Goal: Task Accomplishment & Management: Use online tool/utility

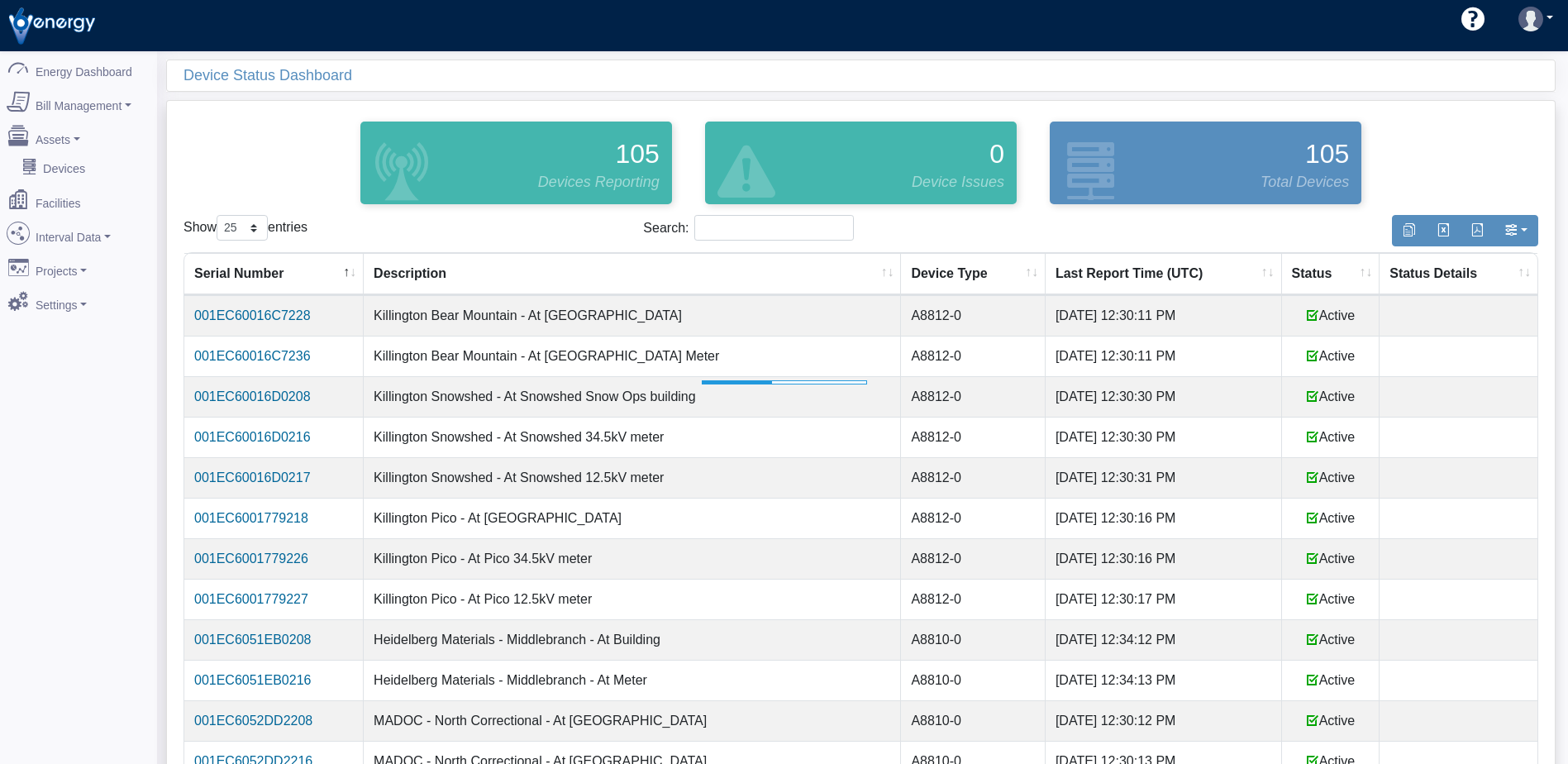
select select "25"
click at [1318, 267] on th "Status" at bounding box center [1330, 274] width 99 height 42
click at [1314, 268] on th "Status" at bounding box center [1330, 274] width 99 height 42
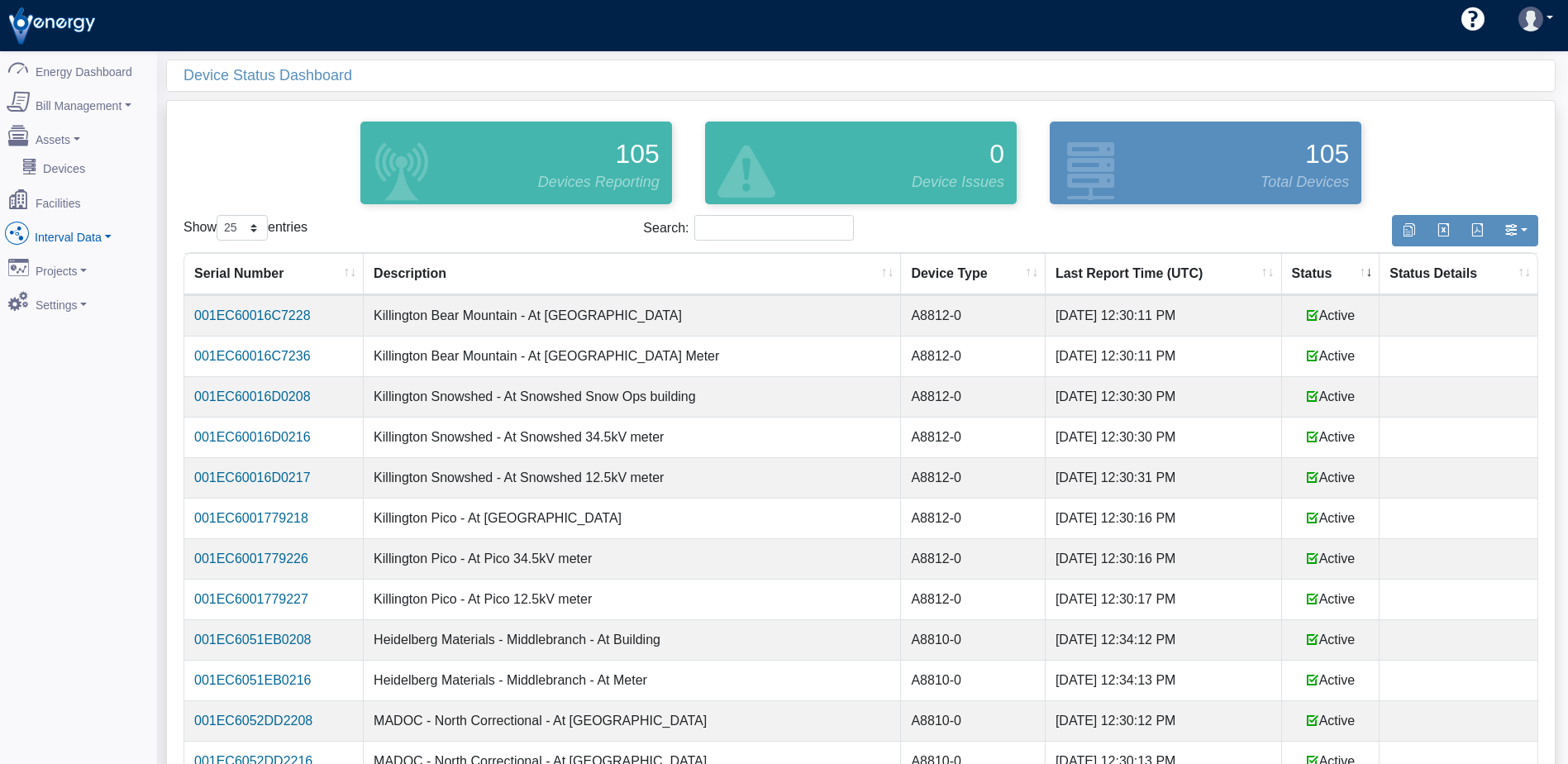
click at [82, 228] on link "Interval Data" at bounding box center [78, 233] width 161 height 35
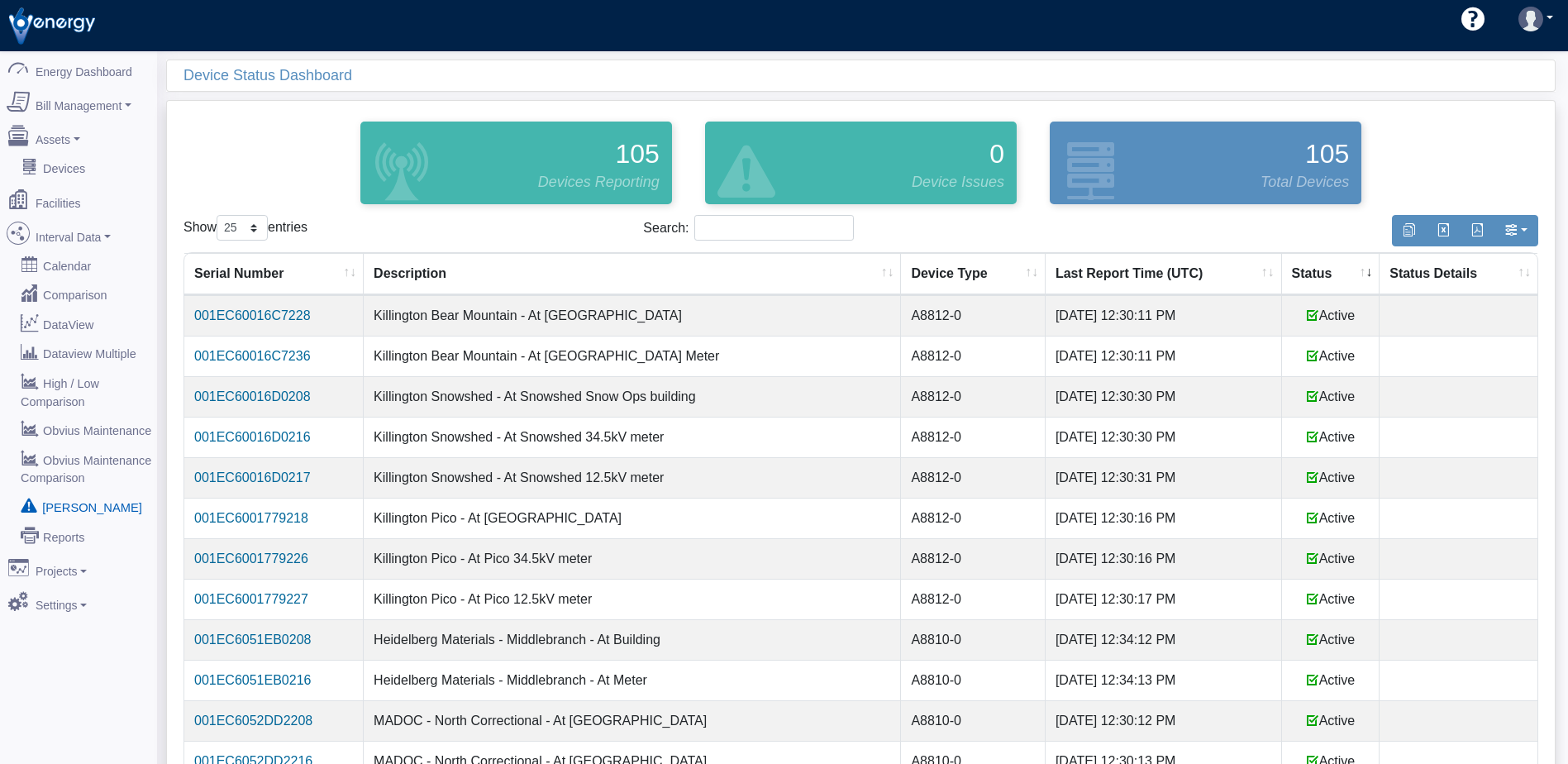
click at [85, 492] on link "[PERSON_NAME]" at bounding box center [78, 507] width 161 height 30
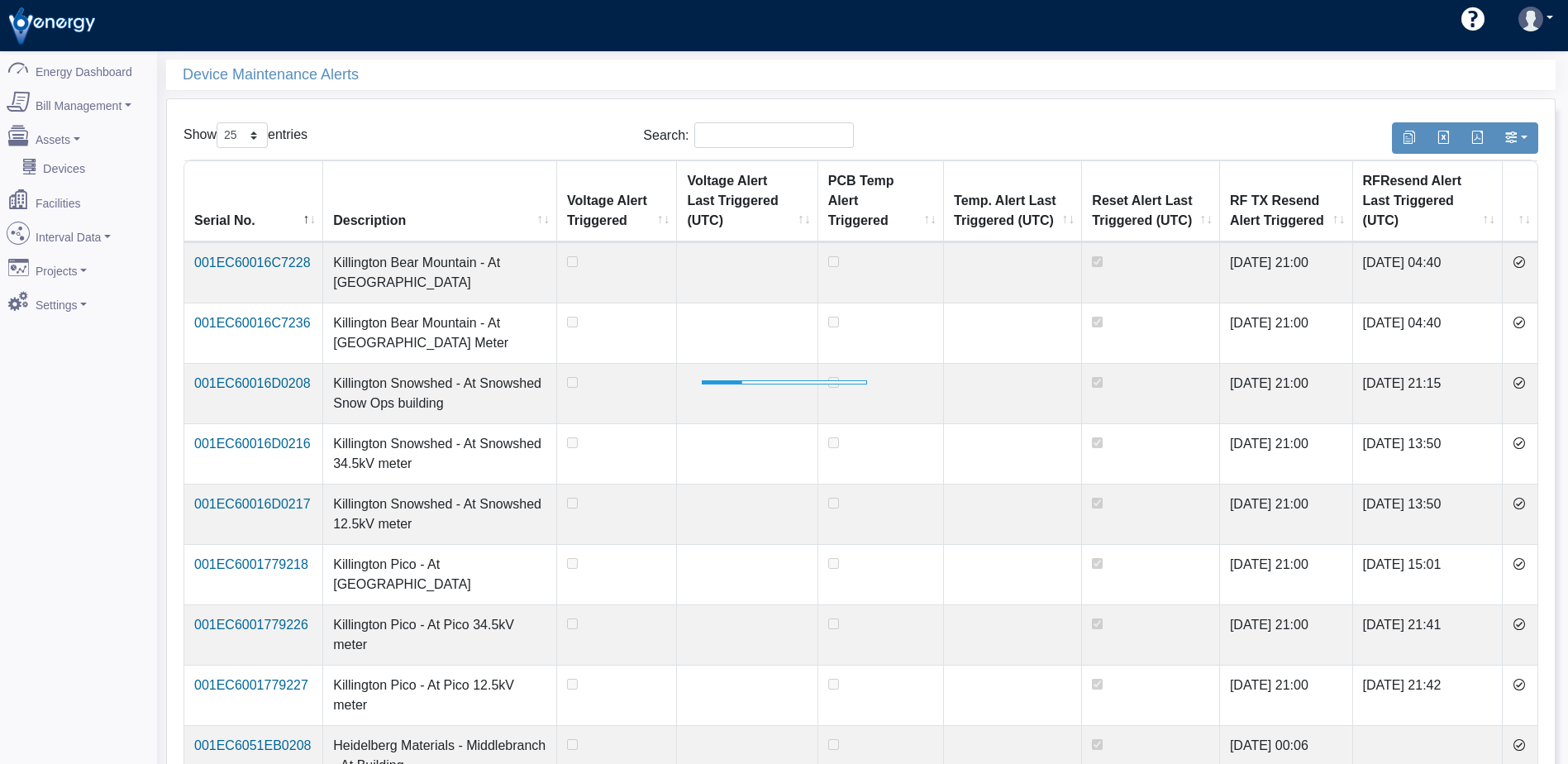
select select "25"
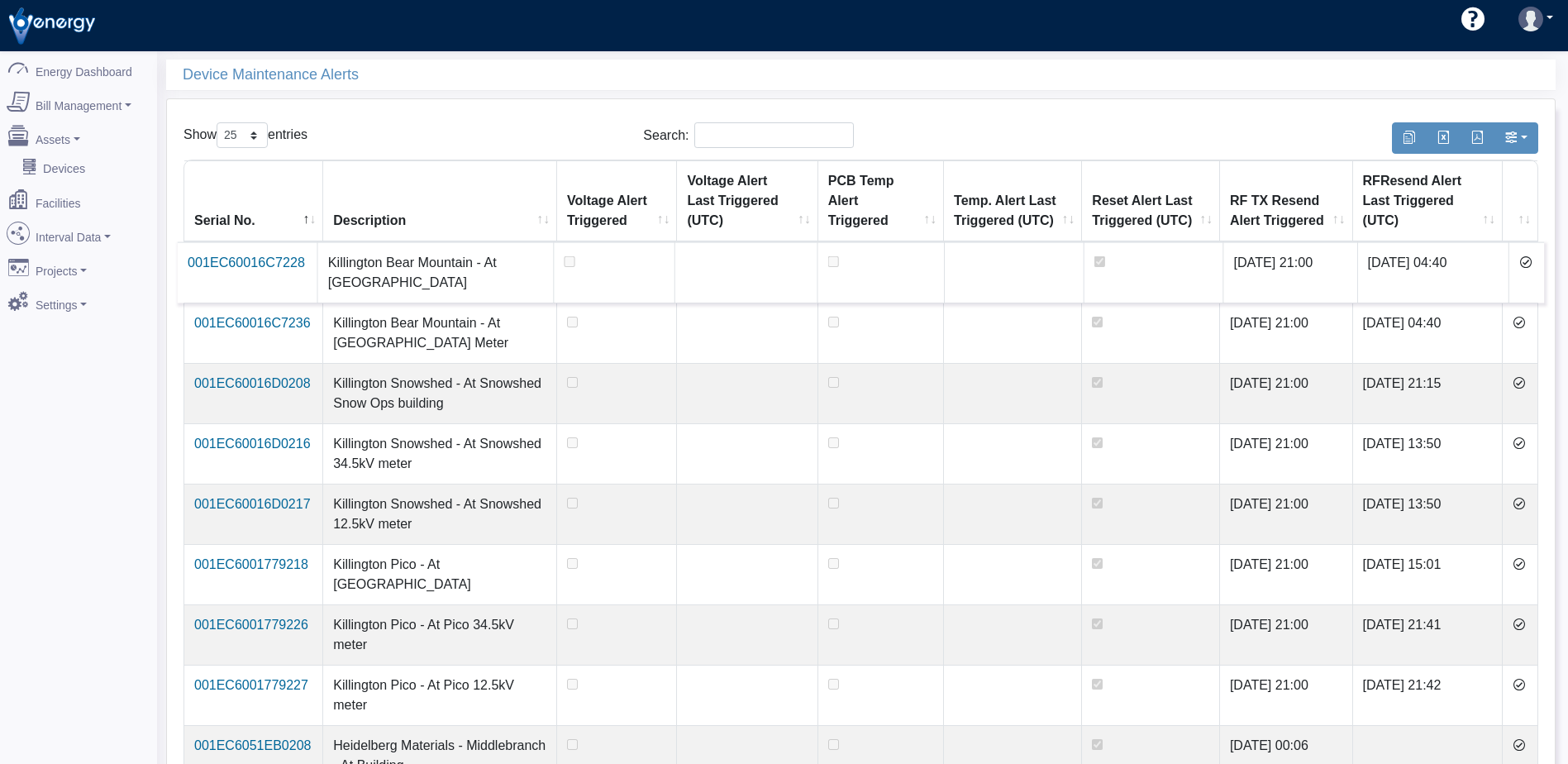
click at [1528, 265] on icon at bounding box center [1525, 262] width 13 height 13
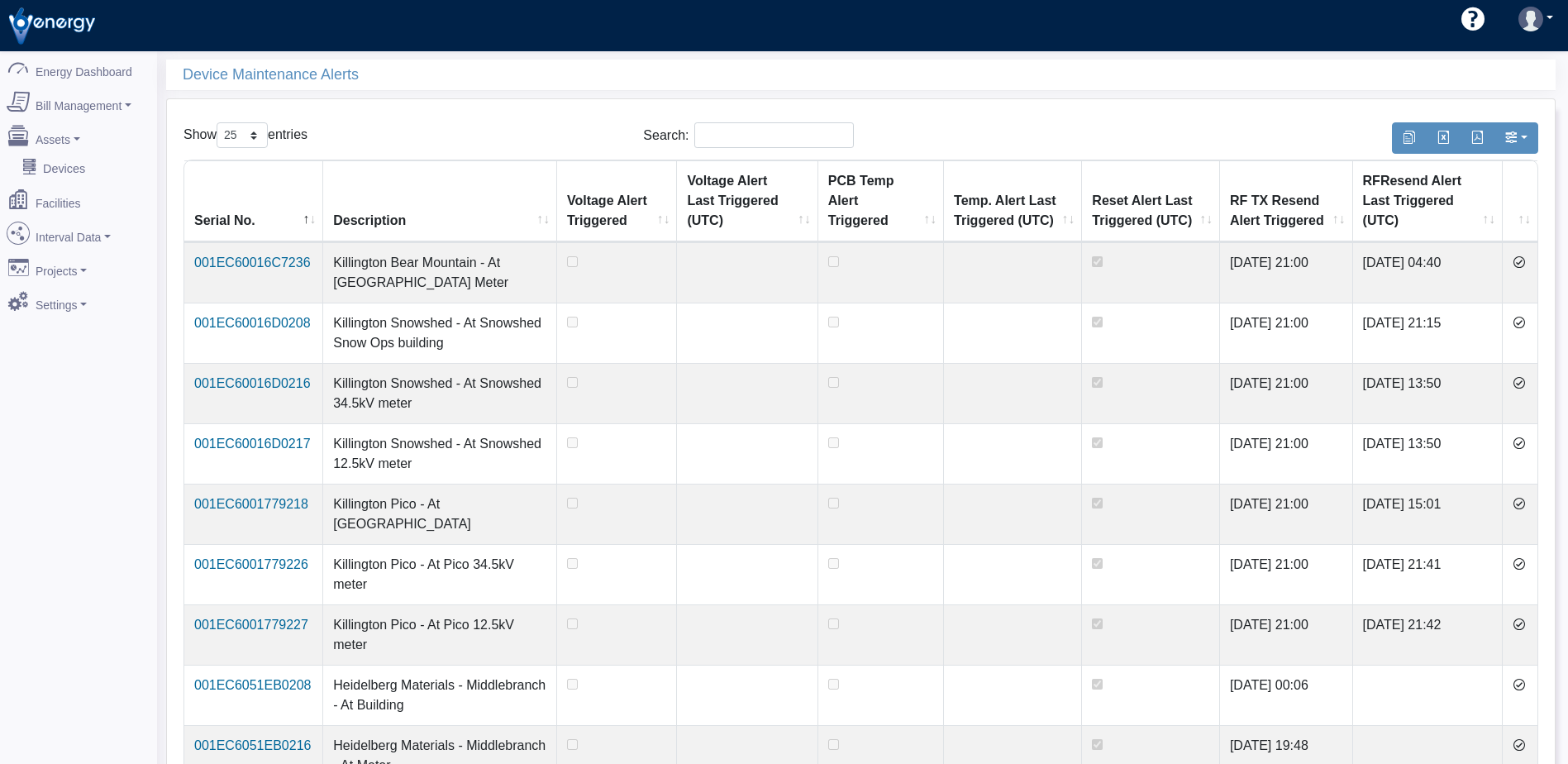
click at [1525, 264] on icon at bounding box center [1518, 262] width 13 height 13
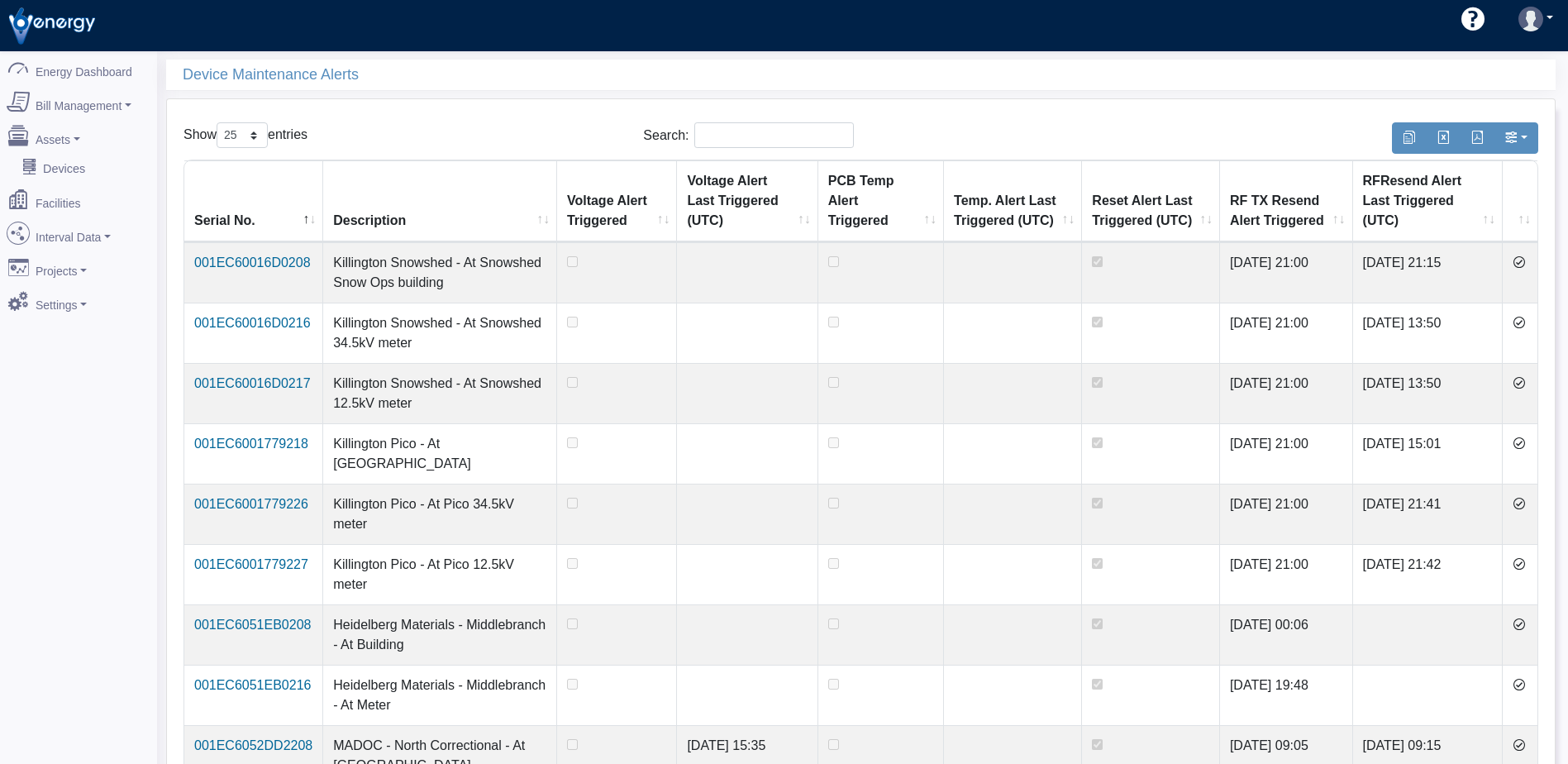
click at [1525, 264] on icon at bounding box center [1518, 262] width 13 height 13
click at [1525, 316] on icon at bounding box center [1518, 322] width 13 height 13
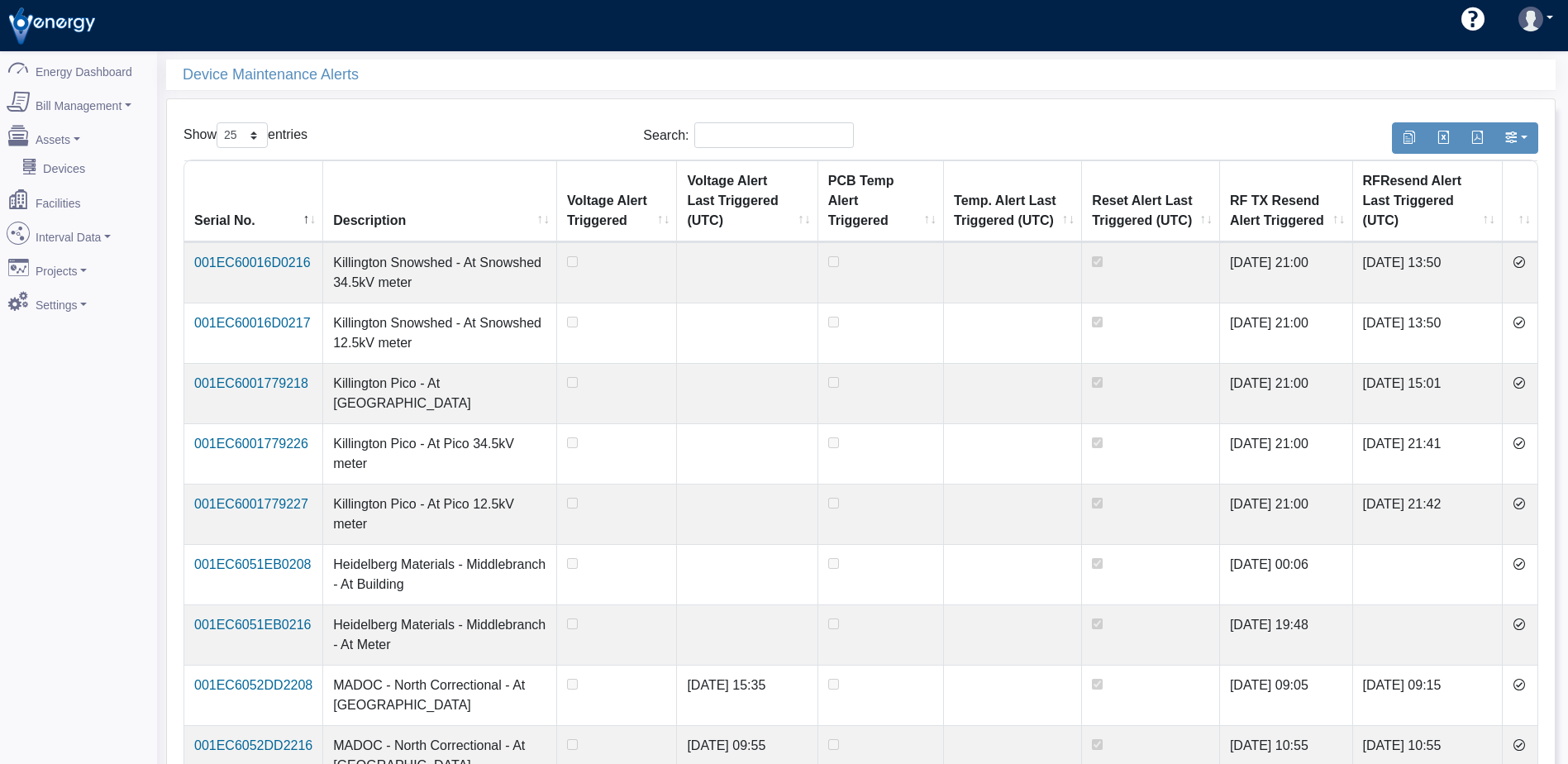
click at [1525, 316] on icon at bounding box center [1518, 322] width 13 height 13
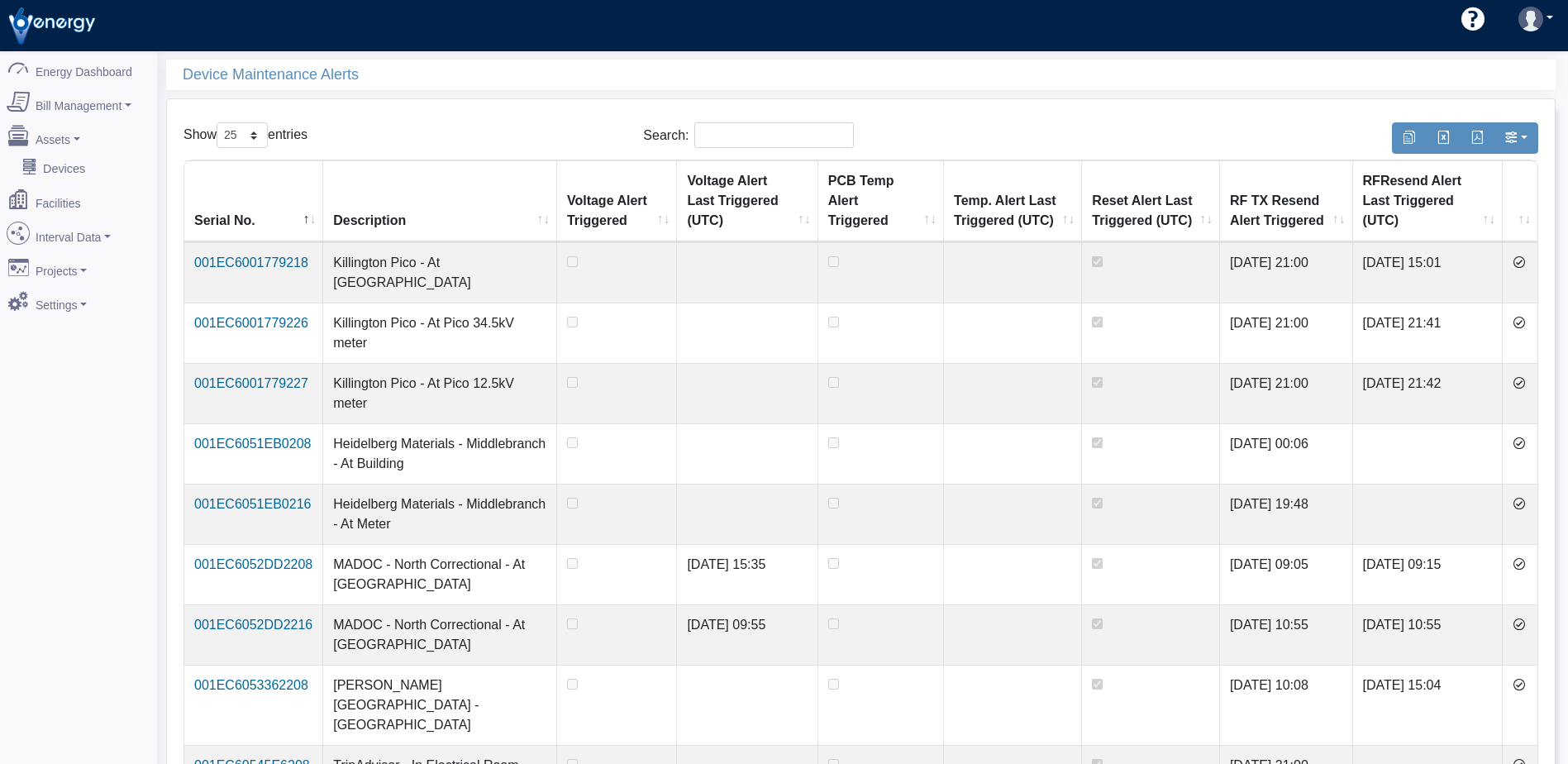
click at [1525, 264] on icon at bounding box center [1518, 262] width 13 height 13
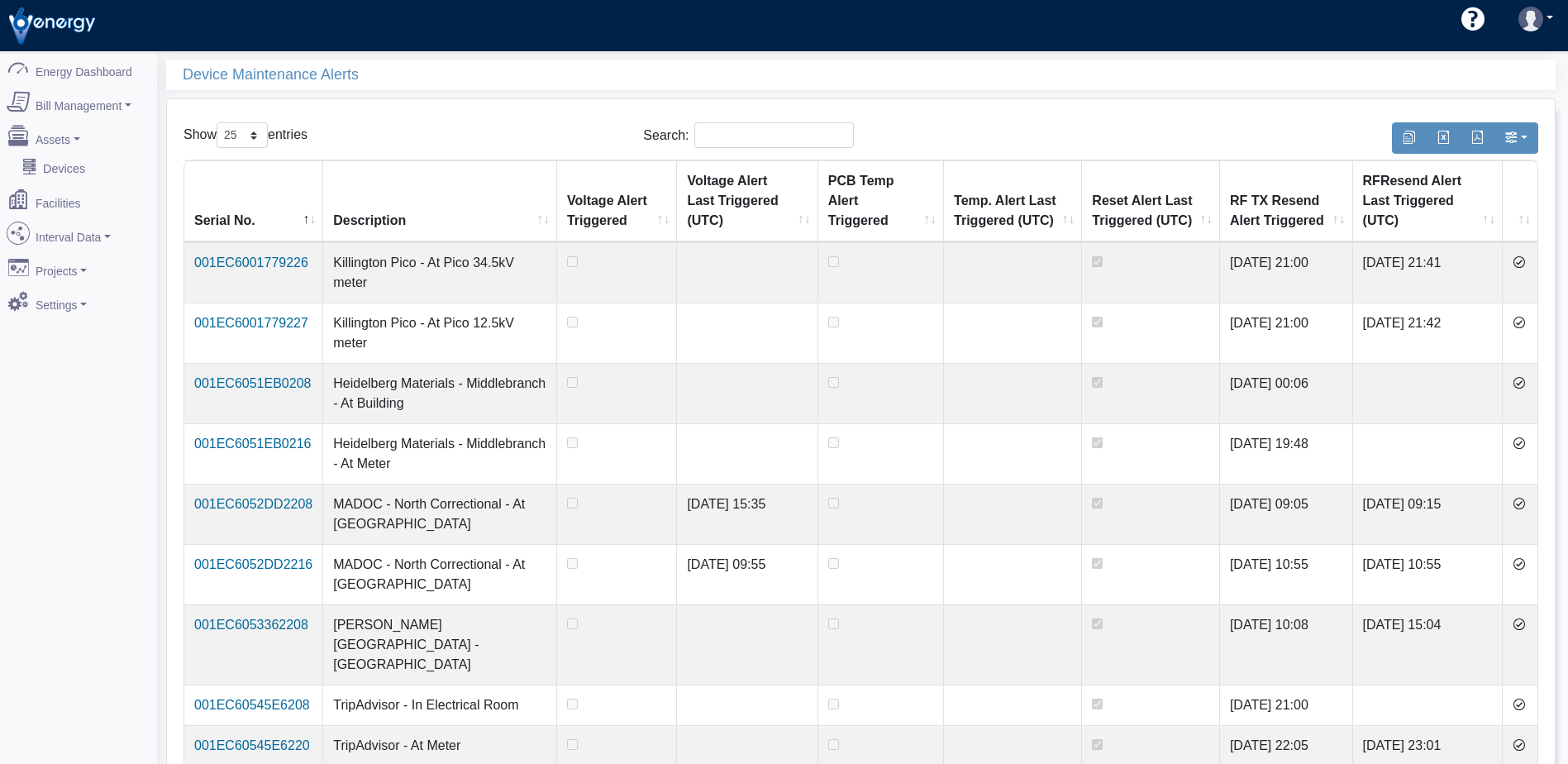
click at [1525, 264] on icon at bounding box center [1518, 262] width 13 height 13
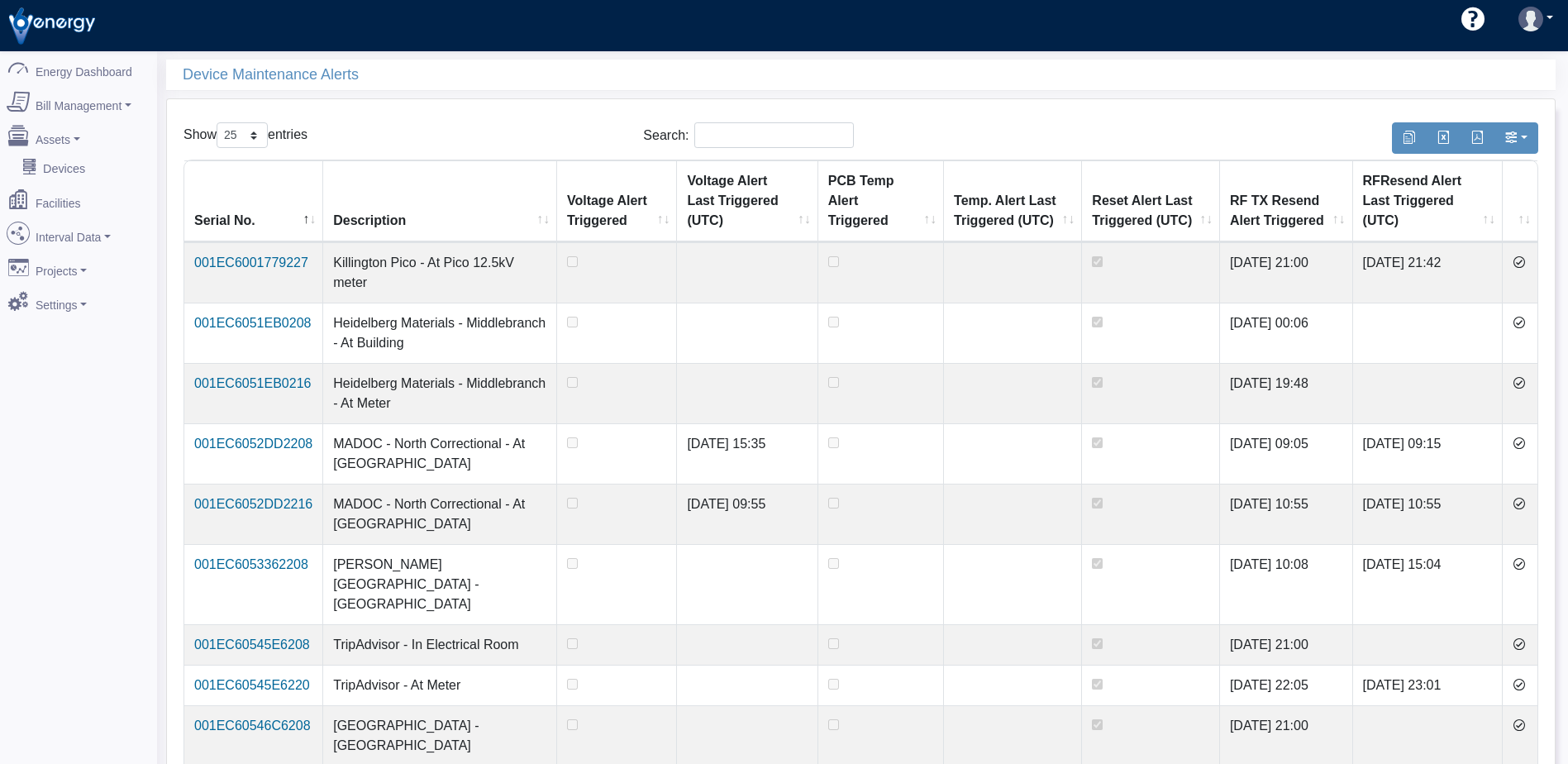
click at [1525, 264] on icon at bounding box center [1518, 262] width 13 height 13
click at [1525, 316] on icon at bounding box center [1518, 322] width 13 height 13
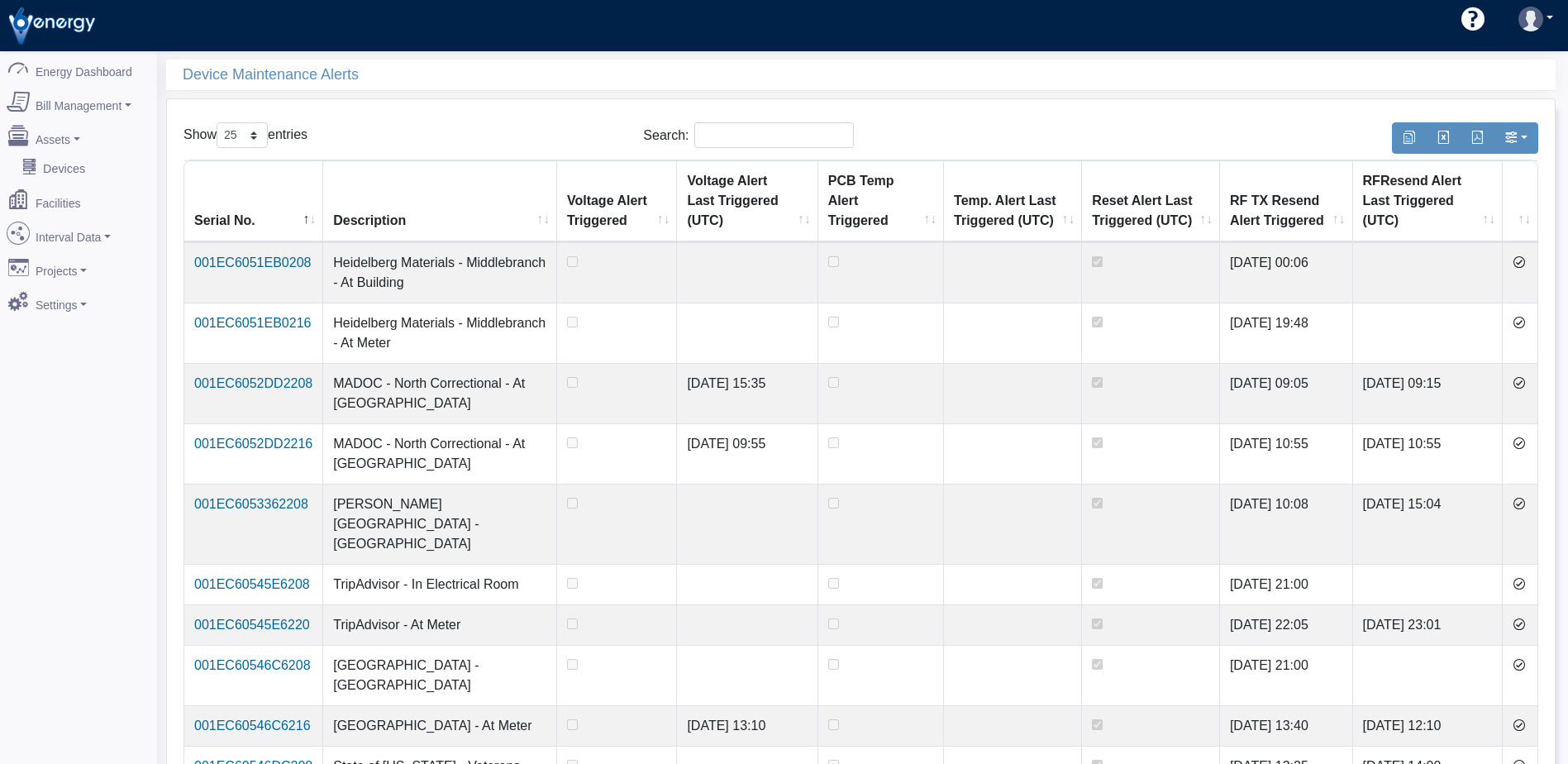
click at [1525, 316] on icon at bounding box center [1518, 322] width 13 height 13
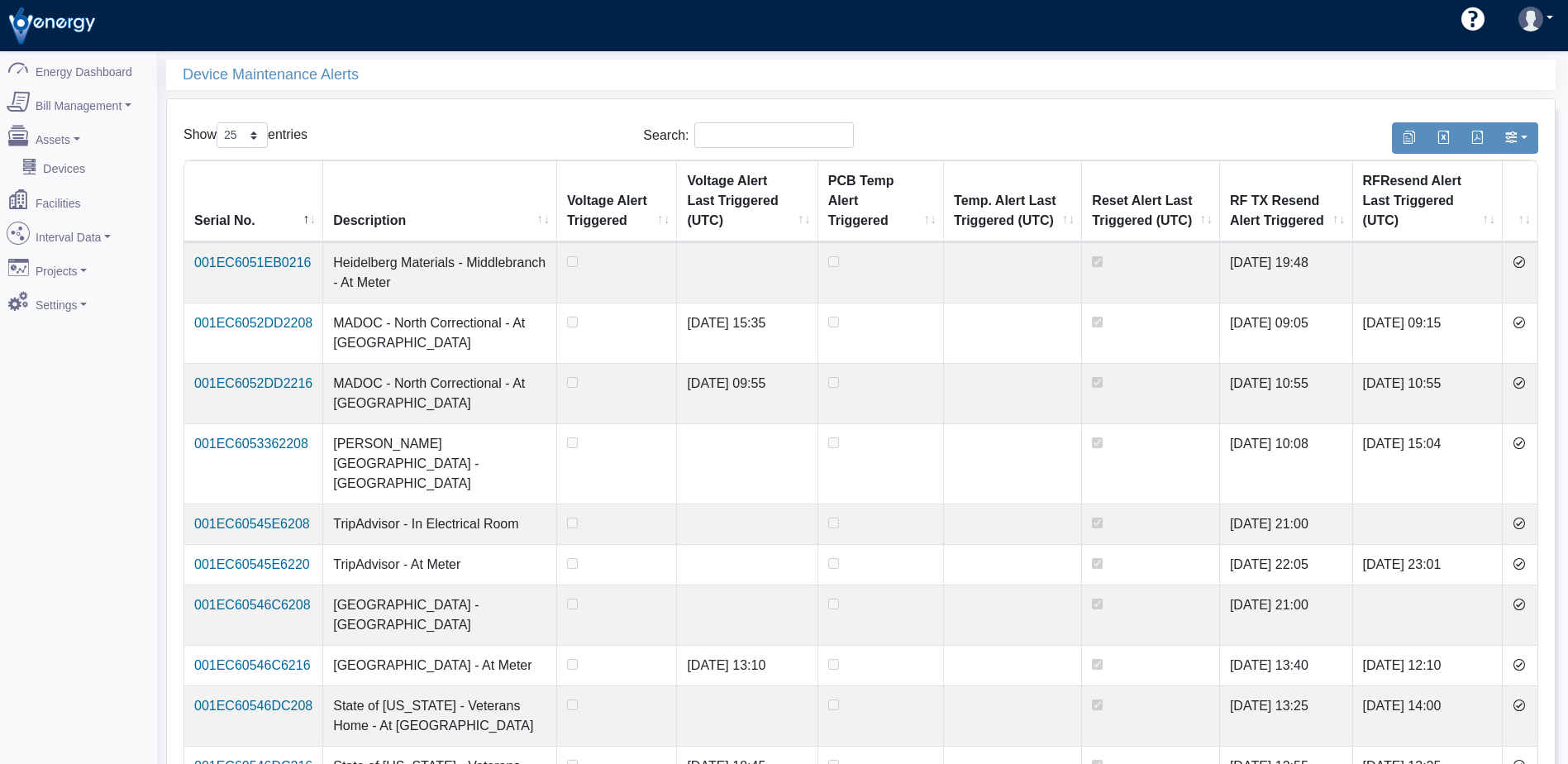
click at [1525, 316] on icon at bounding box center [1518, 322] width 13 height 13
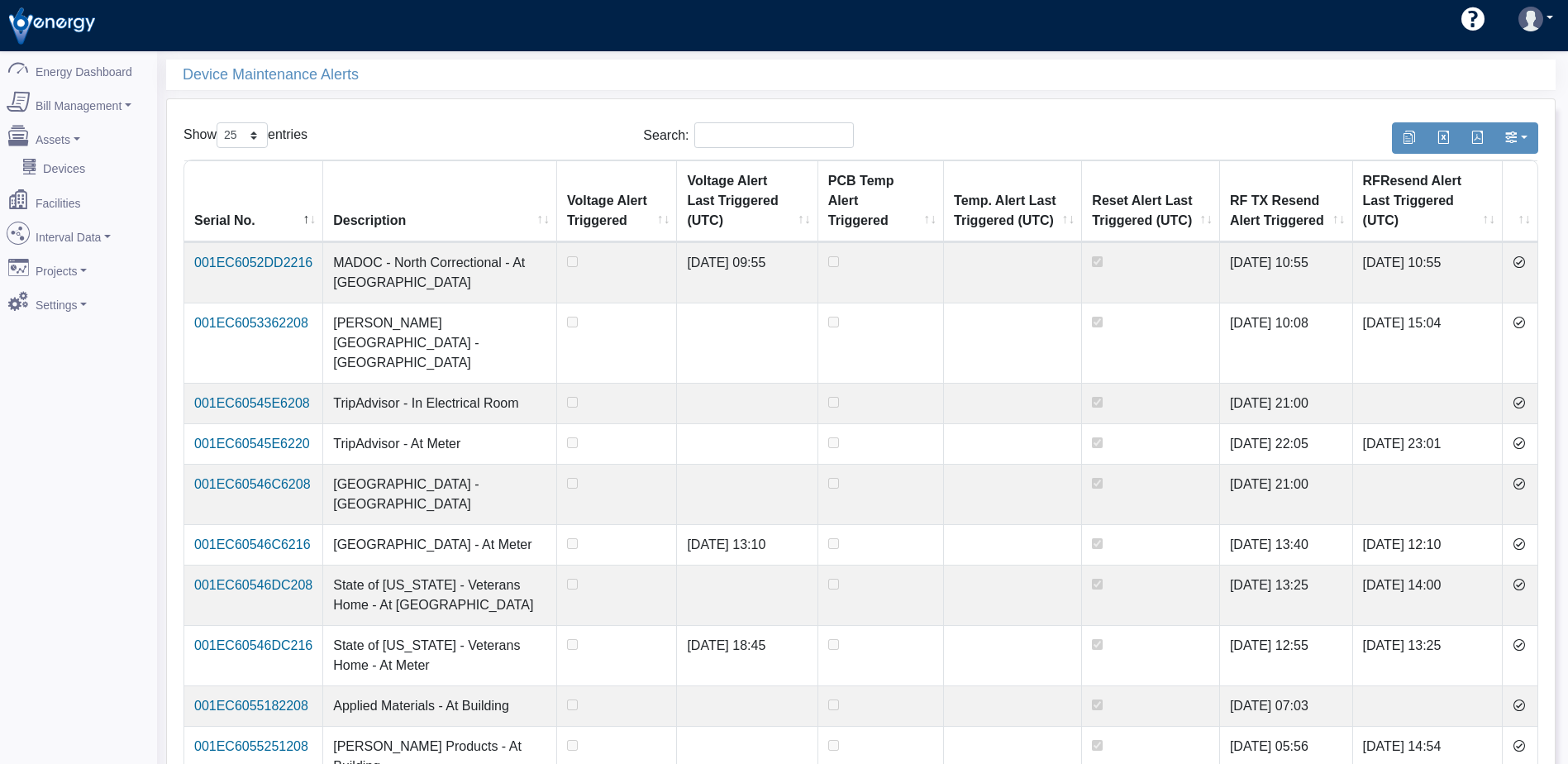
click at [1525, 264] on icon at bounding box center [1518, 262] width 13 height 13
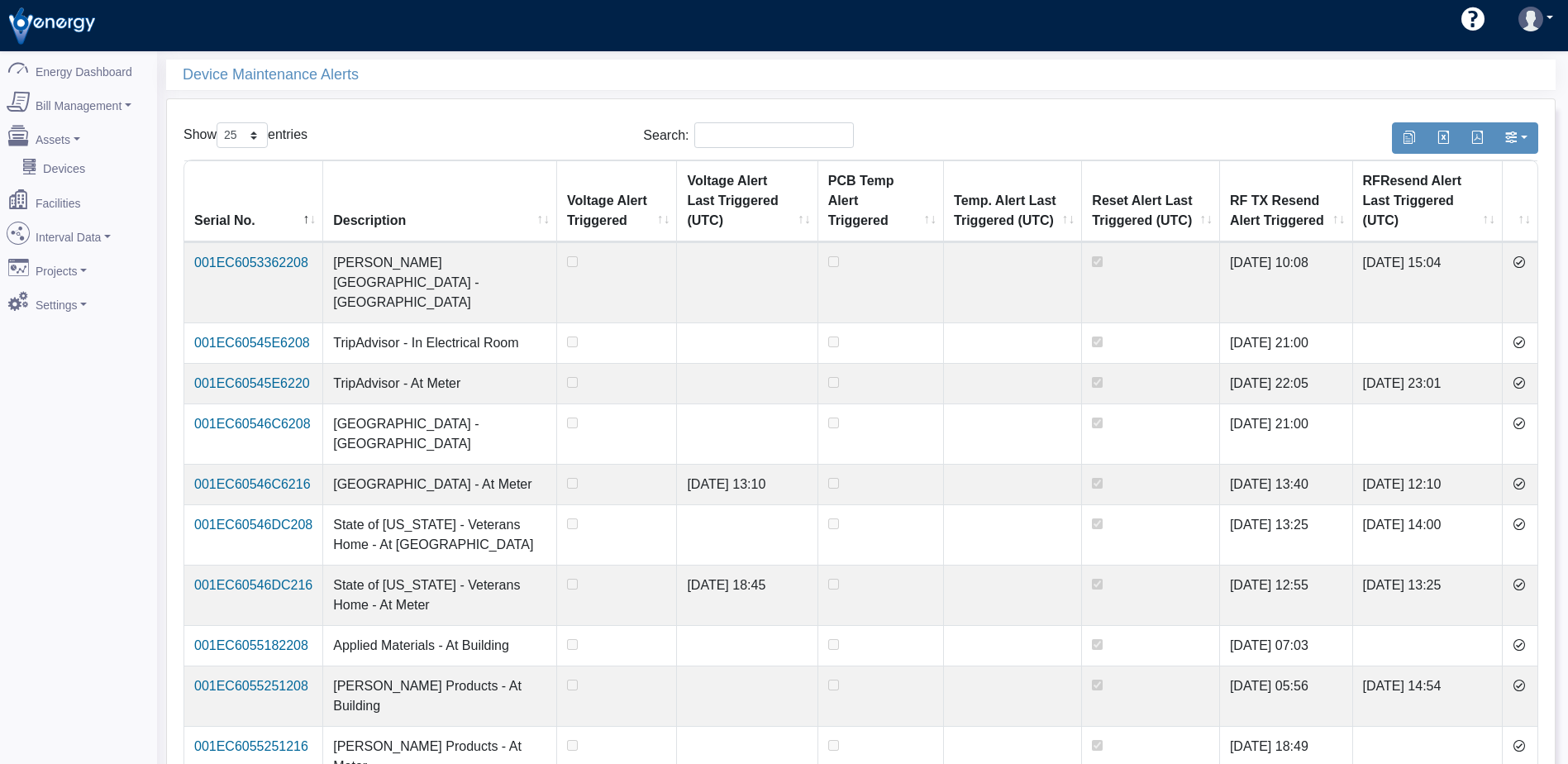
click at [1525, 264] on icon at bounding box center [1518, 262] width 13 height 13
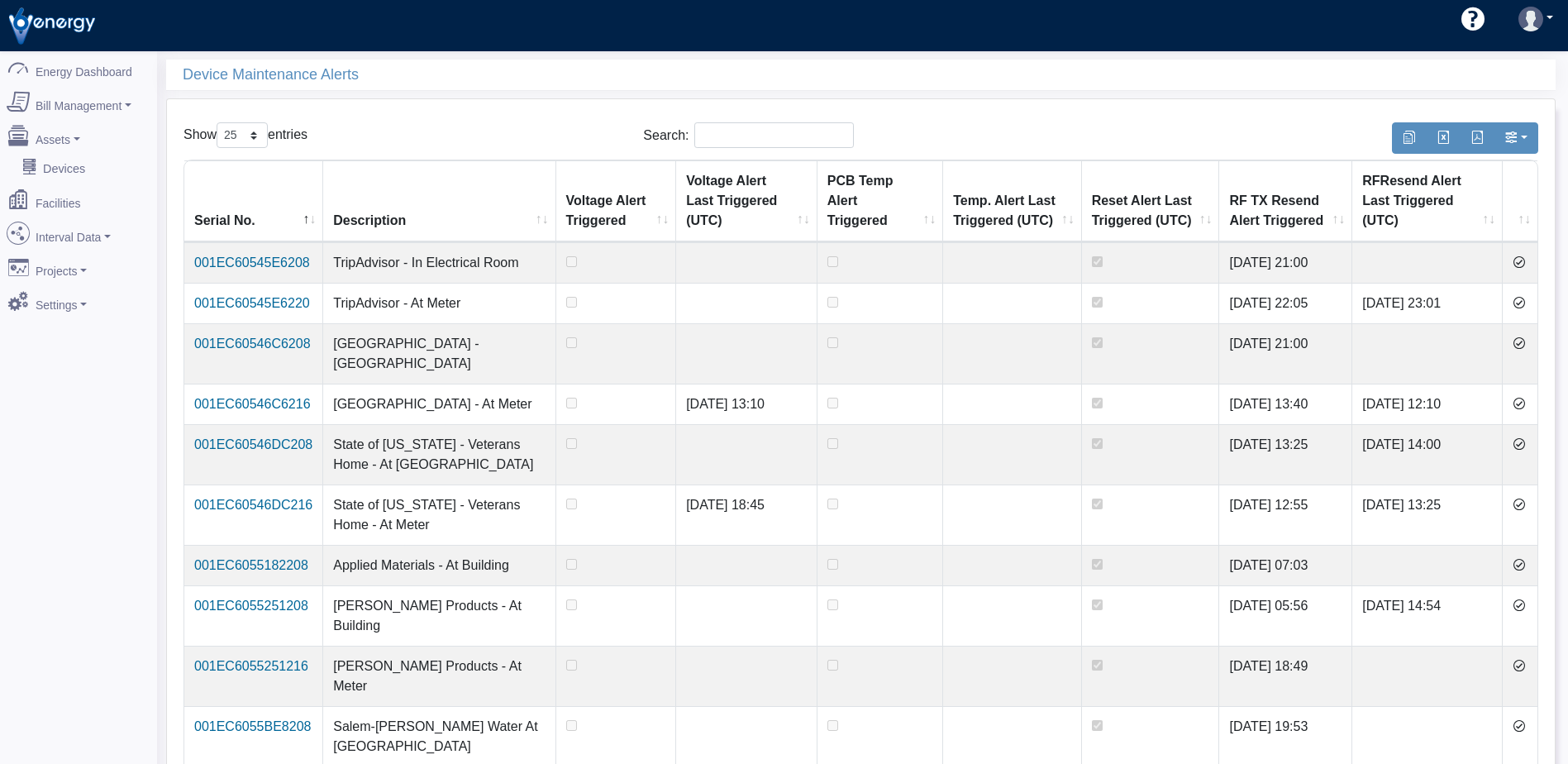
click at [1525, 264] on icon at bounding box center [1518, 262] width 13 height 13
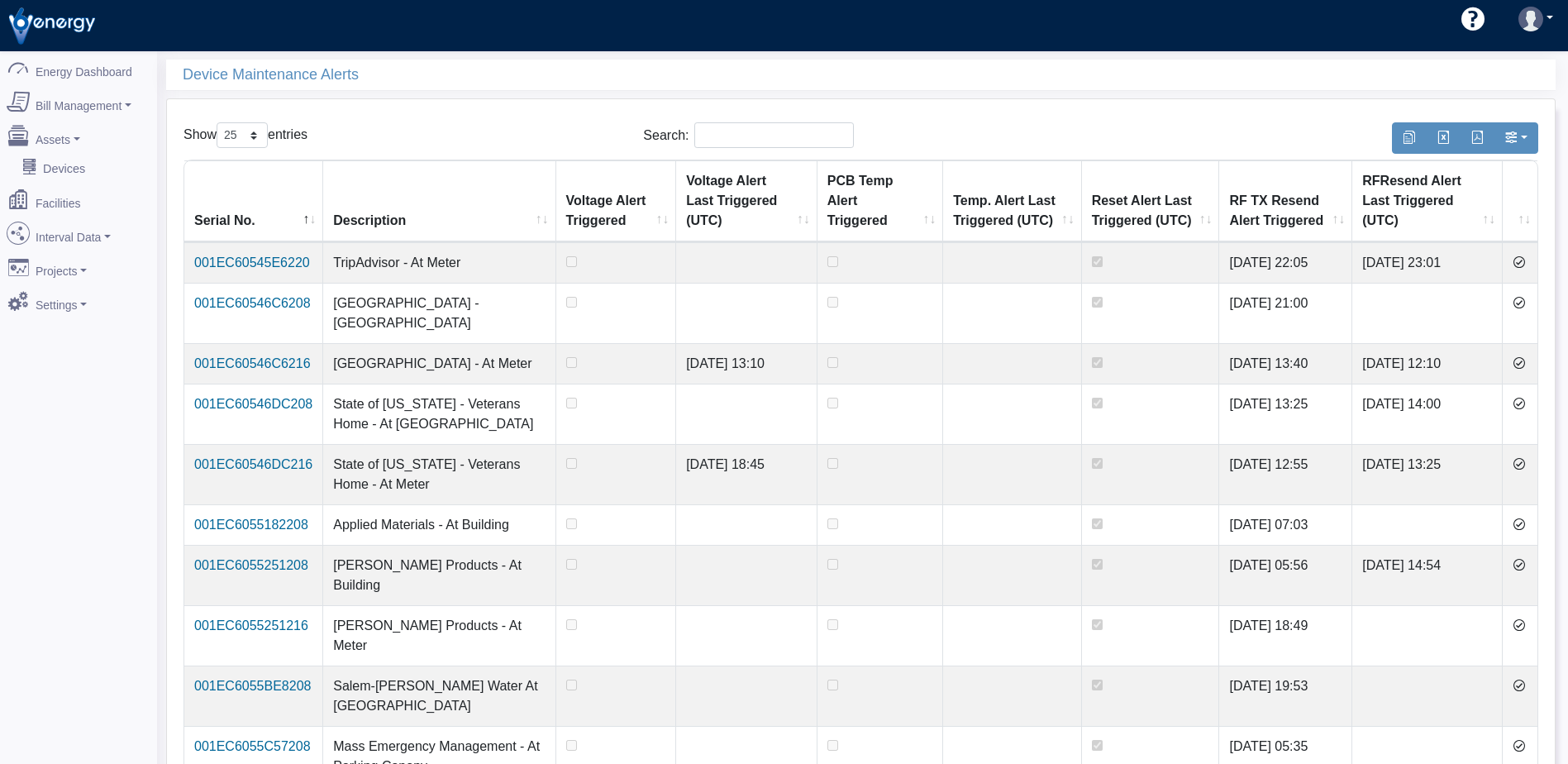
click at [1525, 264] on icon at bounding box center [1518, 262] width 13 height 13
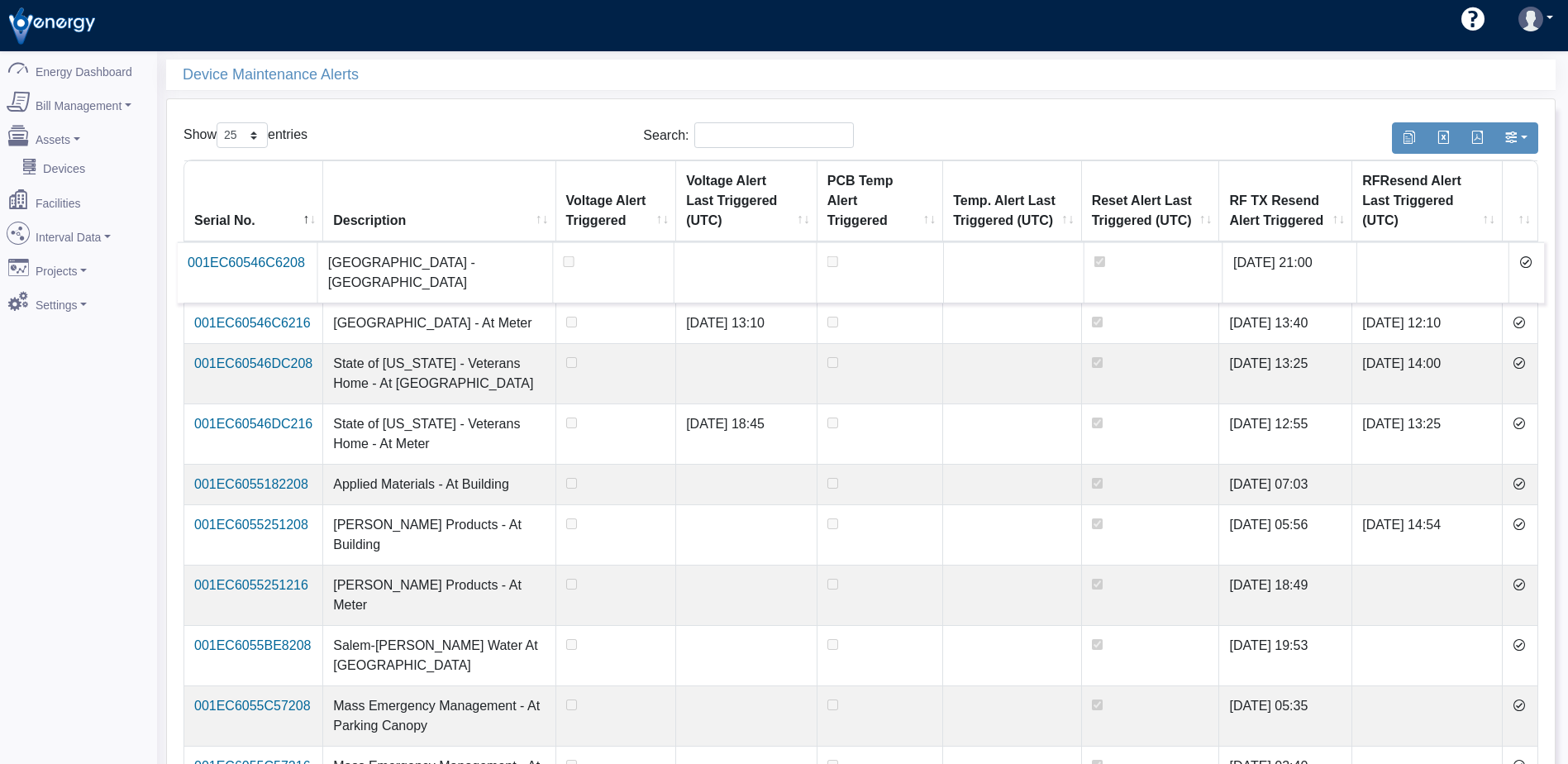
click at [1523, 261] on icon at bounding box center [1525, 262] width 13 height 13
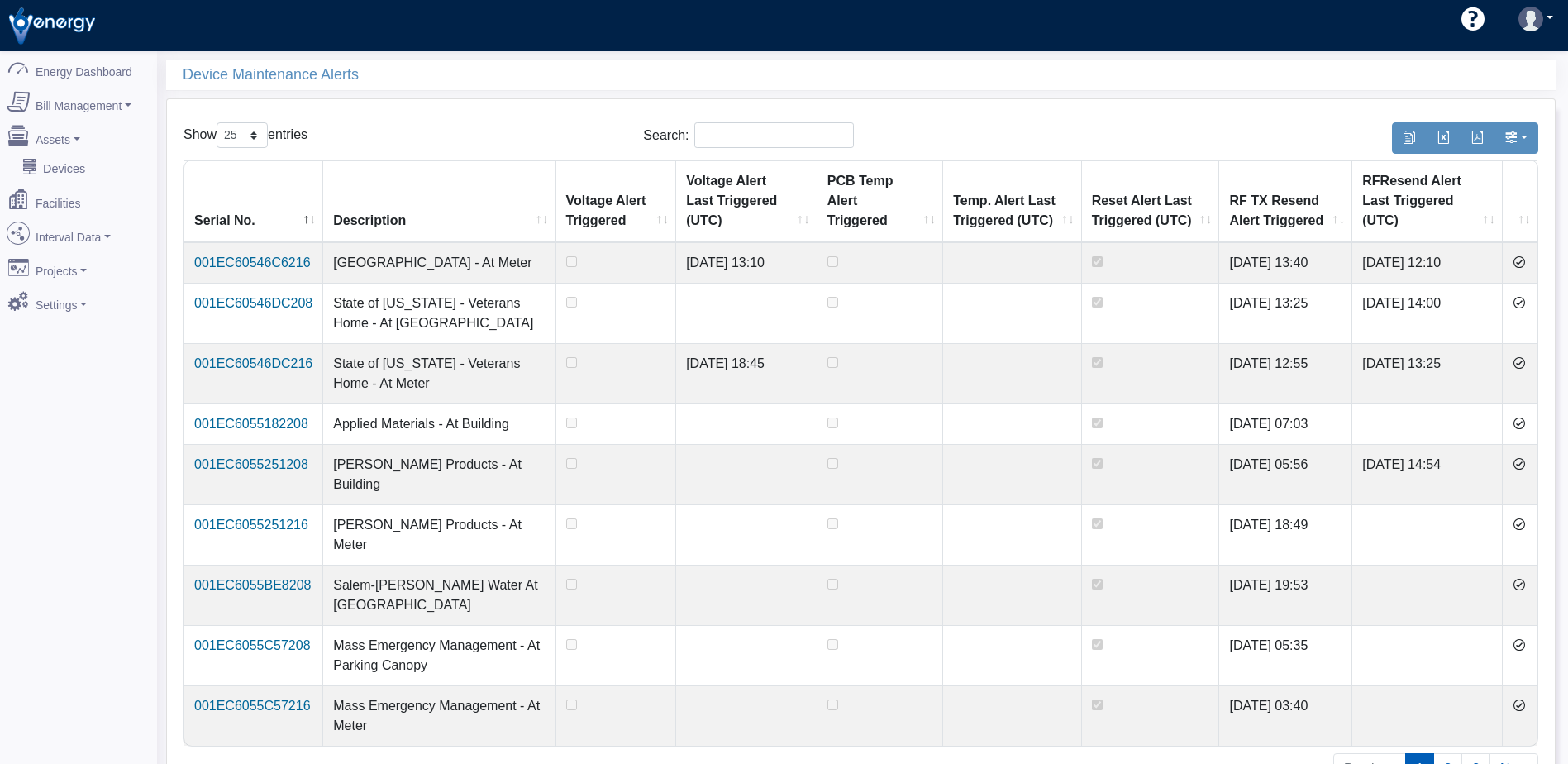
click at [1523, 261] on icon at bounding box center [1518, 262] width 13 height 13
click at [1523, 296] on icon at bounding box center [1518, 302] width 13 height 13
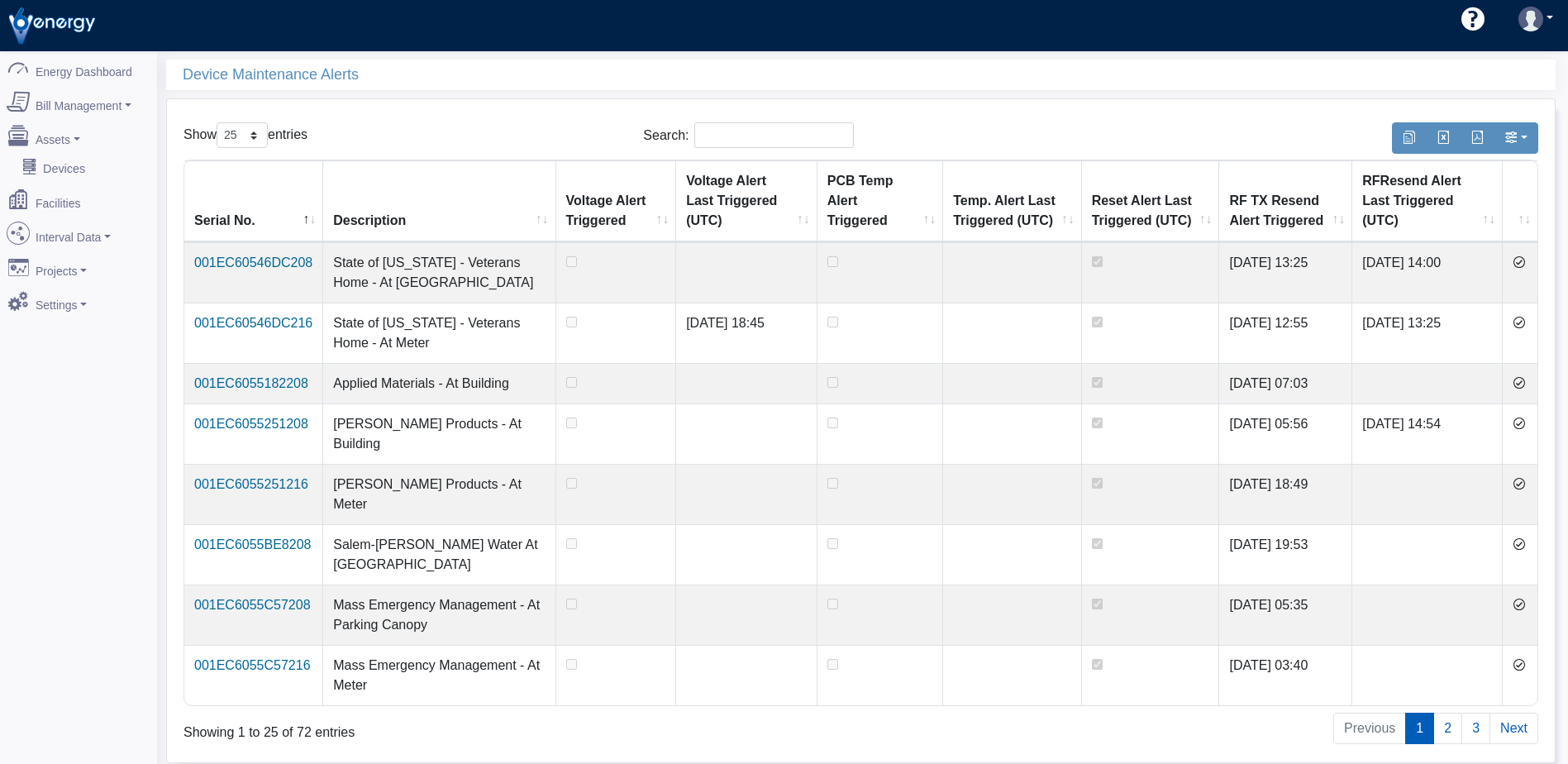
click at [1523, 316] on icon at bounding box center [1518, 322] width 13 height 13
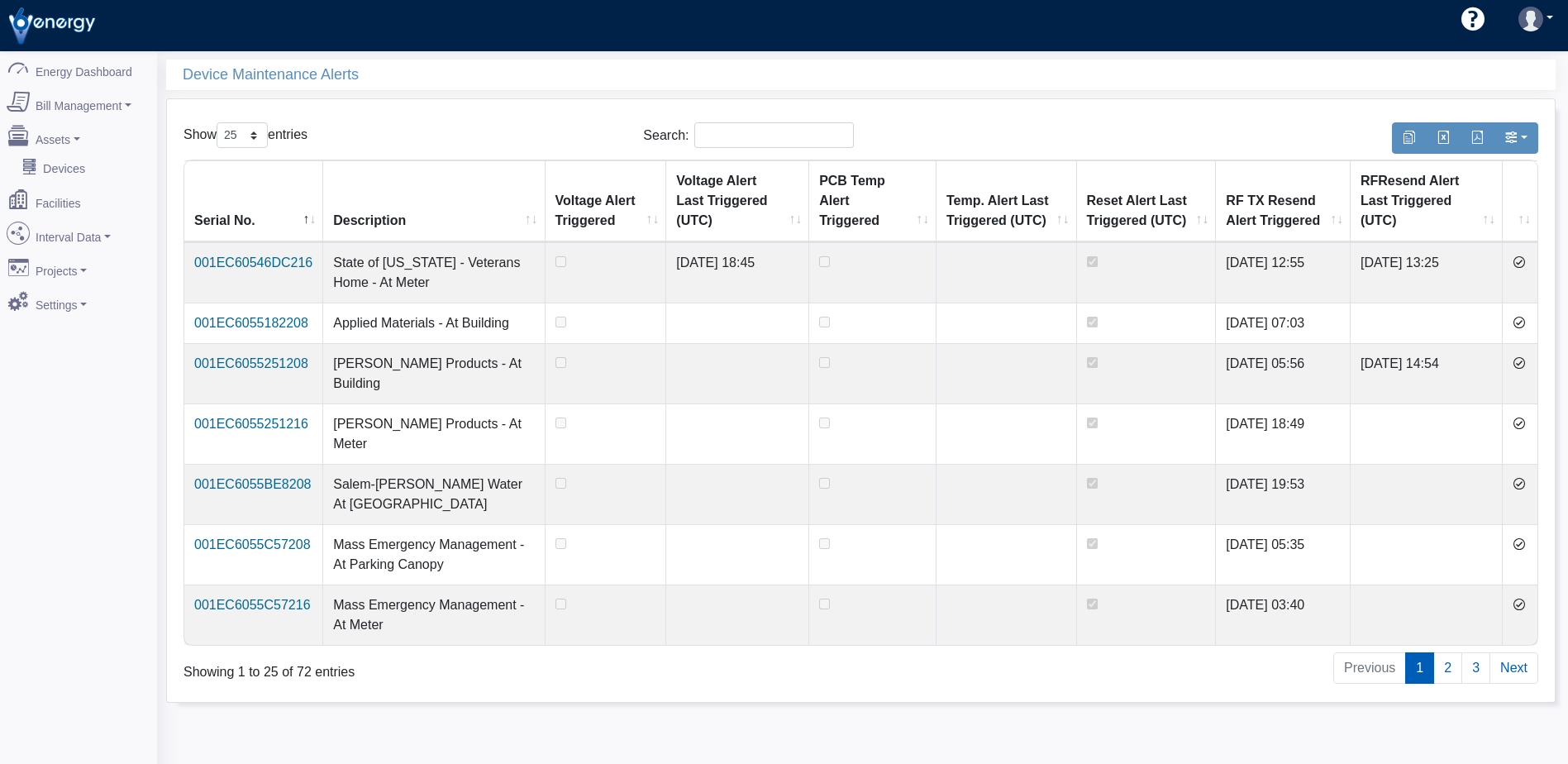
click at [1523, 316] on icon at bounding box center [1518, 322] width 13 height 13
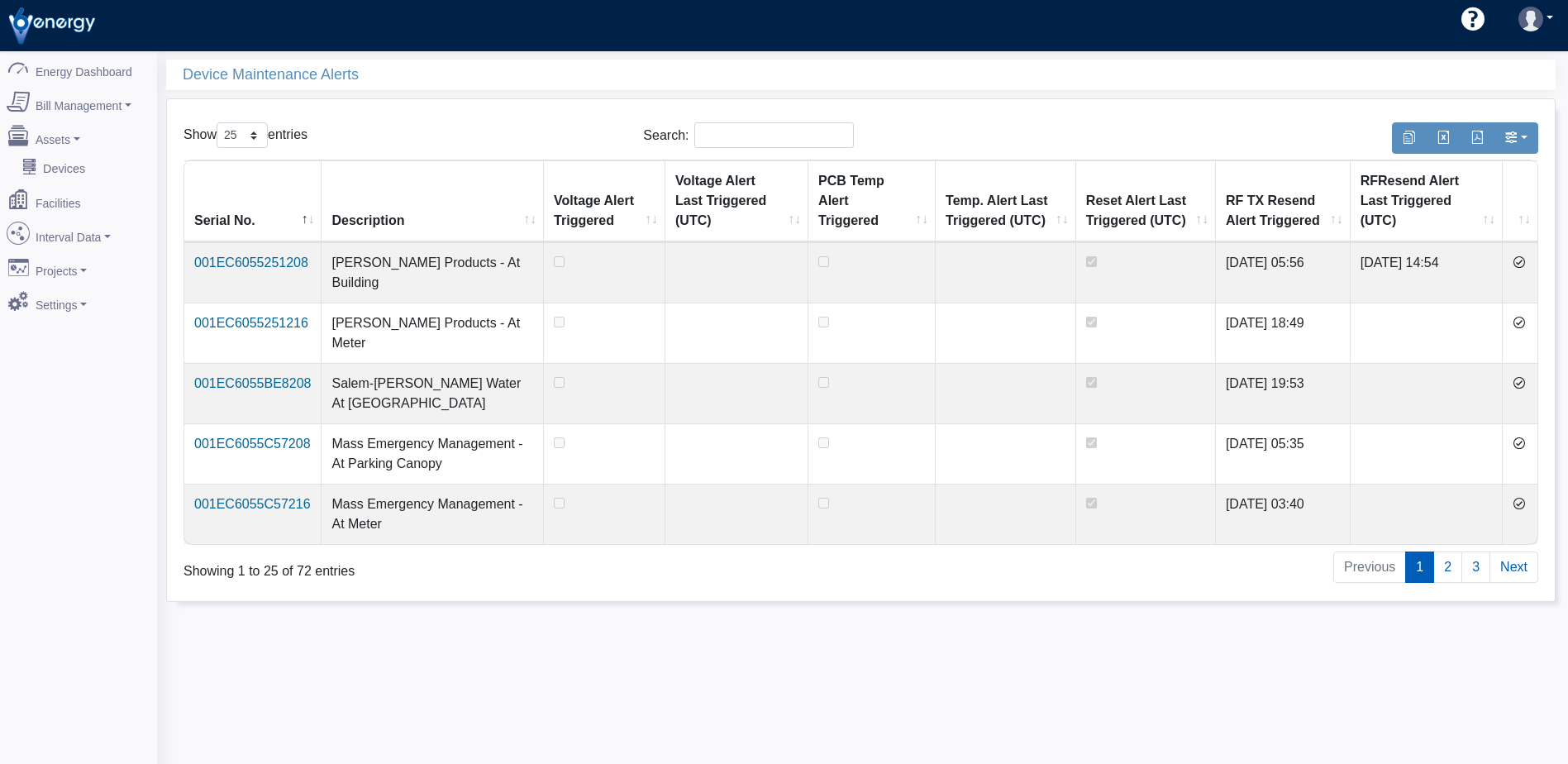
click at [1523, 261] on icon at bounding box center [1518, 262] width 13 height 13
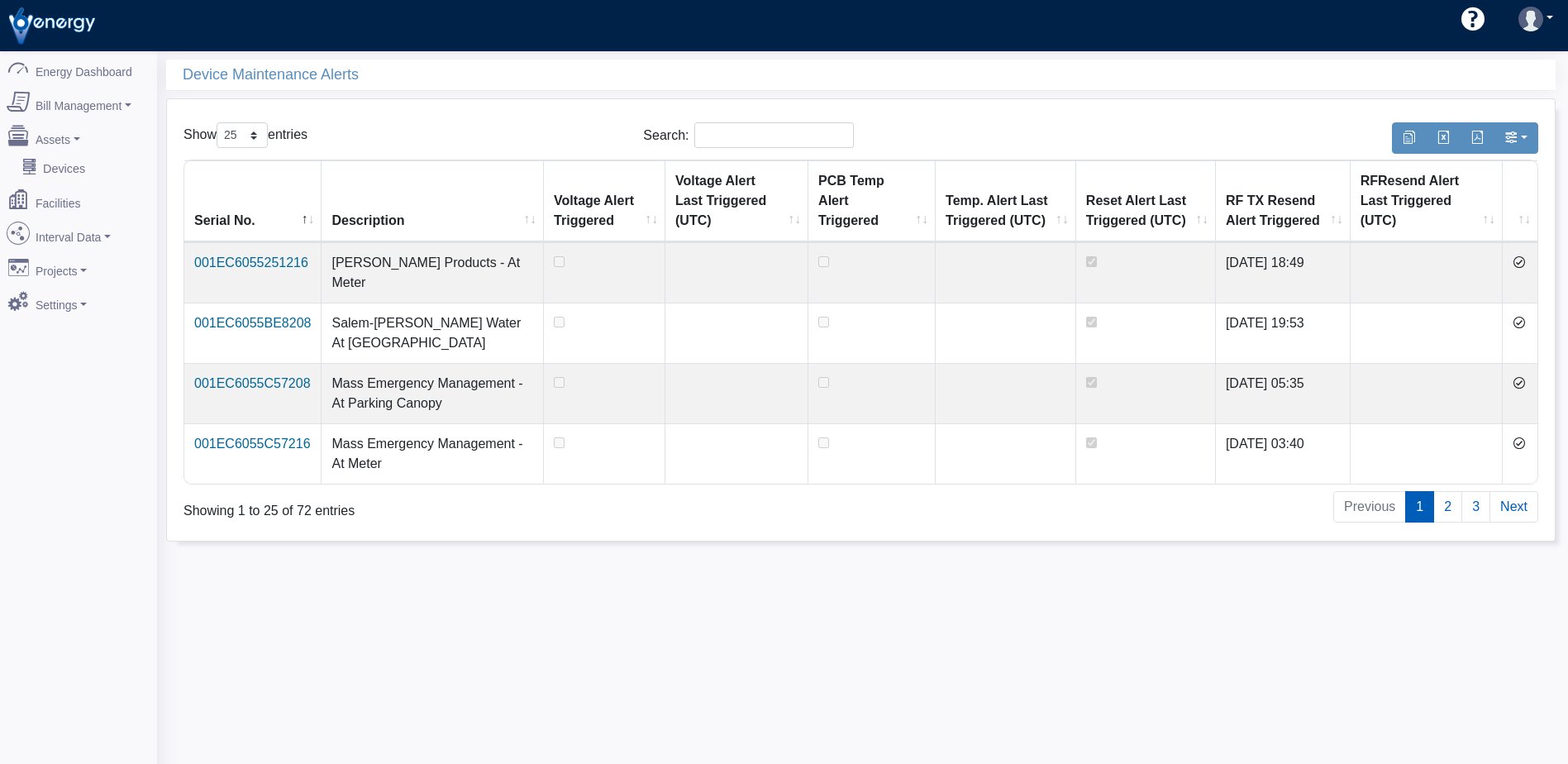
click at [1523, 261] on icon at bounding box center [1518, 262] width 13 height 13
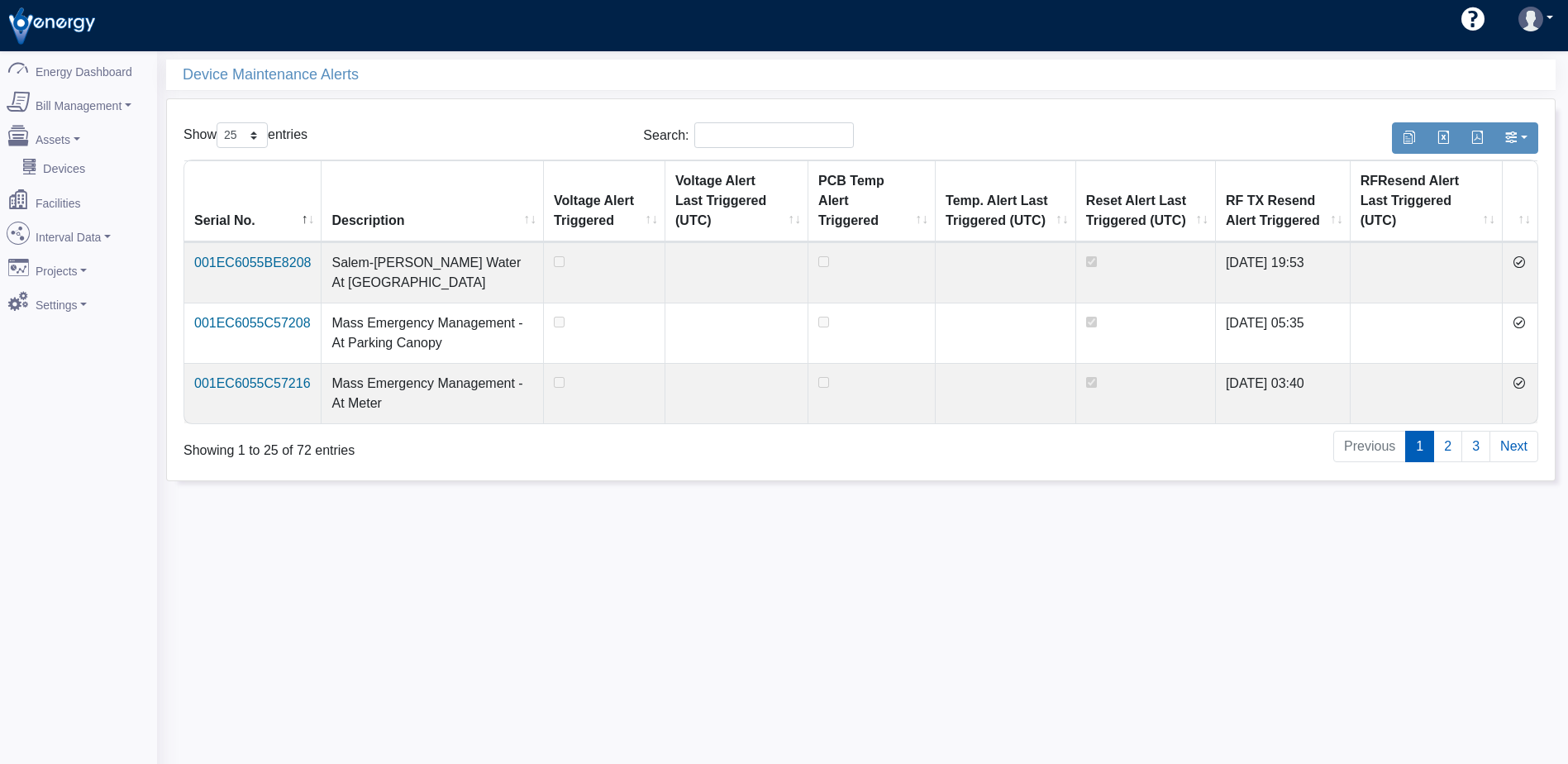
click at [1523, 261] on icon at bounding box center [1518, 262] width 13 height 13
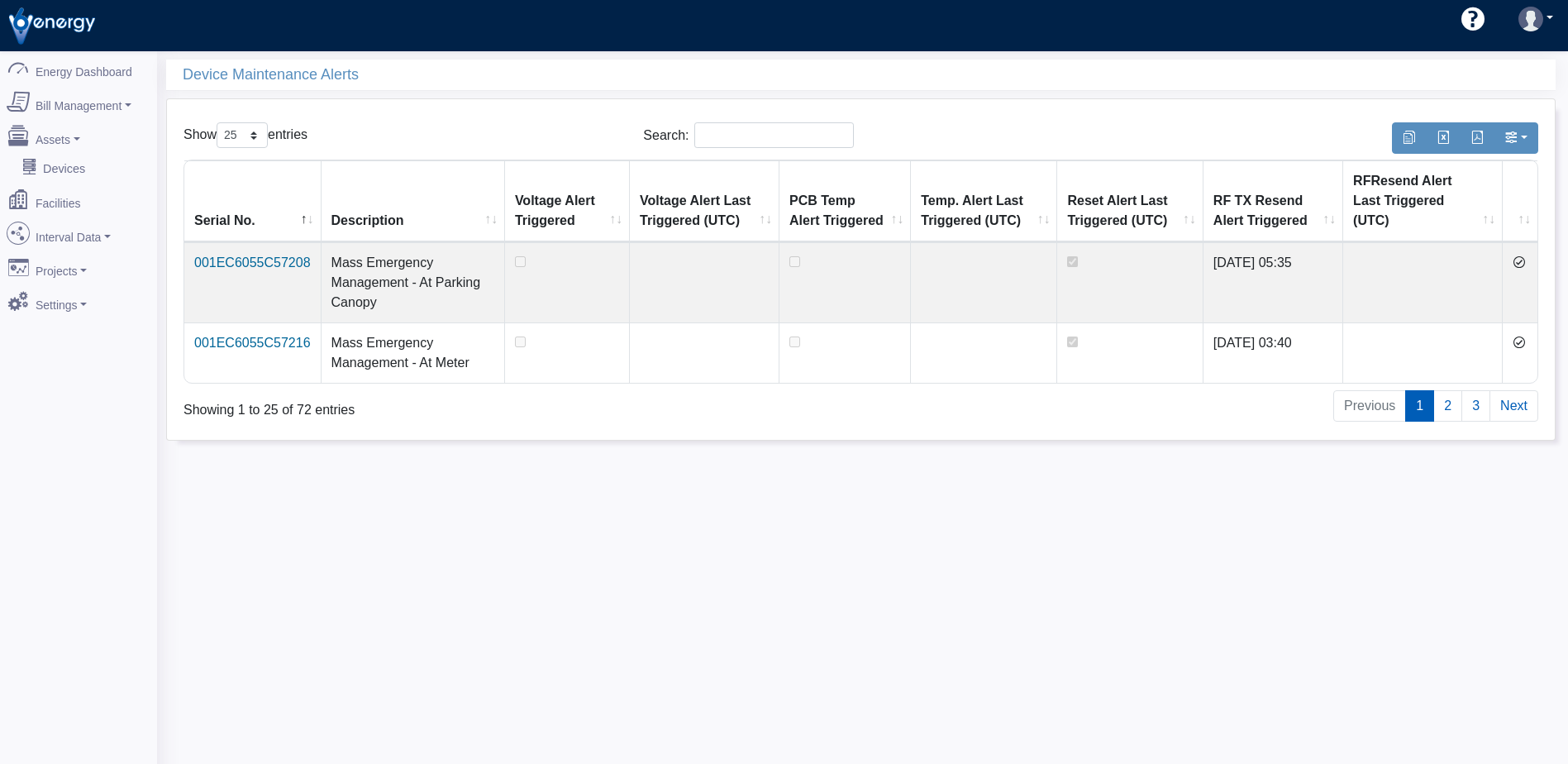
click at [1523, 261] on icon at bounding box center [1518, 262] width 13 height 13
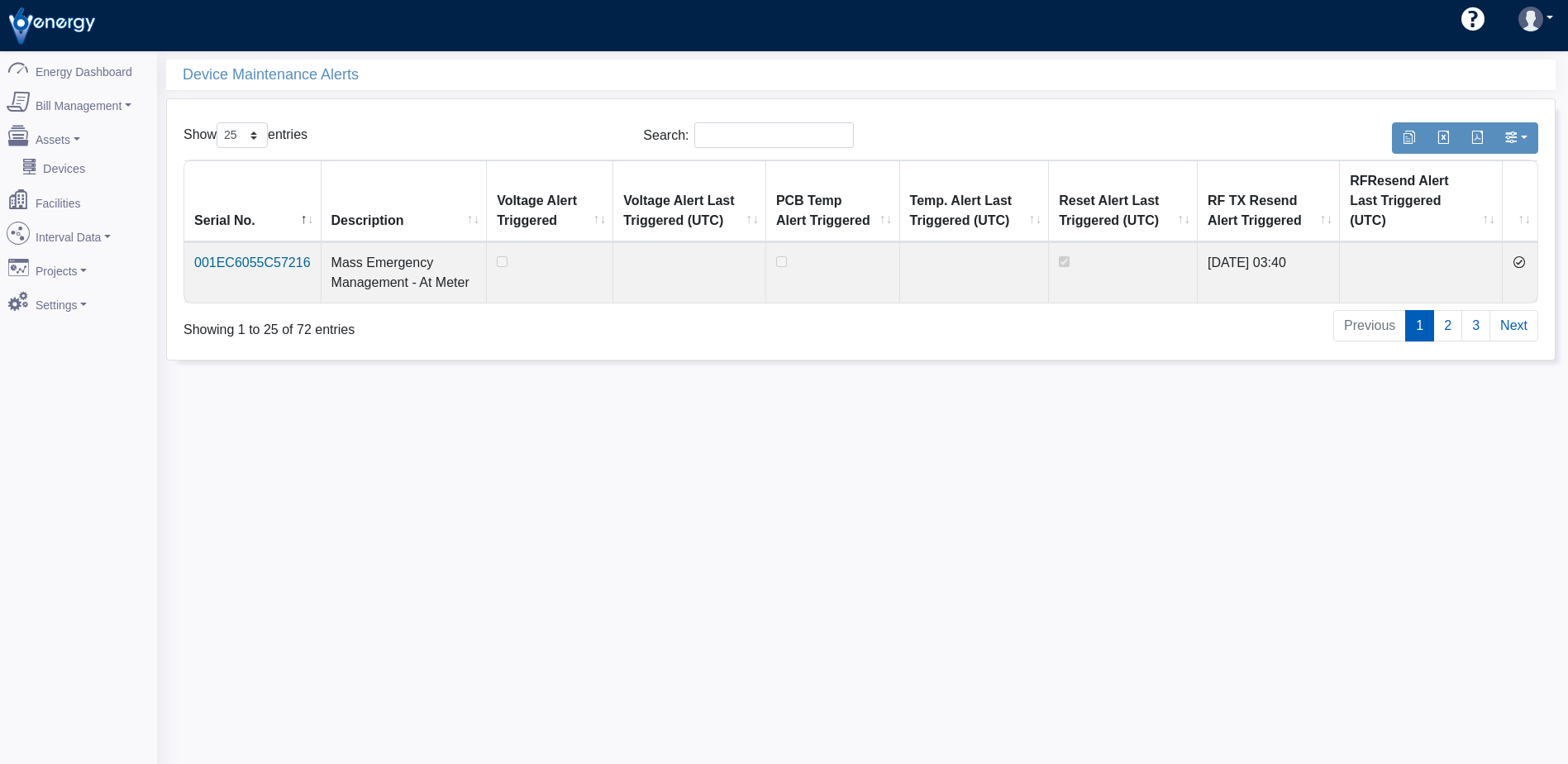
click at [1523, 261] on td at bounding box center [1519, 273] width 35 height 60
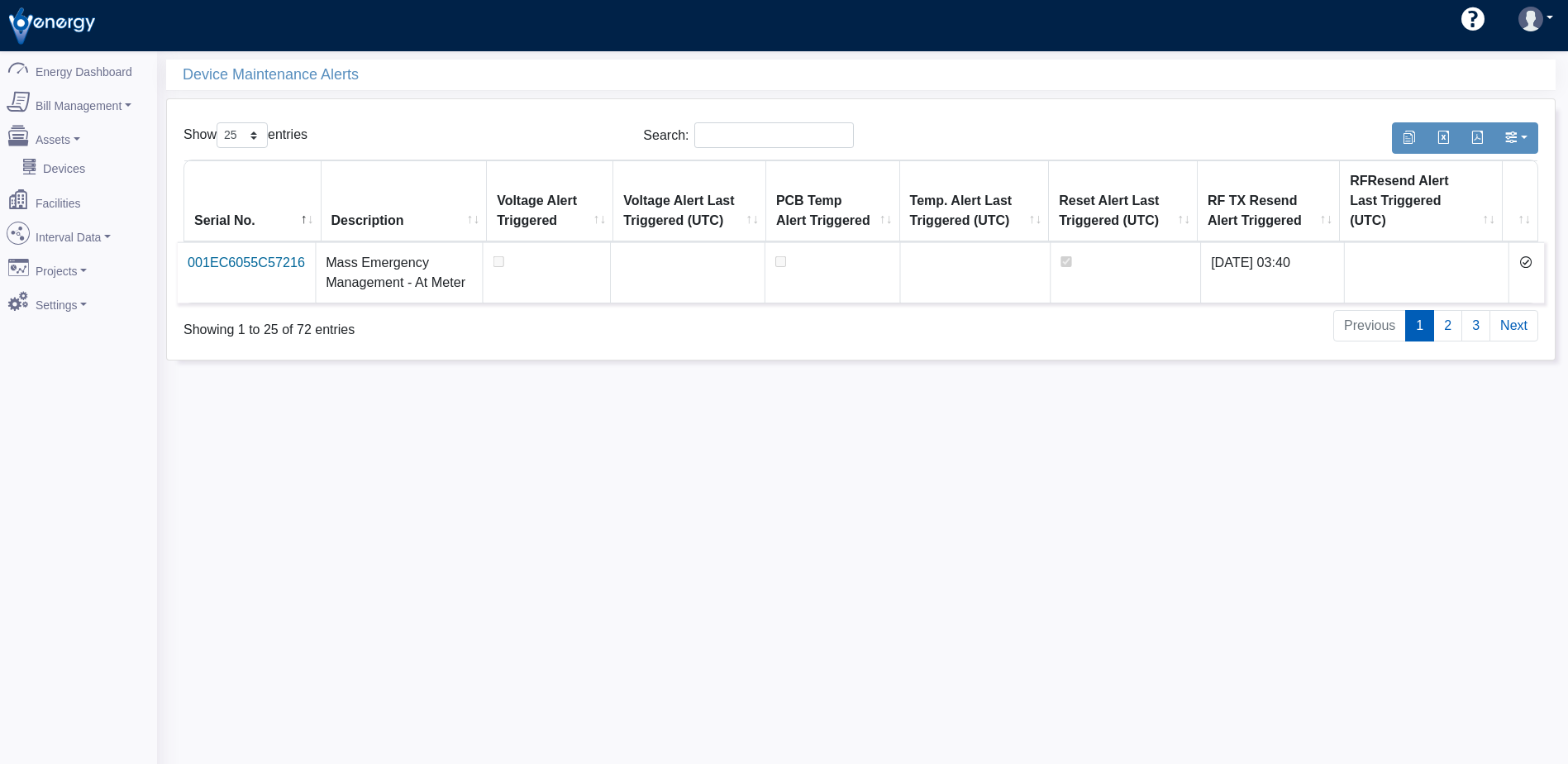
click at [1523, 256] on link at bounding box center [1525, 263] width 13 height 14
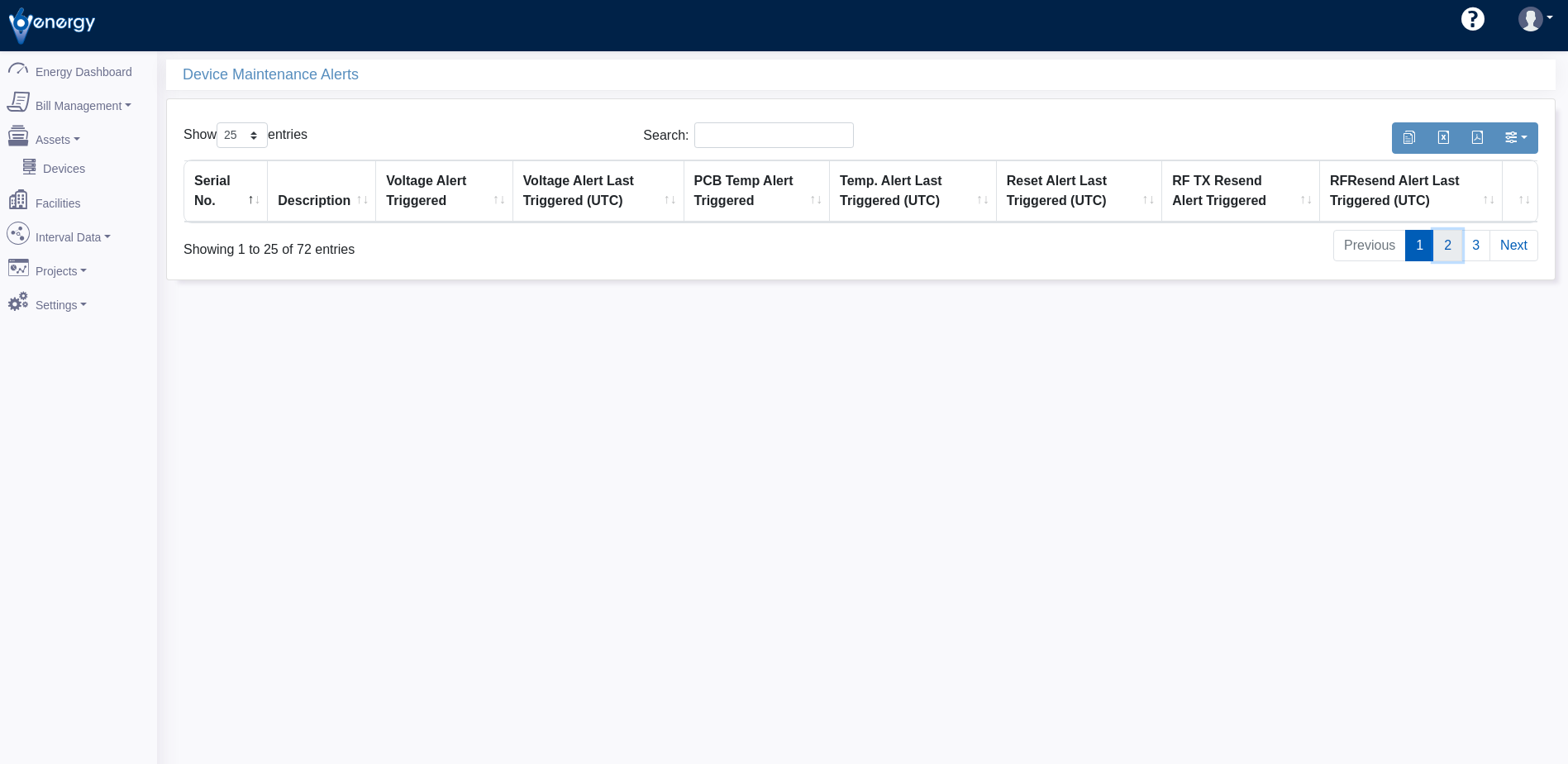
click at [1449, 251] on link "2" at bounding box center [1447, 245] width 29 height 31
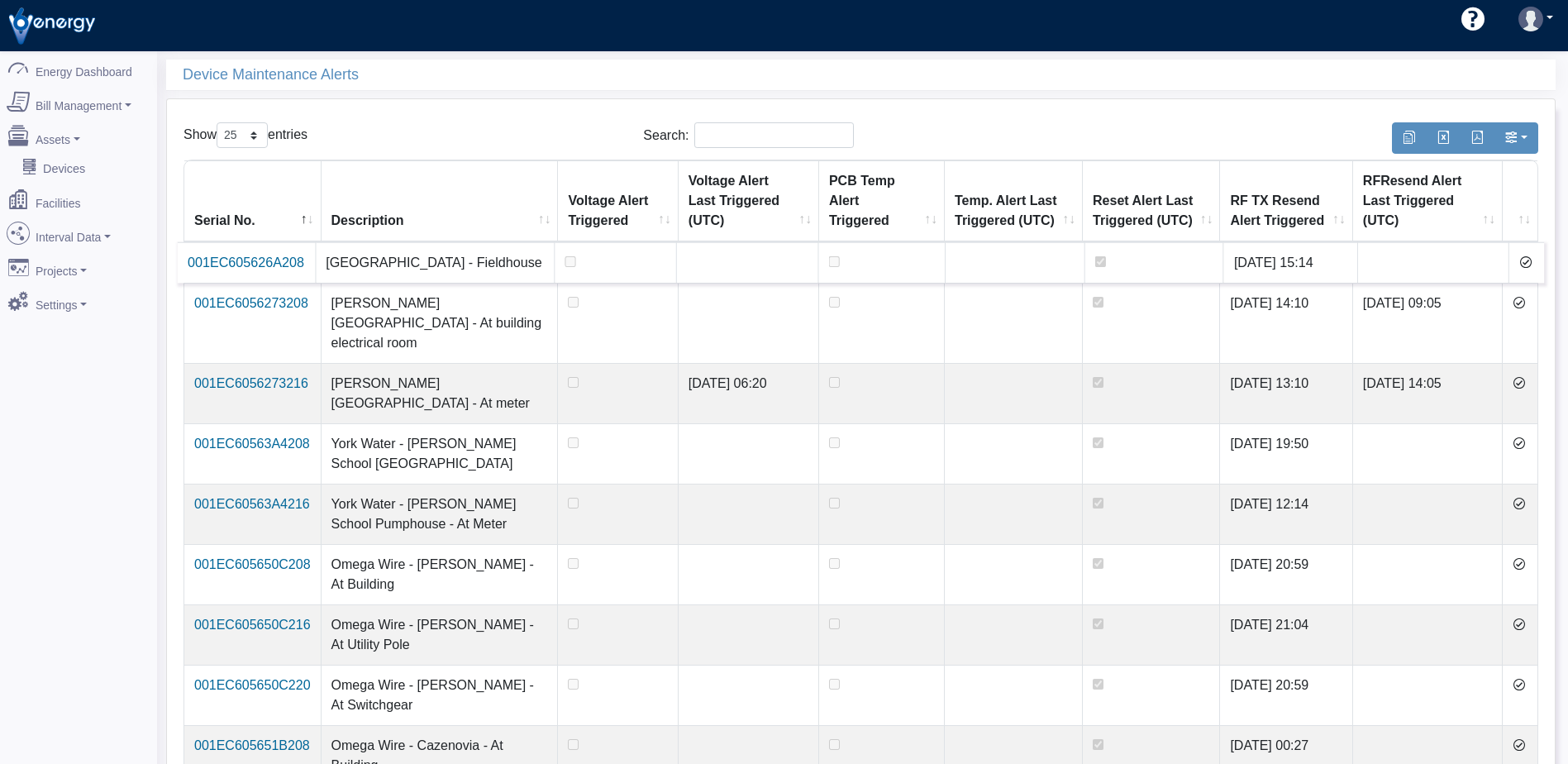
click at [1524, 264] on icon at bounding box center [1525, 262] width 13 height 13
click at [1524, 296] on icon at bounding box center [1518, 302] width 13 height 13
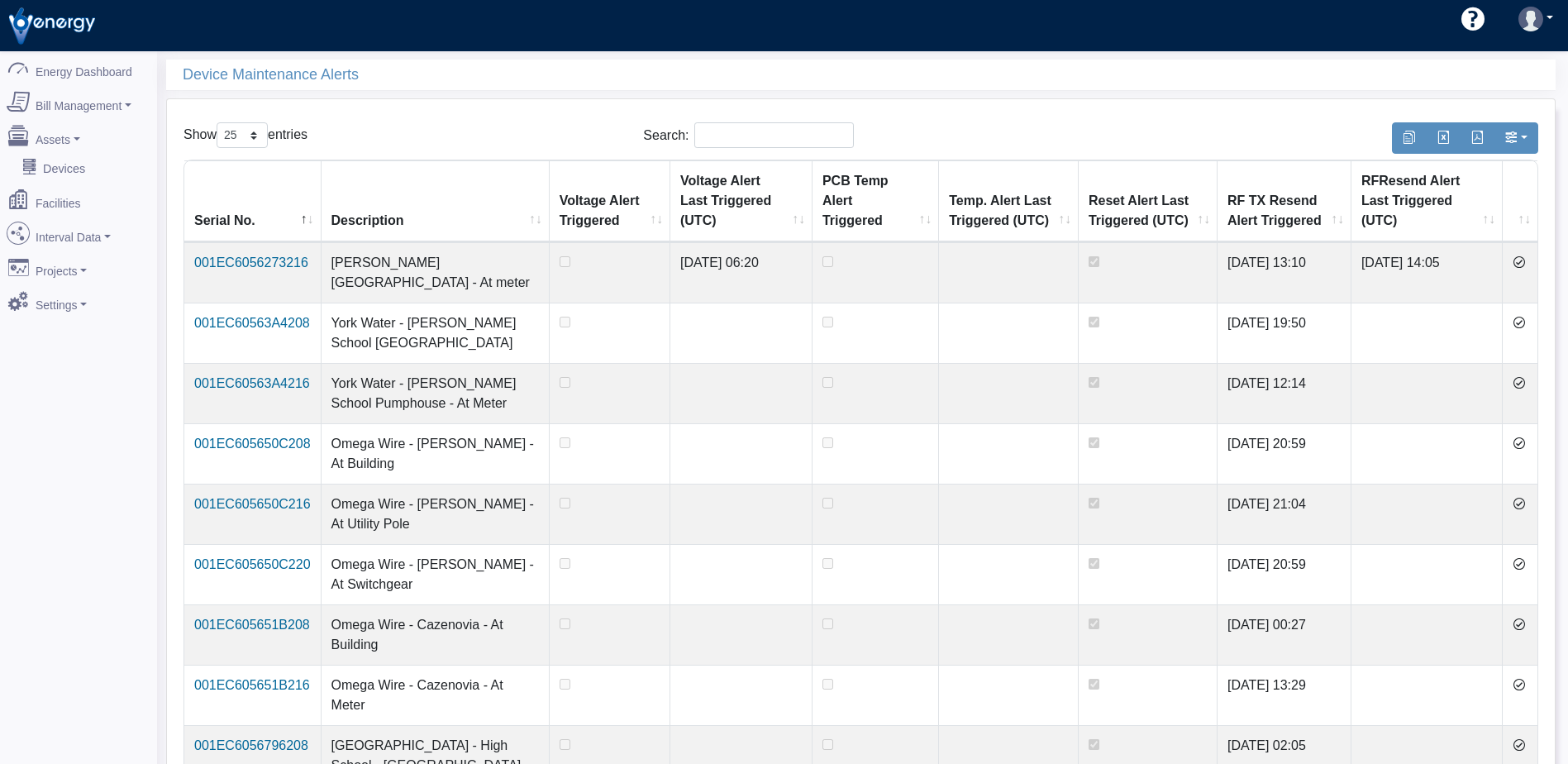
click at [1524, 264] on icon at bounding box center [1518, 262] width 13 height 13
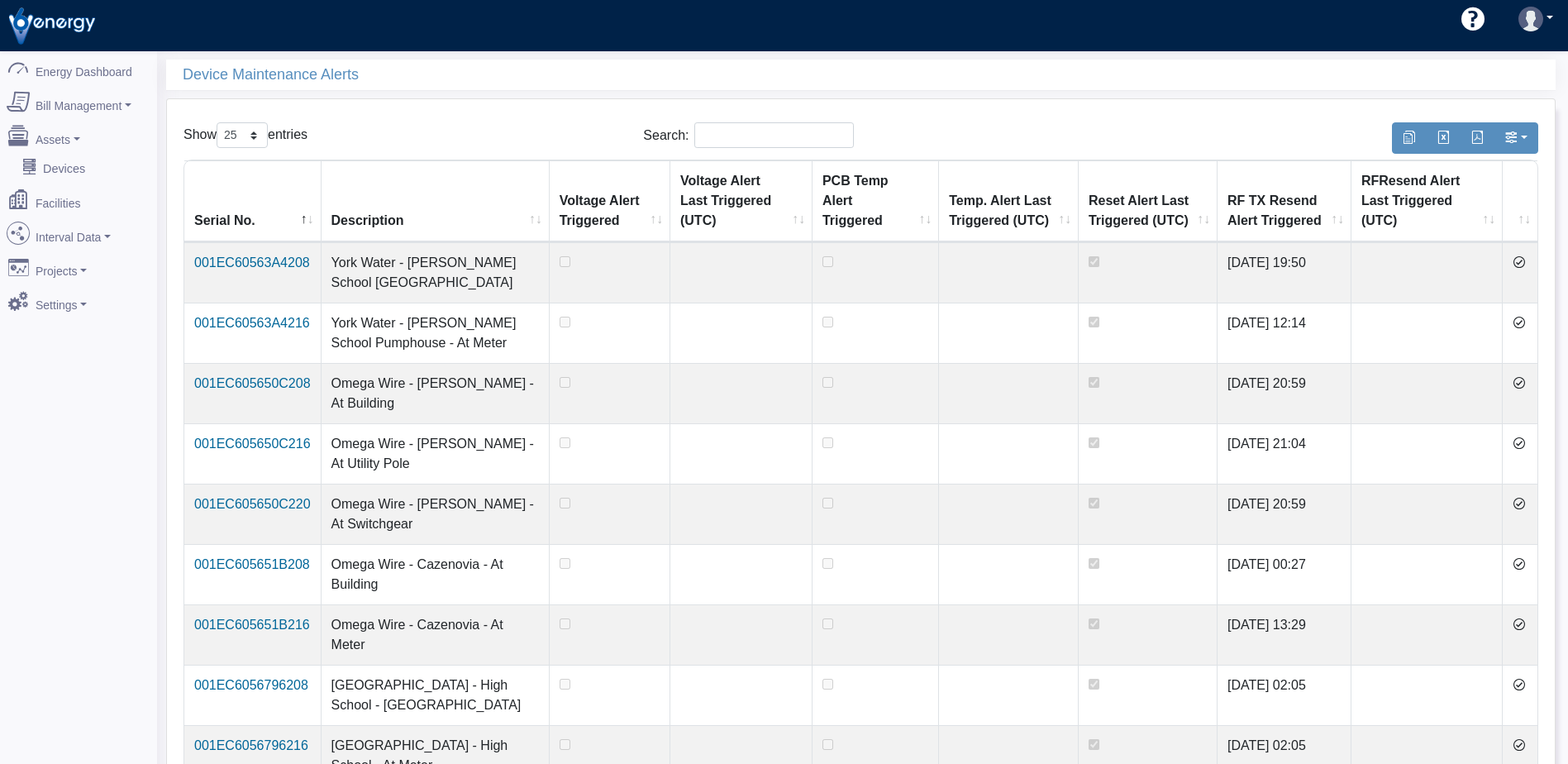
click at [1524, 264] on icon at bounding box center [1518, 262] width 13 height 13
click at [1524, 316] on icon at bounding box center [1518, 322] width 13 height 13
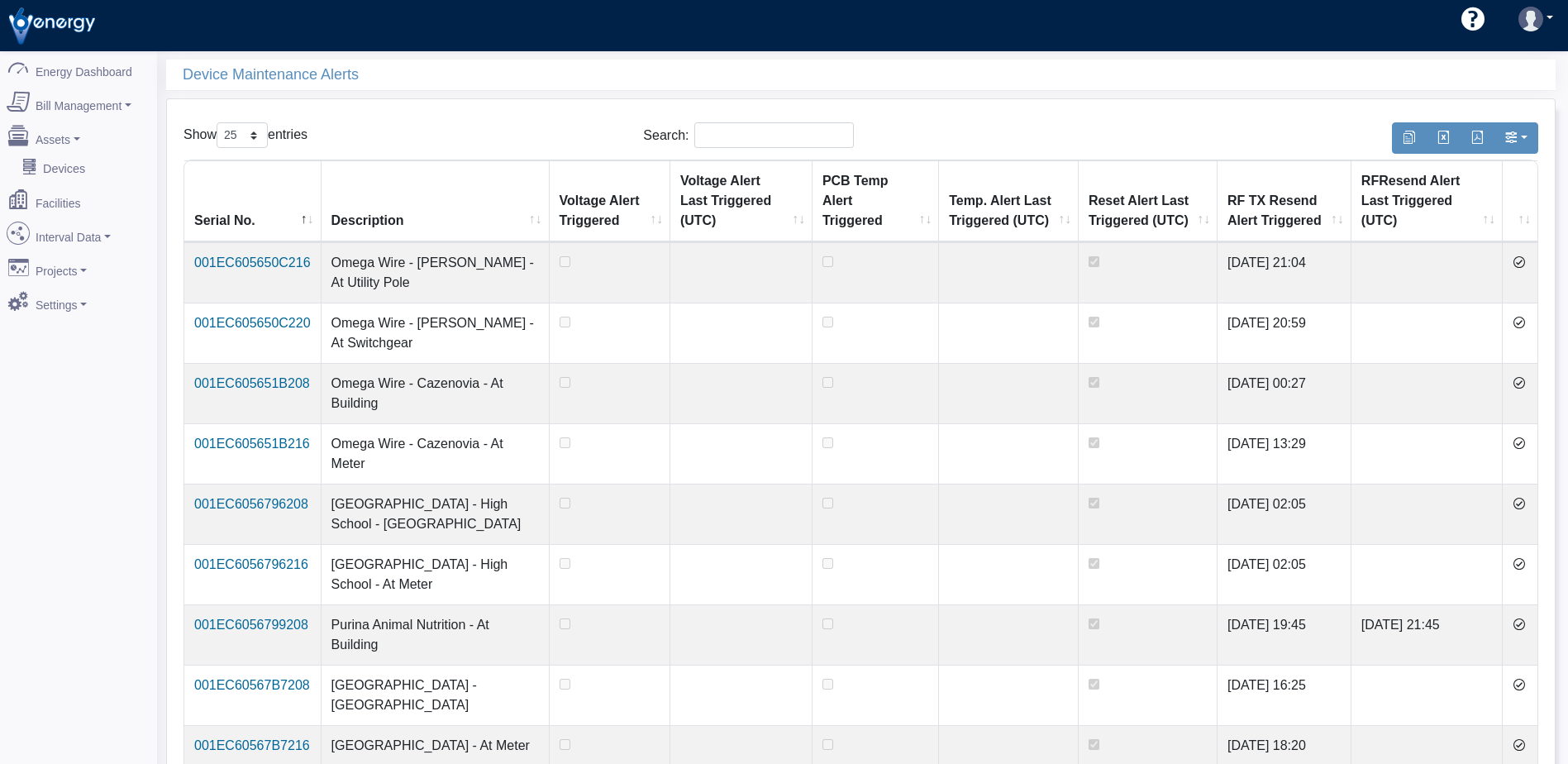
click at [1524, 264] on icon at bounding box center [1518, 262] width 13 height 13
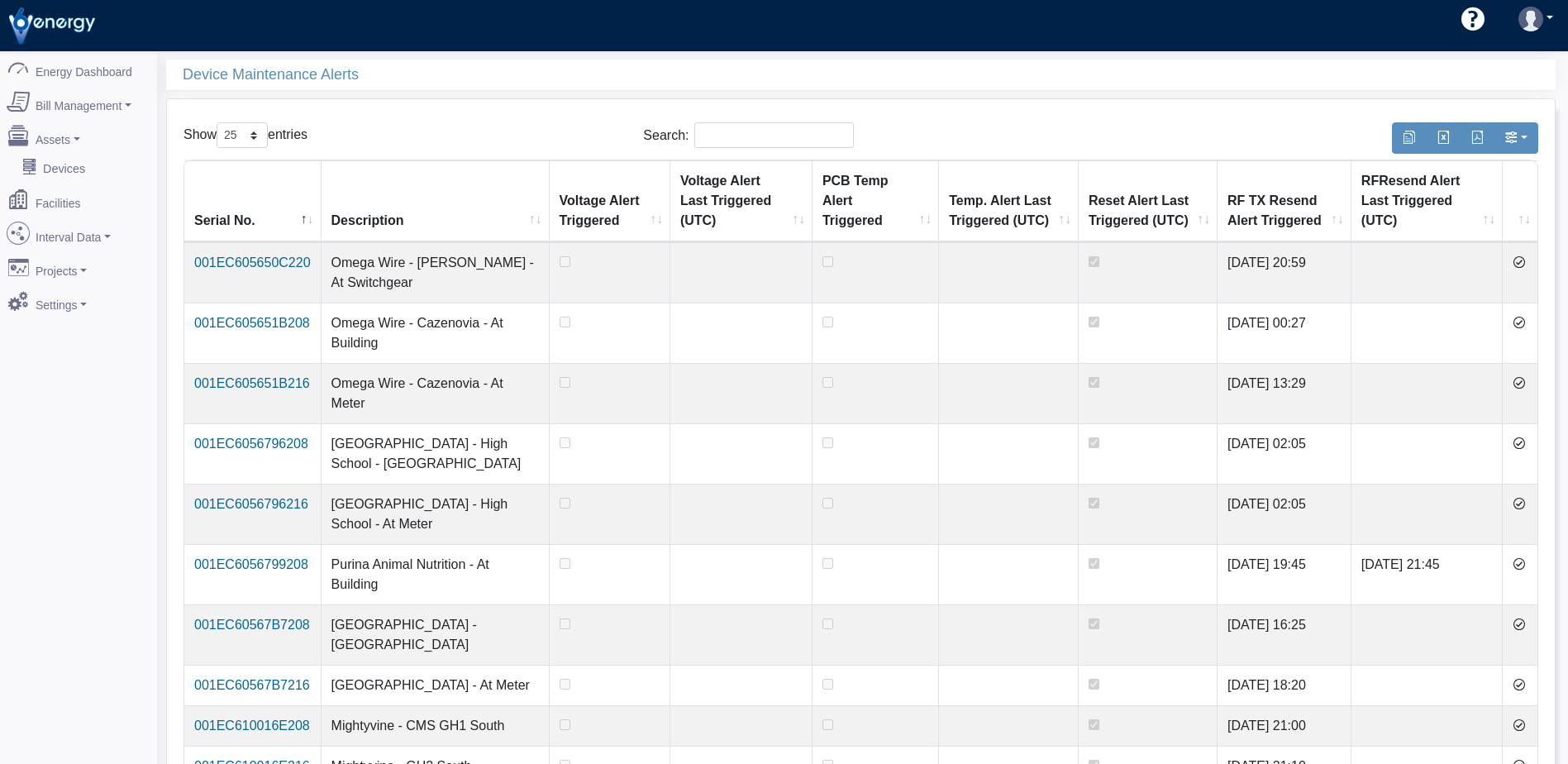
click at [1524, 264] on icon at bounding box center [1518, 262] width 13 height 13
click at [1524, 316] on icon at bounding box center [1518, 322] width 13 height 13
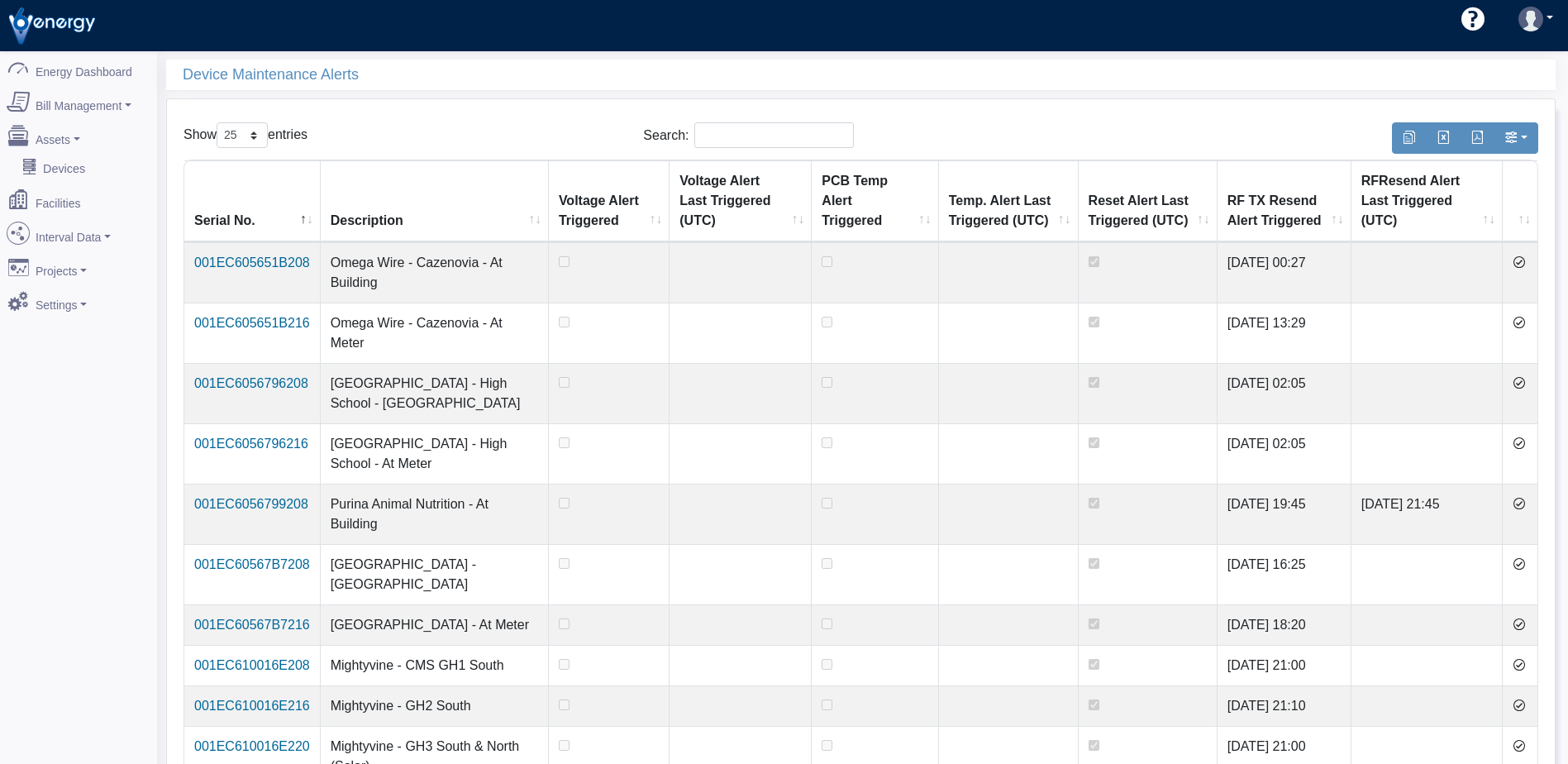
click at [1524, 316] on icon at bounding box center [1518, 322] width 13 height 13
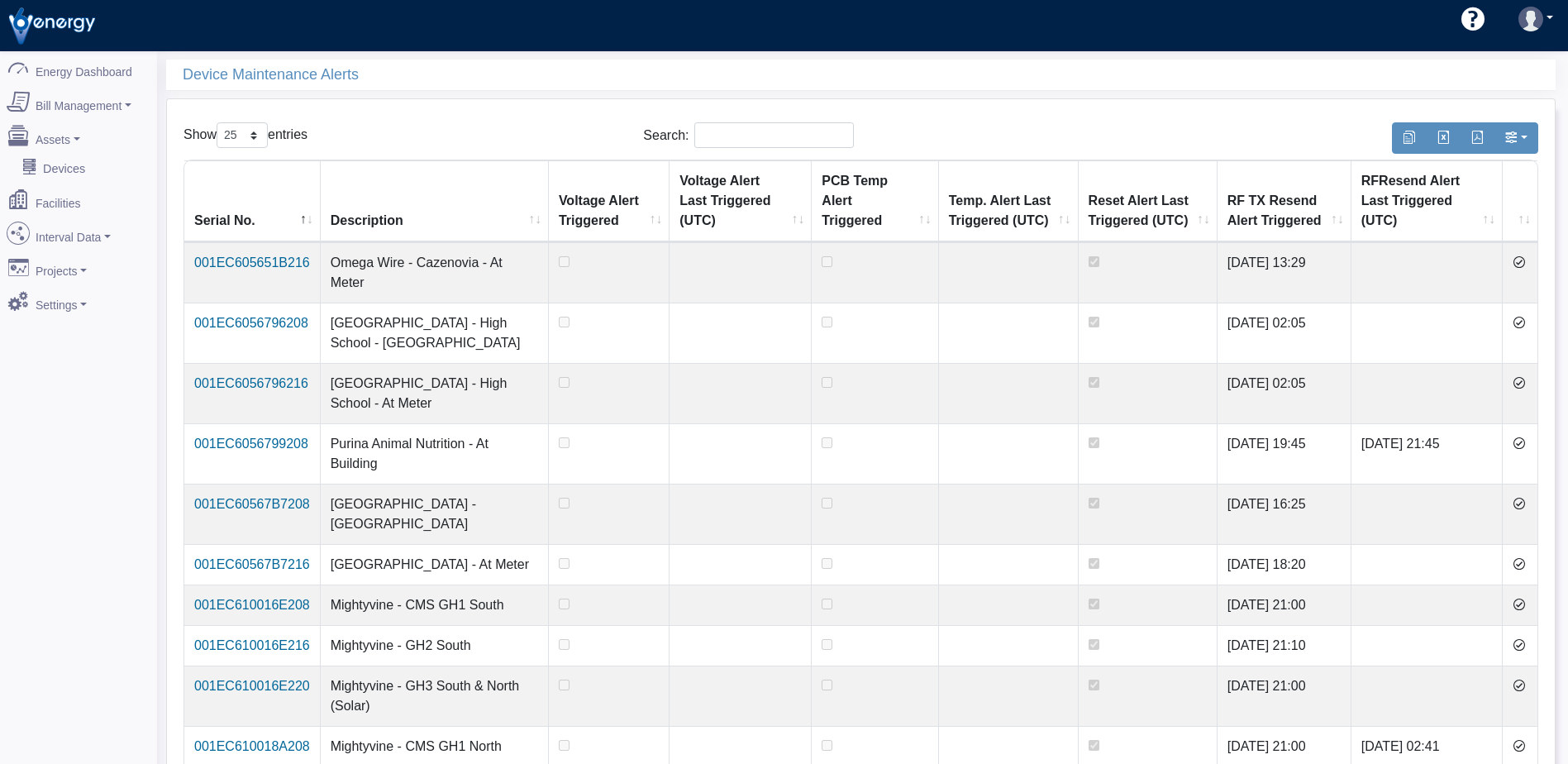
click at [1524, 316] on icon at bounding box center [1518, 322] width 13 height 13
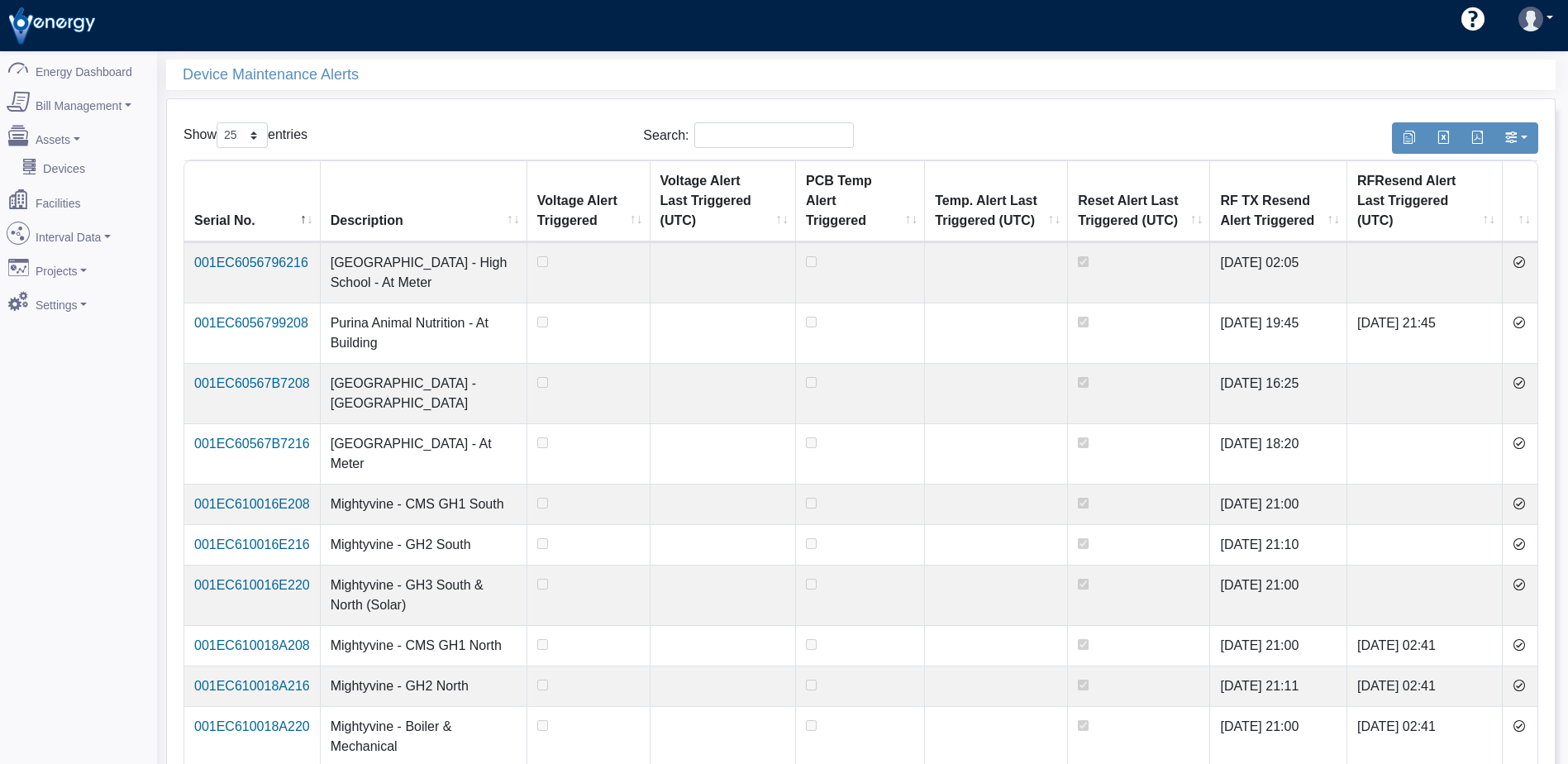
click at [1524, 264] on icon at bounding box center [1518, 262] width 13 height 13
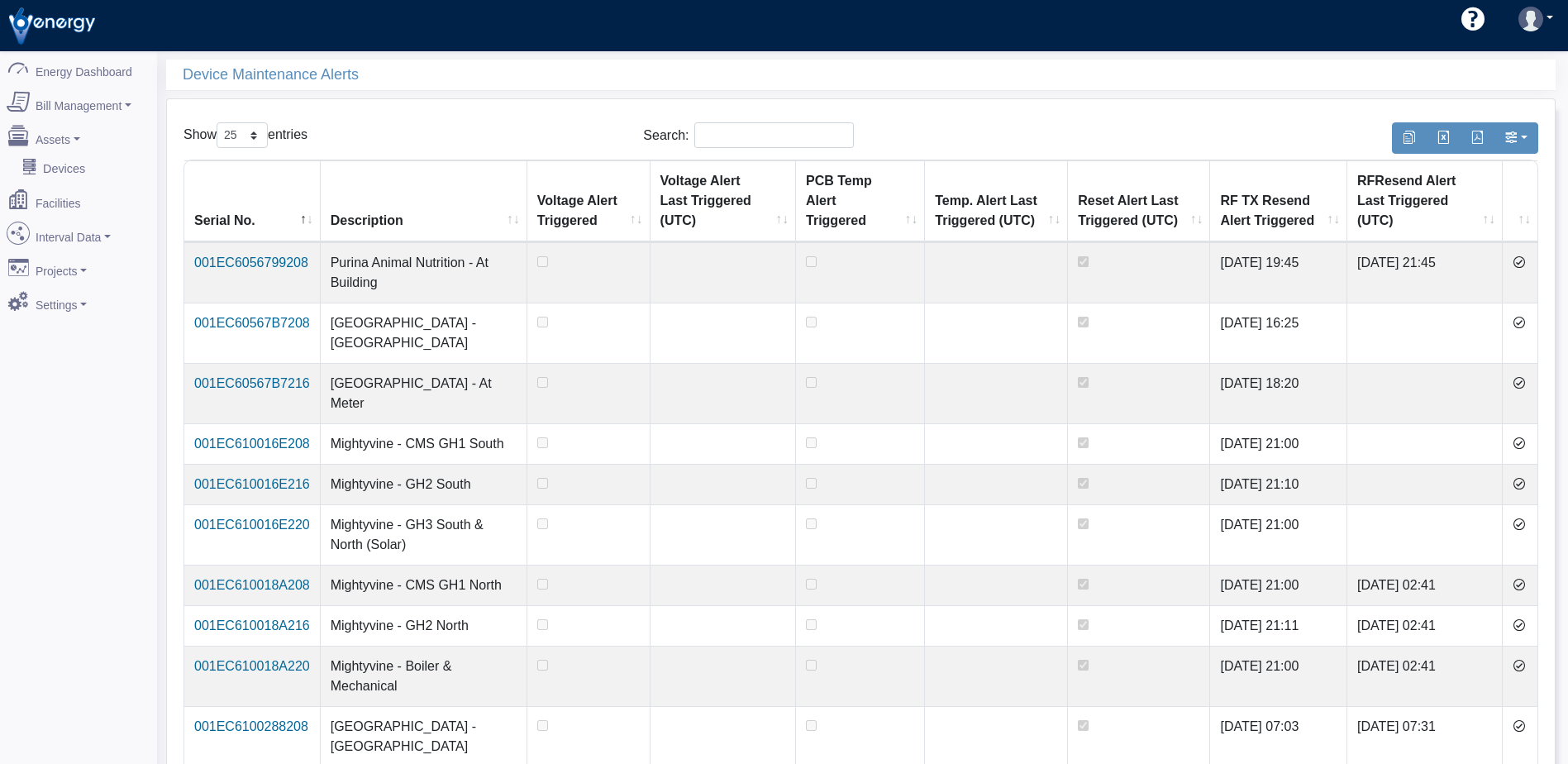
click at [1524, 264] on icon at bounding box center [1518, 262] width 13 height 13
click at [1524, 316] on icon at bounding box center [1518, 322] width 13 height 13
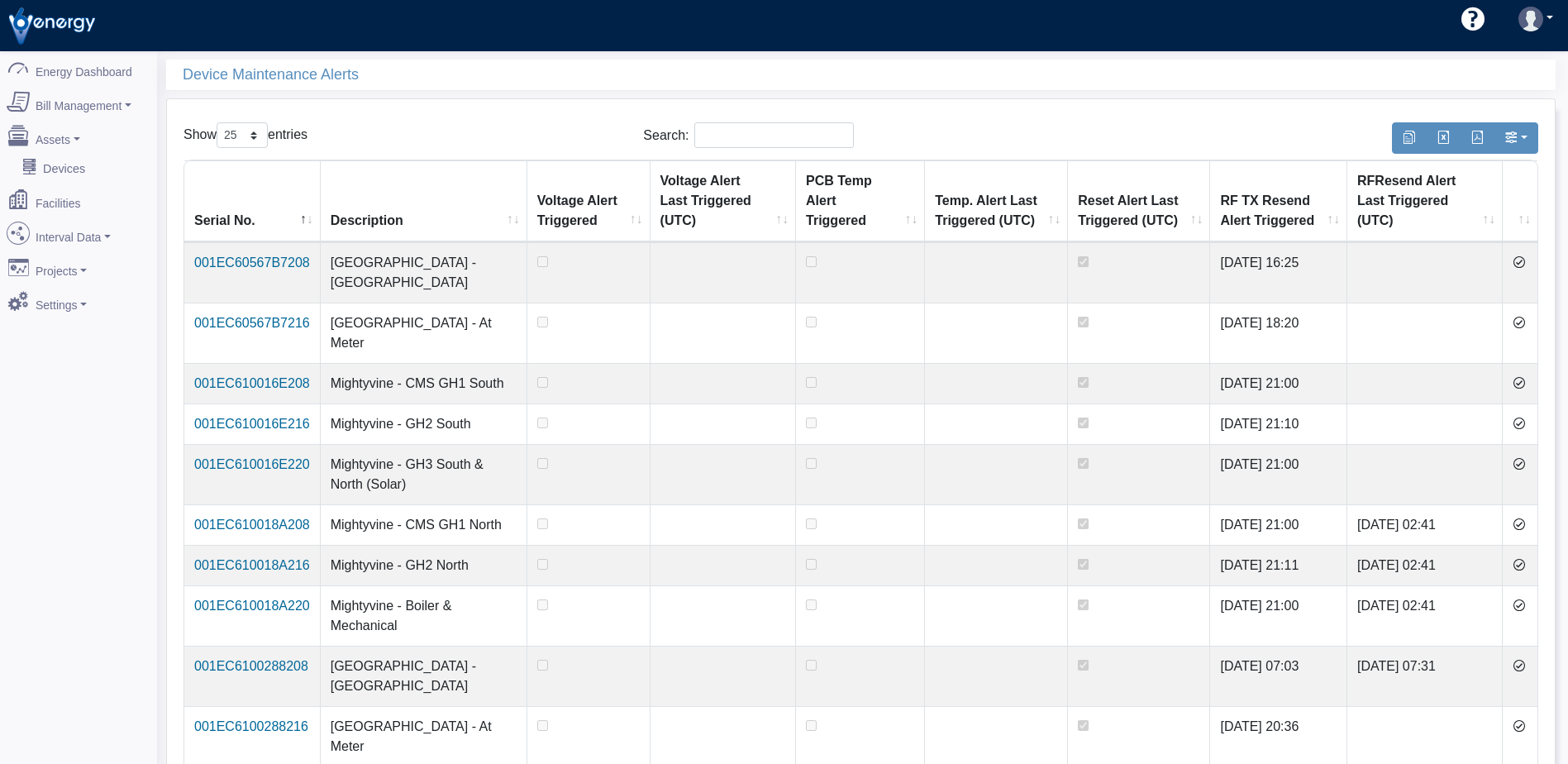
click at [1524, 316] on icon at bounding box center [1518, 322] width 13 height 13
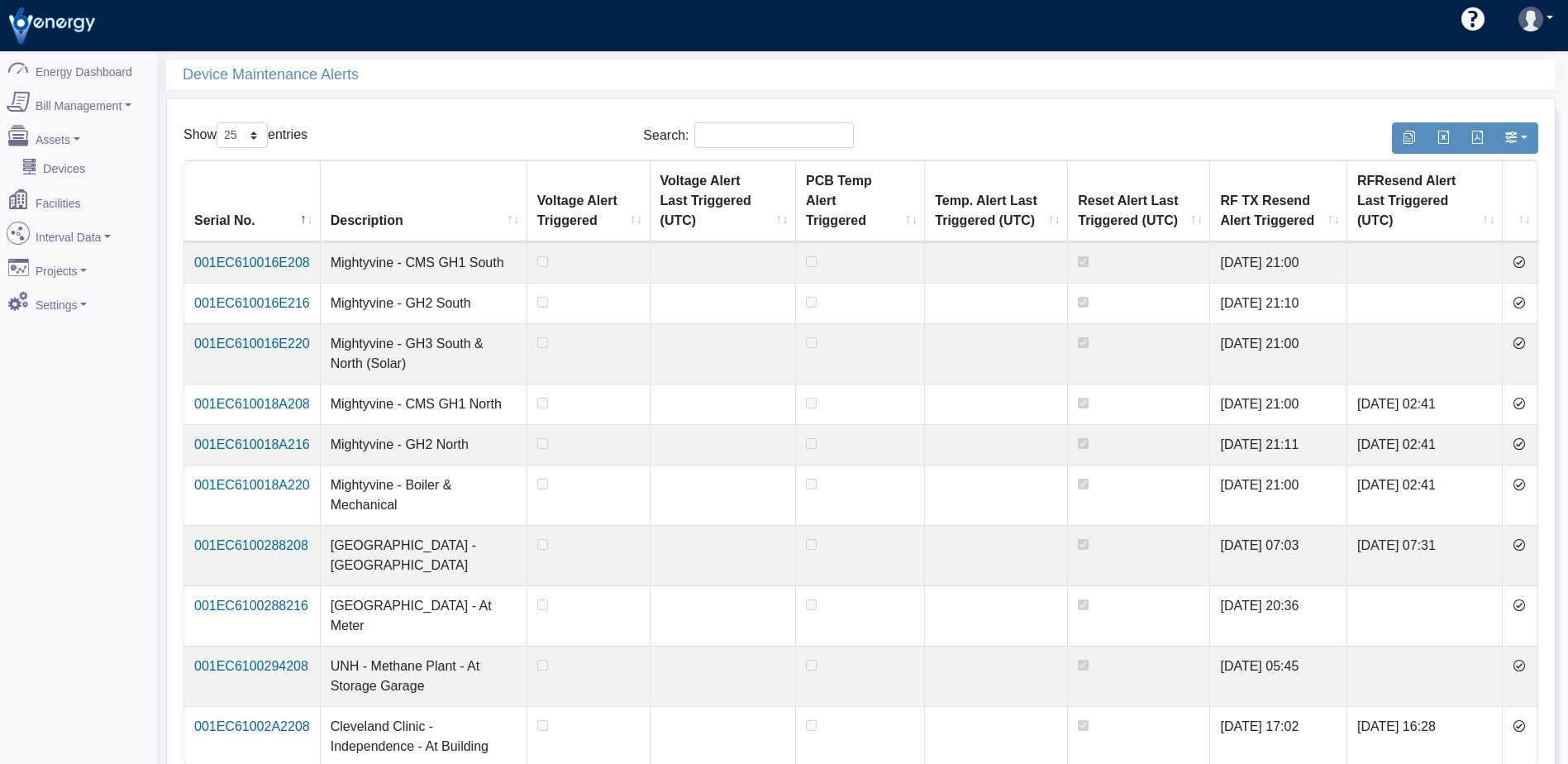
click at [1524, 264] on icon at bounding box center [1518, 262] width 13 height 13
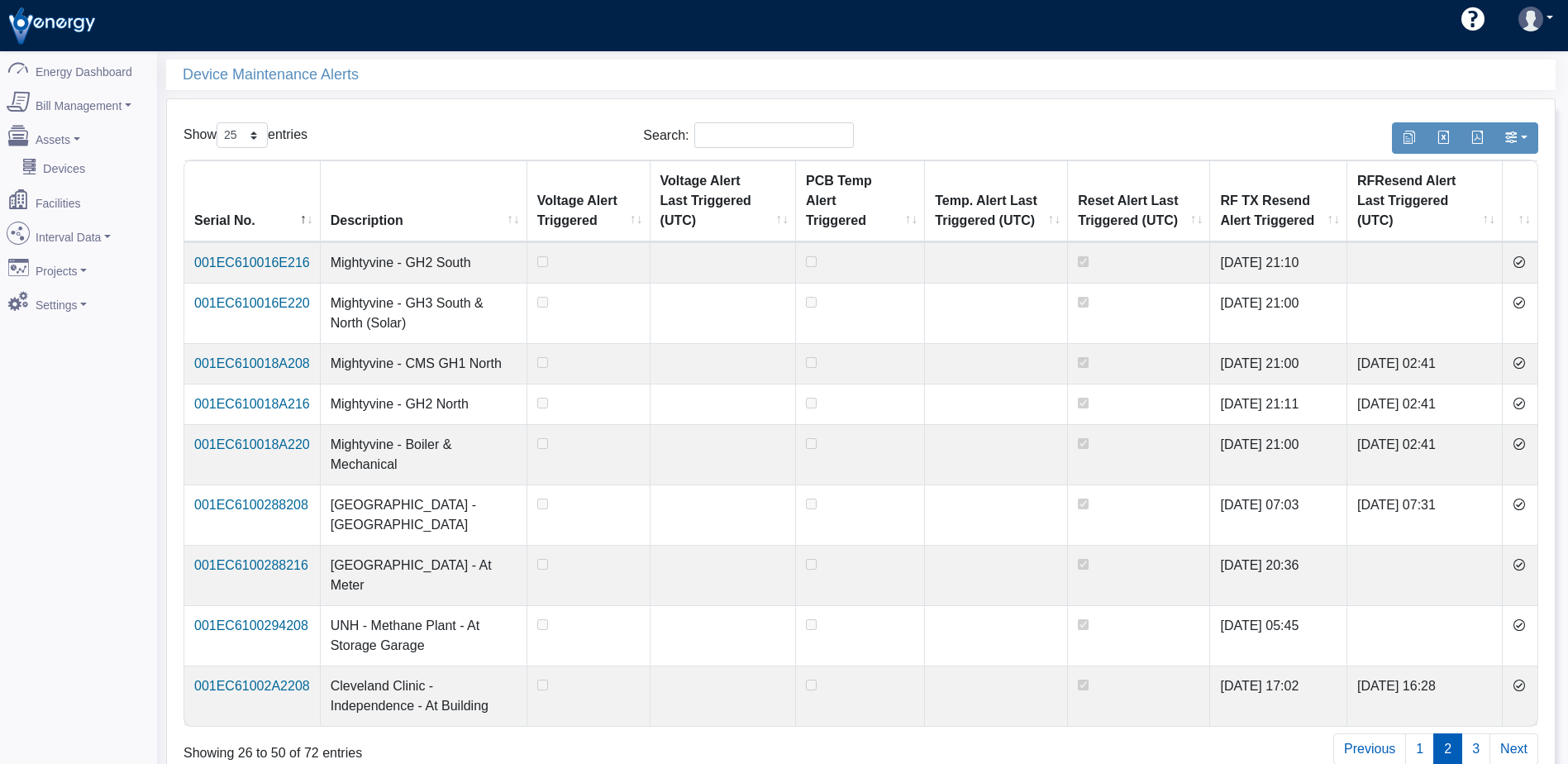
click at [1524, 264] on icon at bounding box center [1518, 262] width 13 height 13
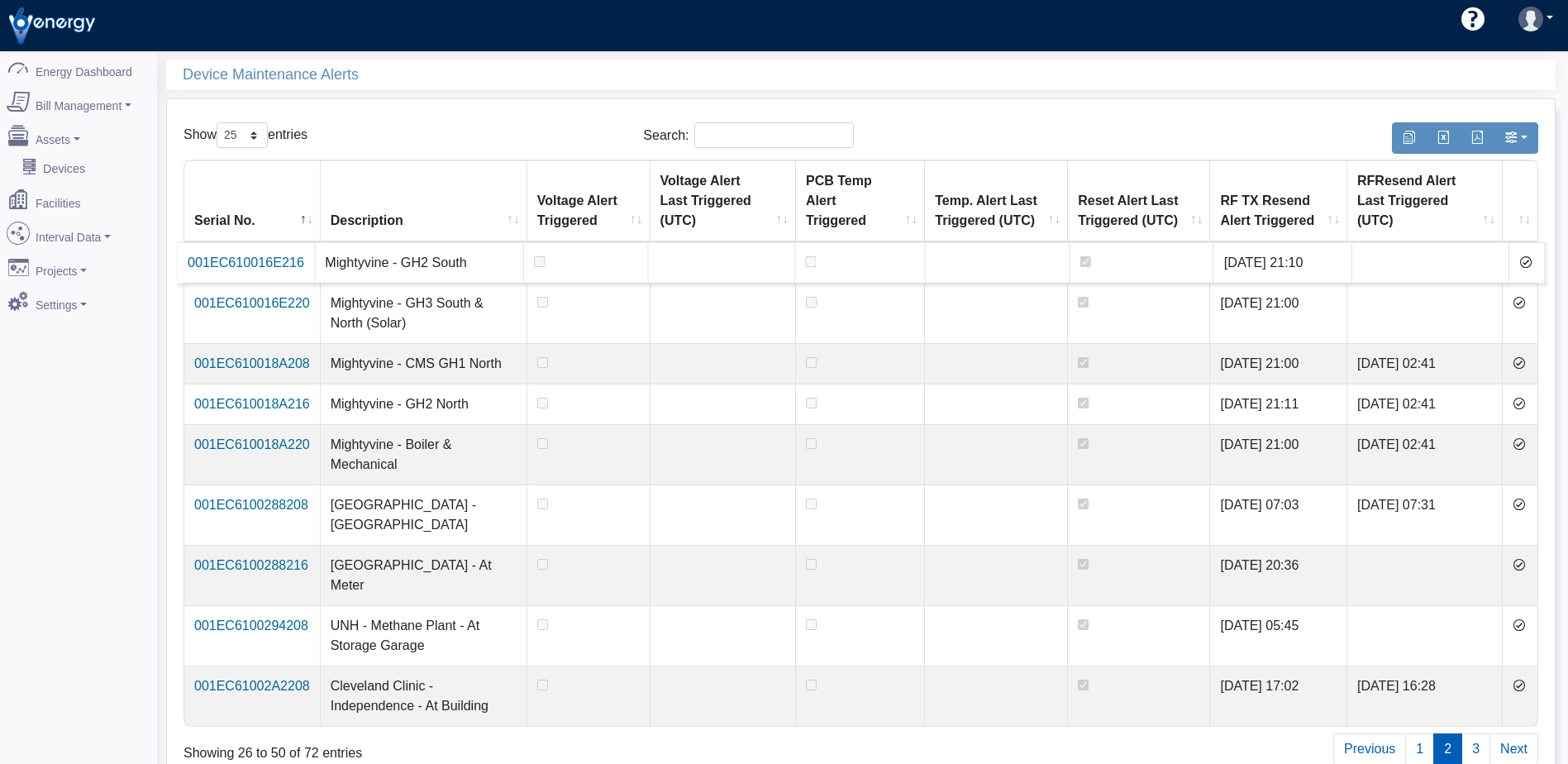
click at [1524, 296] on icon at bounding box center [1518, 302] width 13 height 13
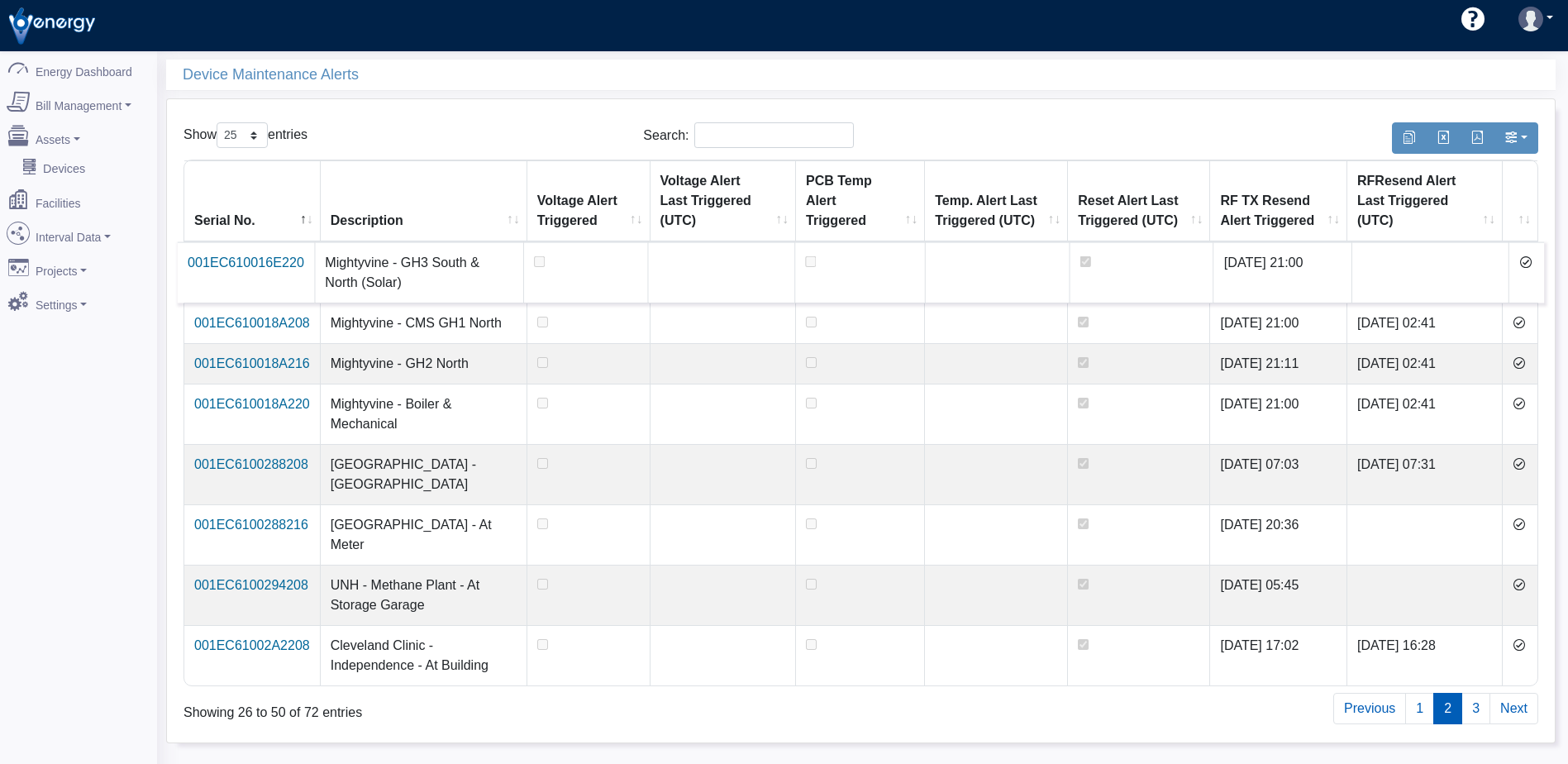
click at [1524, 316] on icon at bounding box center [1518, 322] width 13 height 13
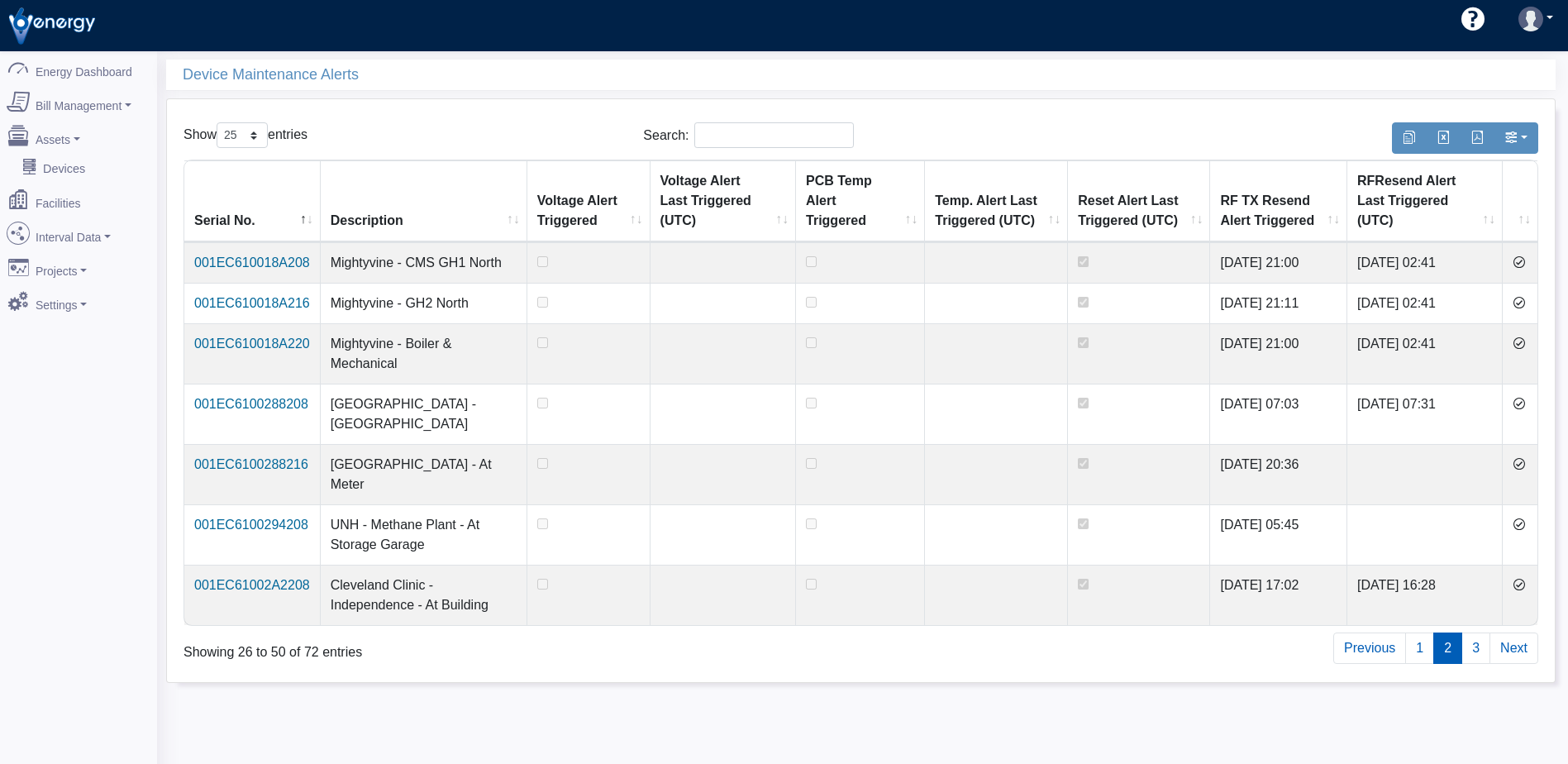
click at [1524, 296] on icon at bounding box center [1518, 302] width 13 height 13
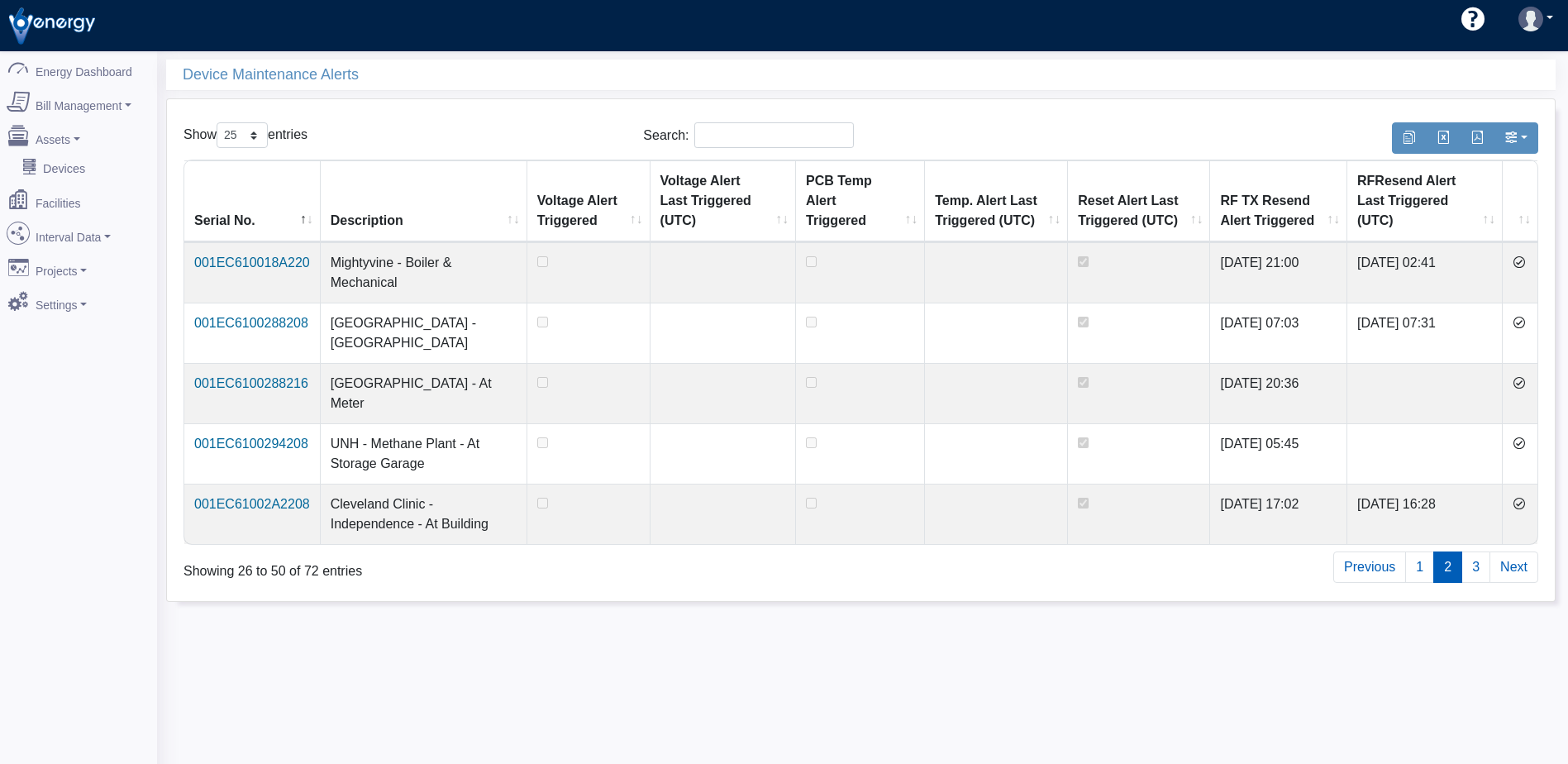
click at [1524, 262] on icon at bounding box center [1518, 262] width 13 height 13
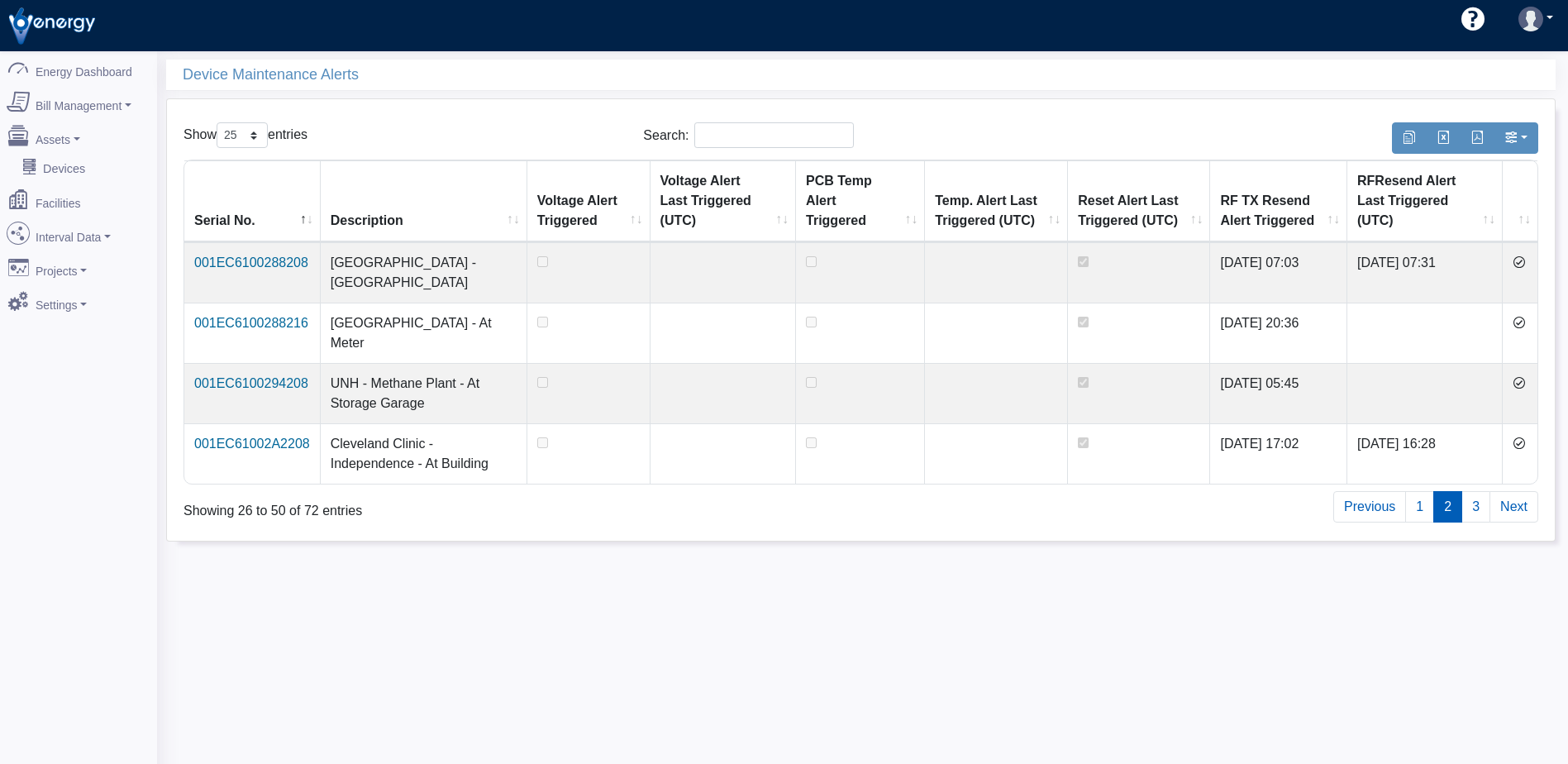
click at [1524, 262] on icon at bounding box center [1518, 262] width 13 height 13
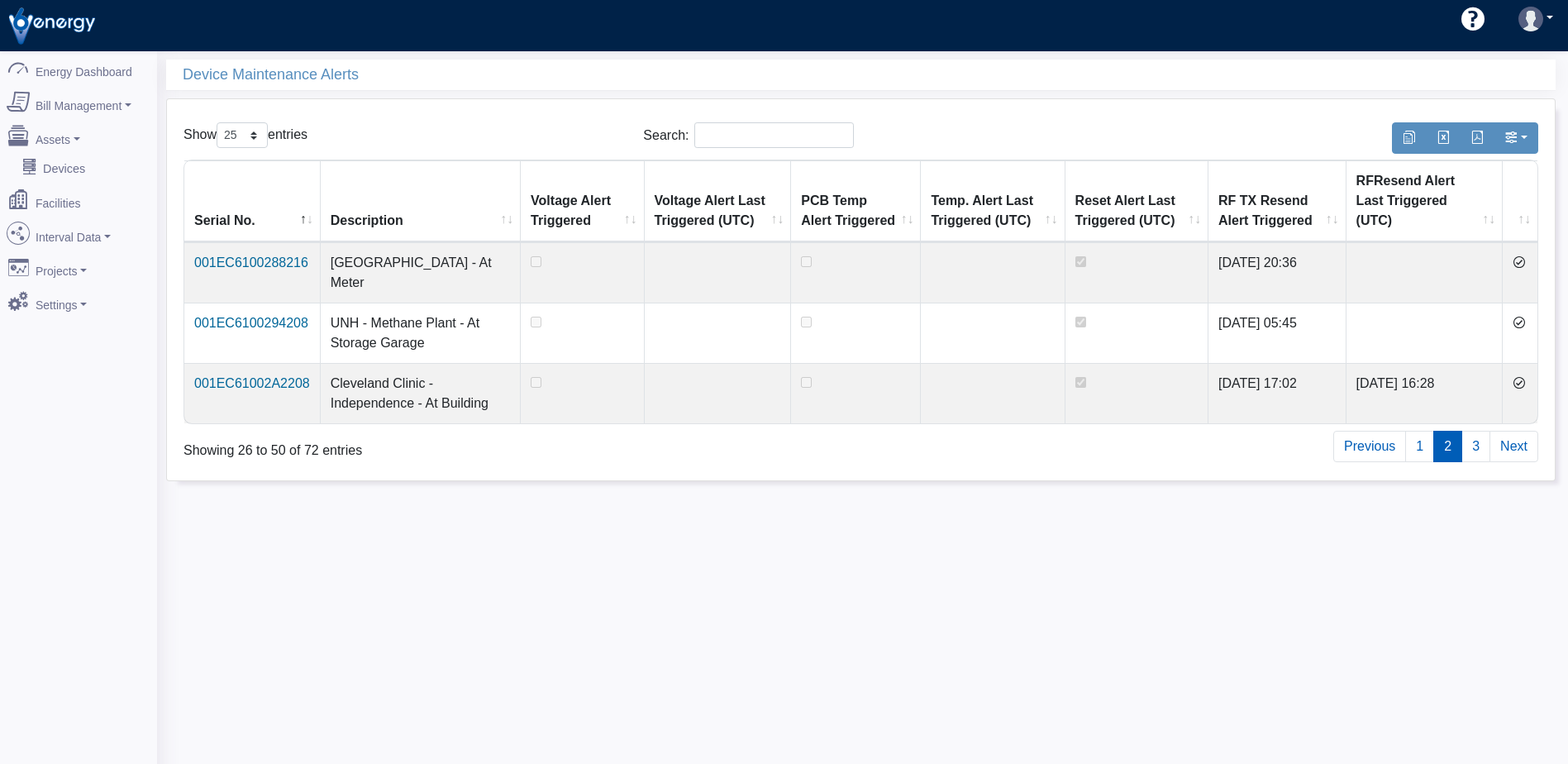
click at [1524, 262] on icon at bounding box center [1518, 262] width 13 height 13
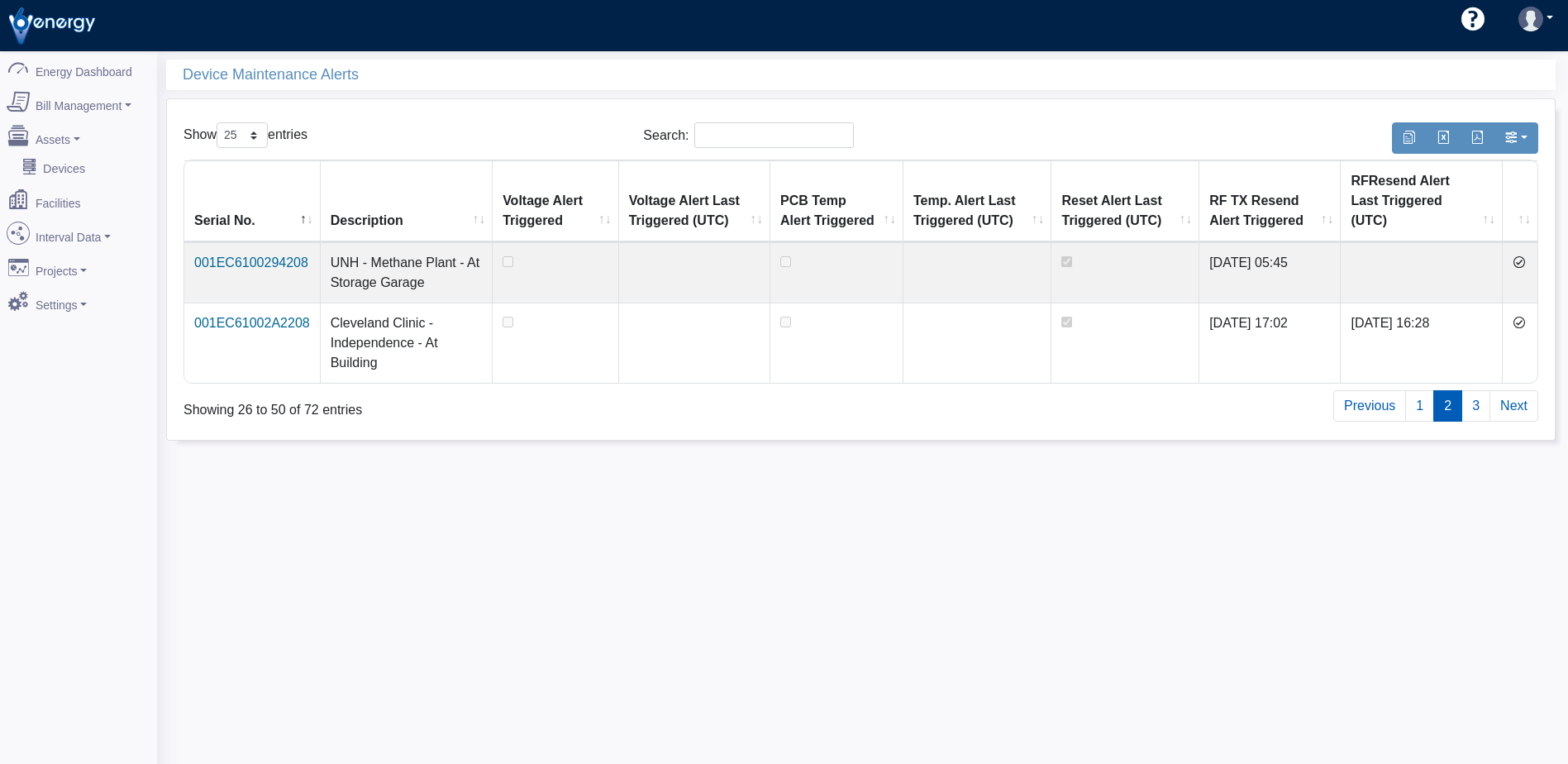
click at [1524, 262] on icon at bounding box center [1518, 262] width 13 height 13
click at [1524, 316] on icon at bounding box center [1518, 322] width 13 height 13
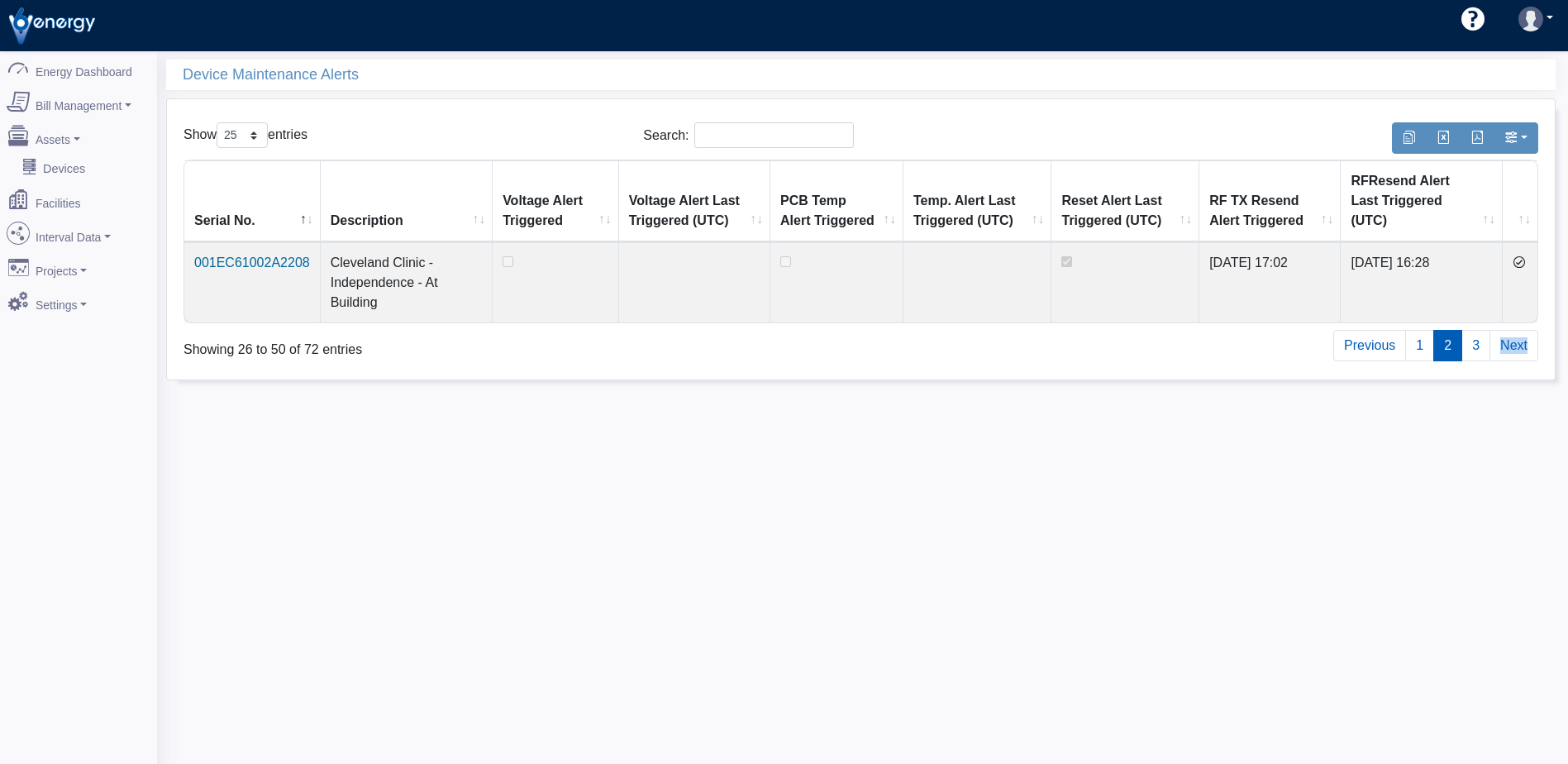
click at [1524, 328] on div "Previous 1 2 3 Next" at bounding box center [1147, 345] width 804 height 35
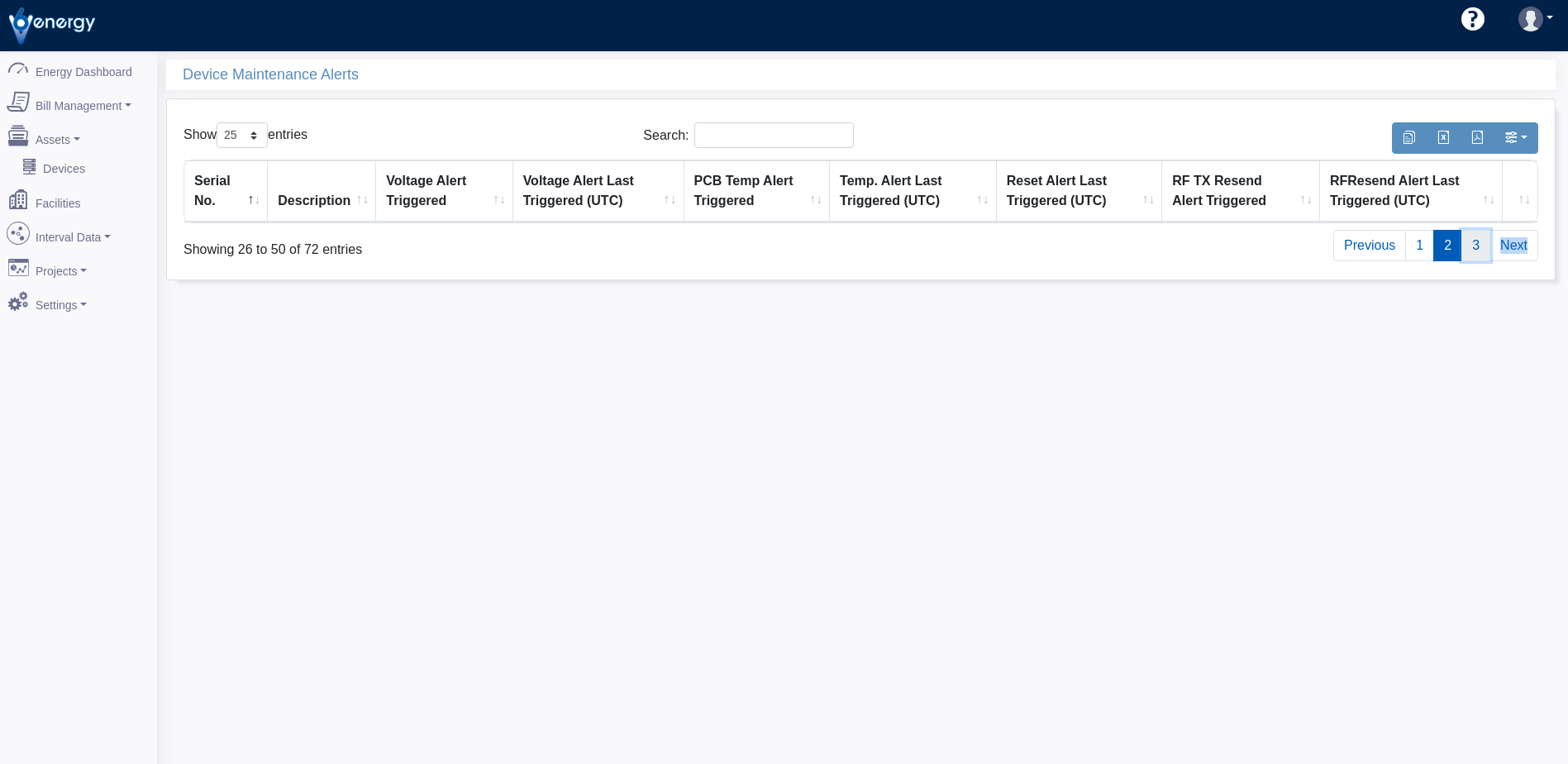
drag, startPoint x: 1524, startPoint y: 262, endPoint x: 1475, endPoint y: 253, distance: 49.8
click at [1475, 253] on link "3" at bounding box center [1475, 245] width 29 height 31
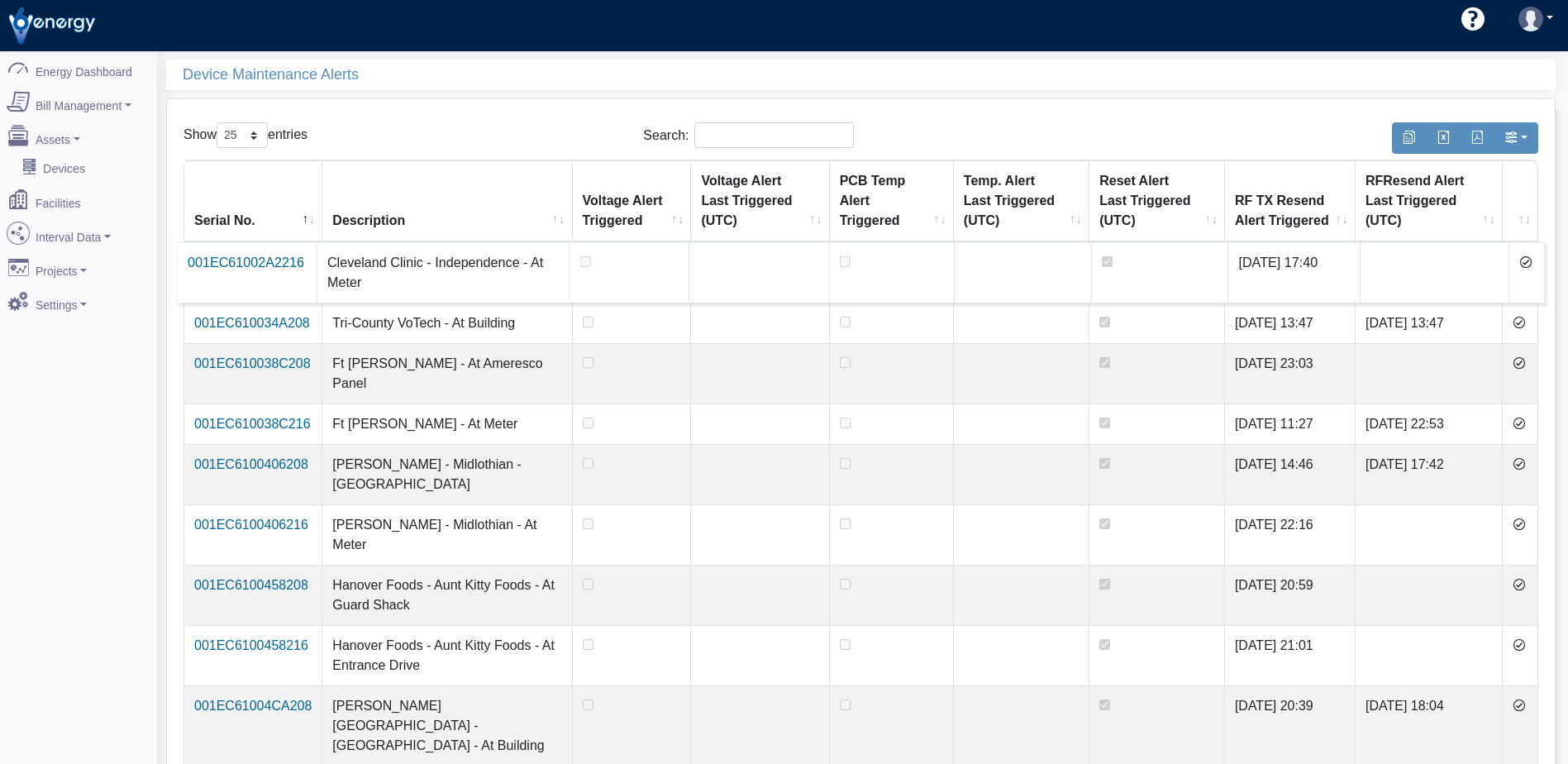
click at [1524, 266] on icon at bounding box center [1525, 262] width 13 height 13
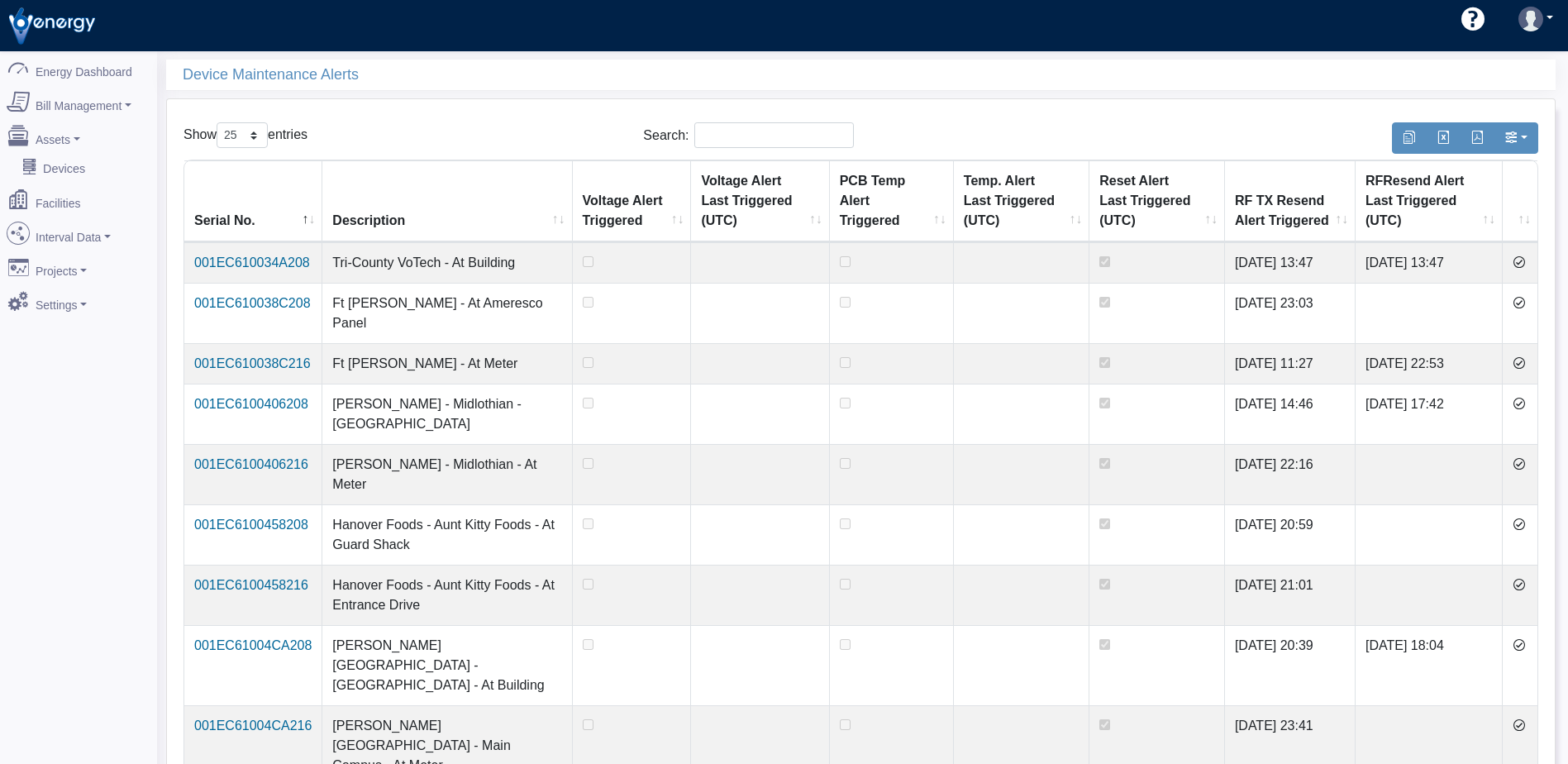
click at [1524, 266] on icon at bounding box center [1518, 262] width 13 height 13
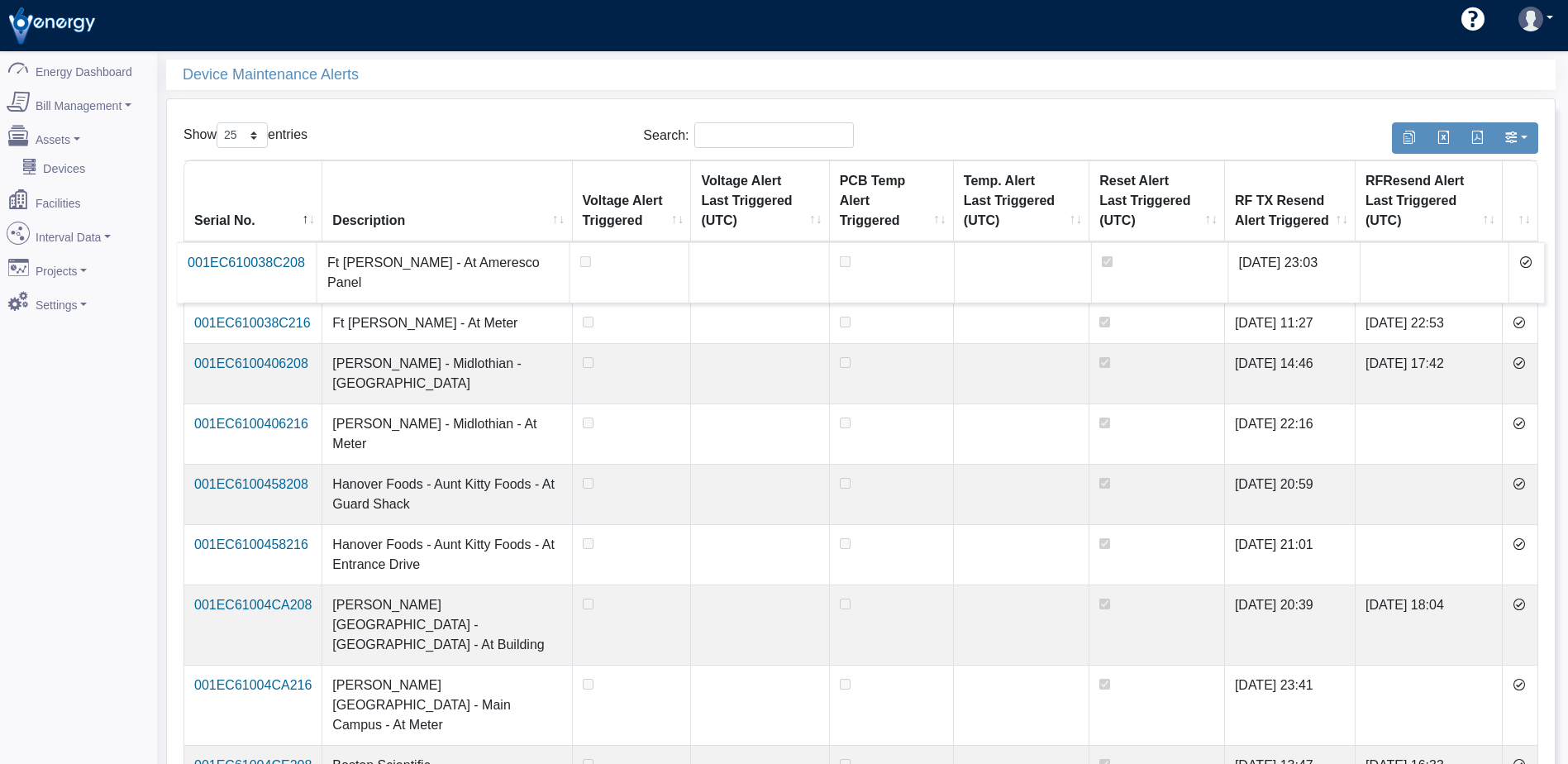
click at [1524, 266] on icon at bounding box center [1525, 262] width 13 height 13
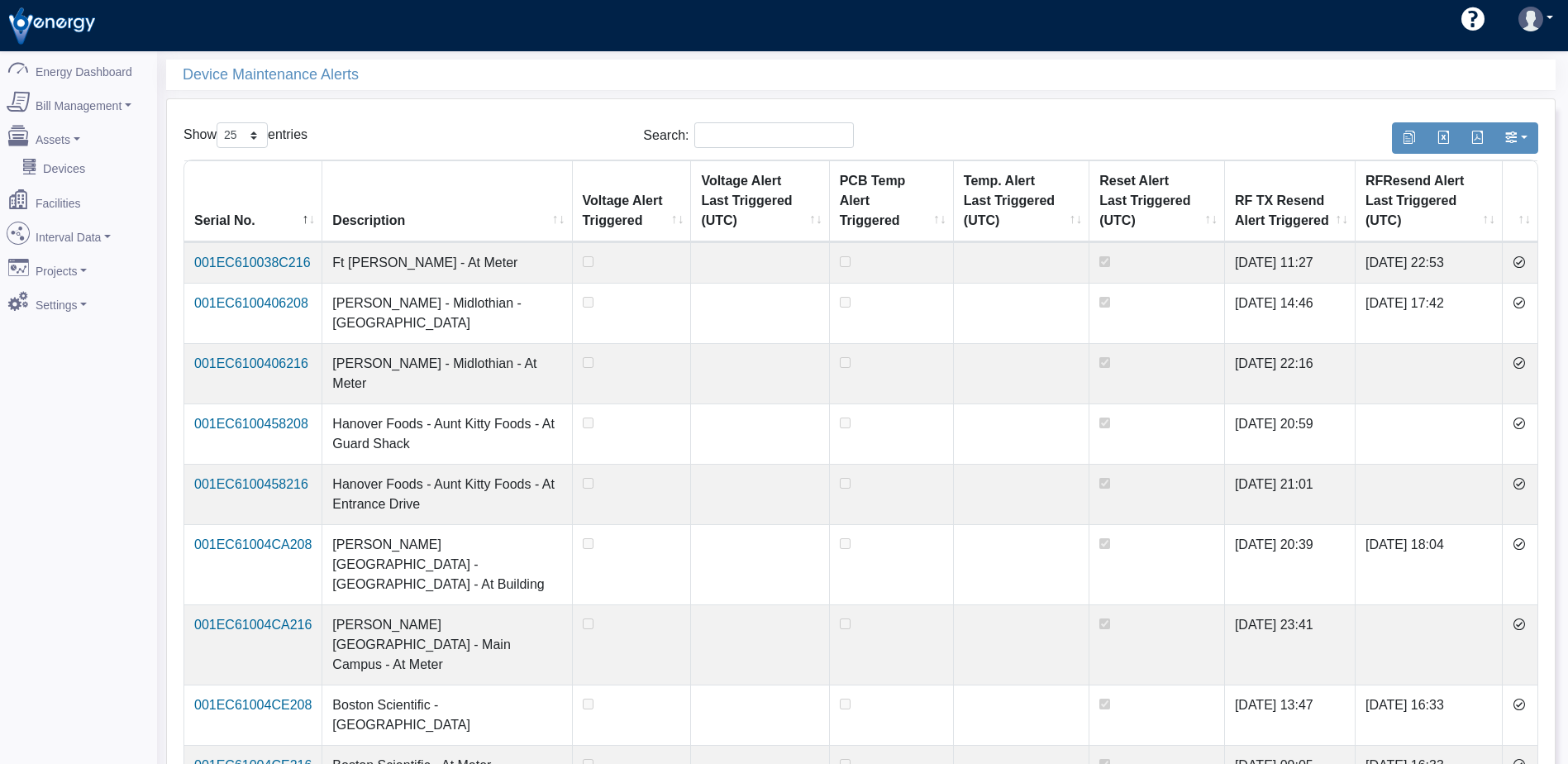
click at [1524, 266] on icon at bounding box center [1518, 262] width 13 height 13
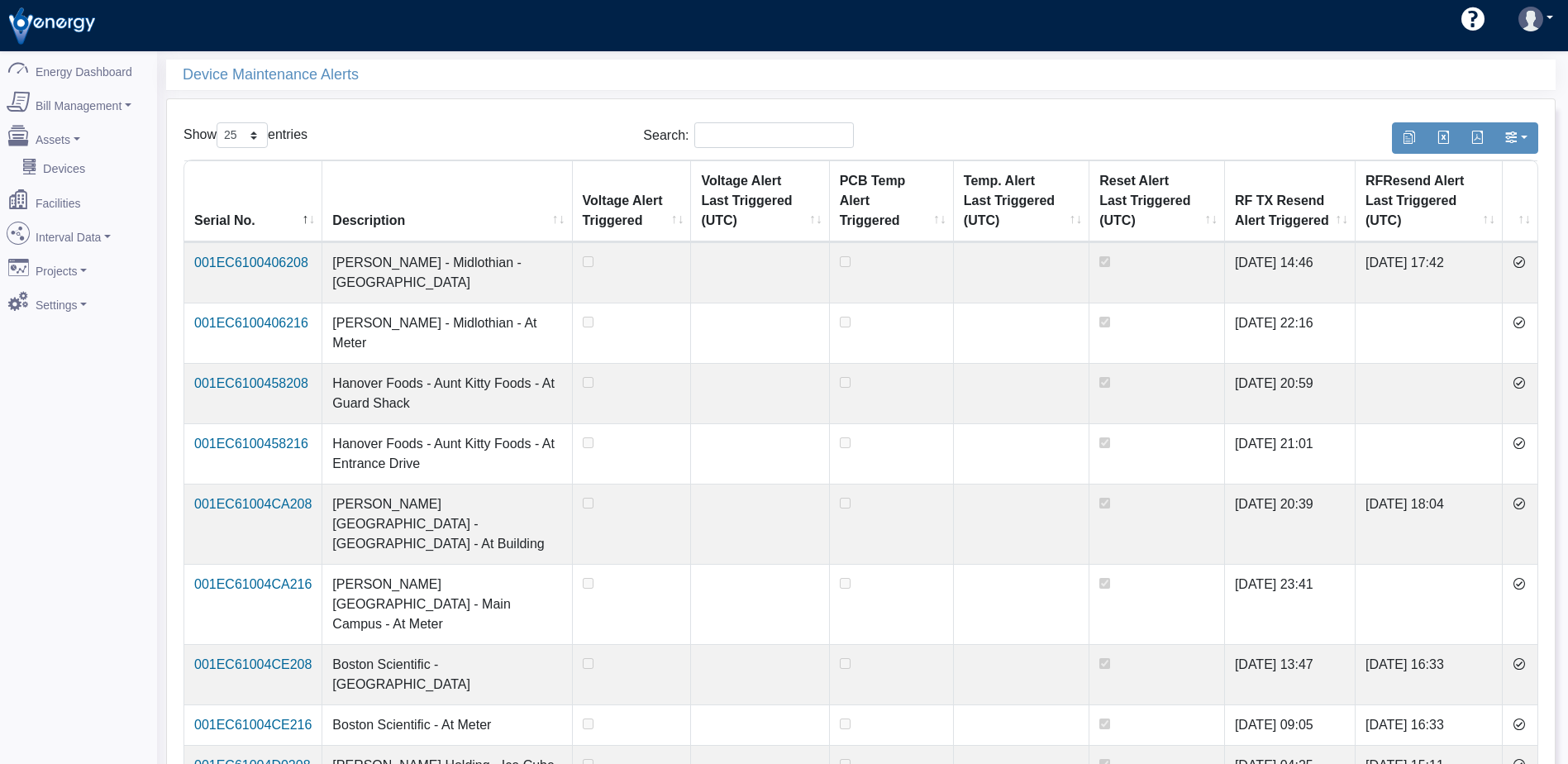
click at [1524, 266] on icon at bounding box center [1518, 262] width 13 height 13
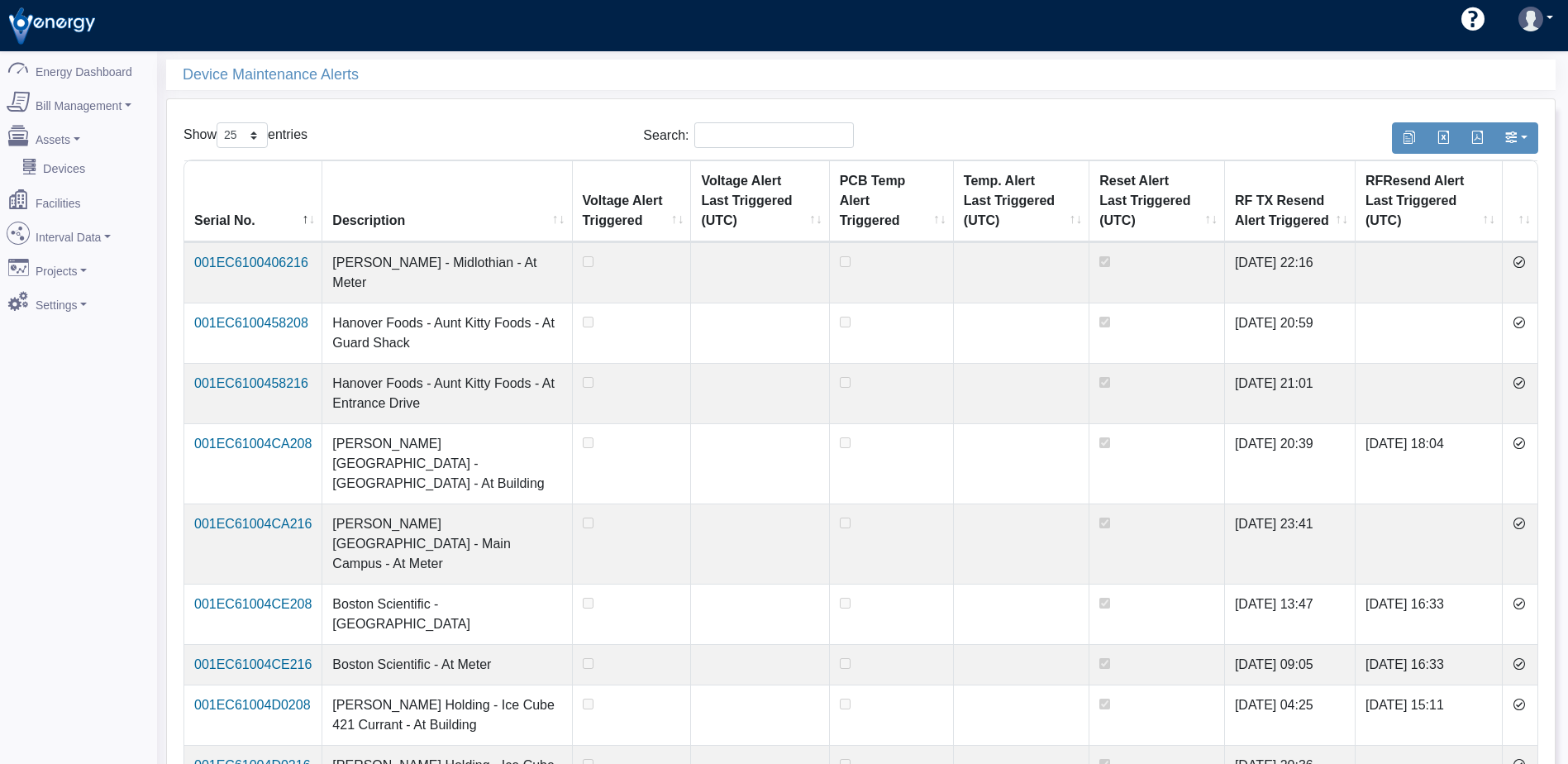
click at [1524, 266] on icon at bounding box center [1518, 262] width 13 height 13
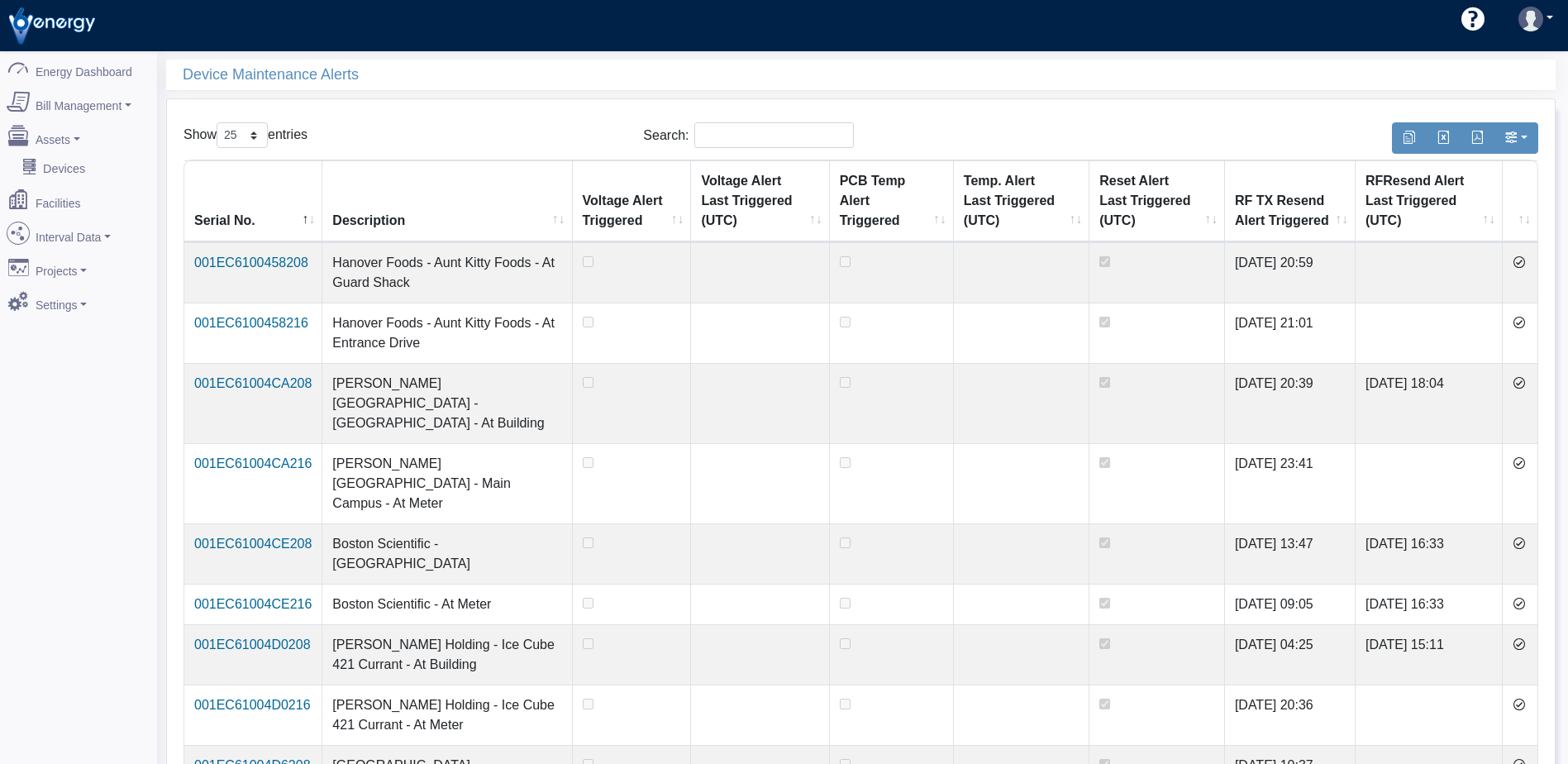
click at [1524, 266] on icon at bounding box center [1518, 262] width 13 height 13
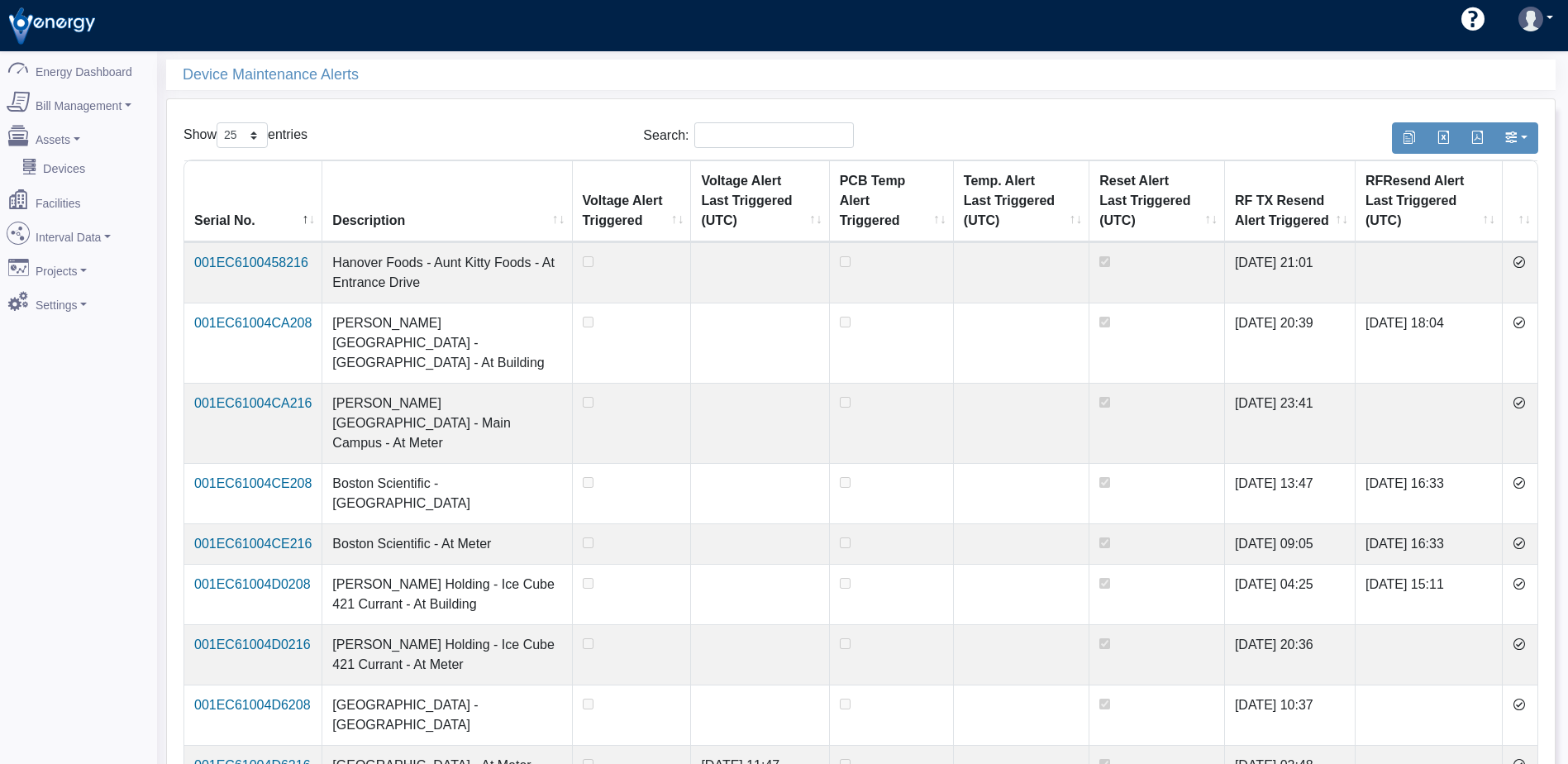
click at [1524, 266] on icon at bounding box center [1518, 262] width 13 height 13
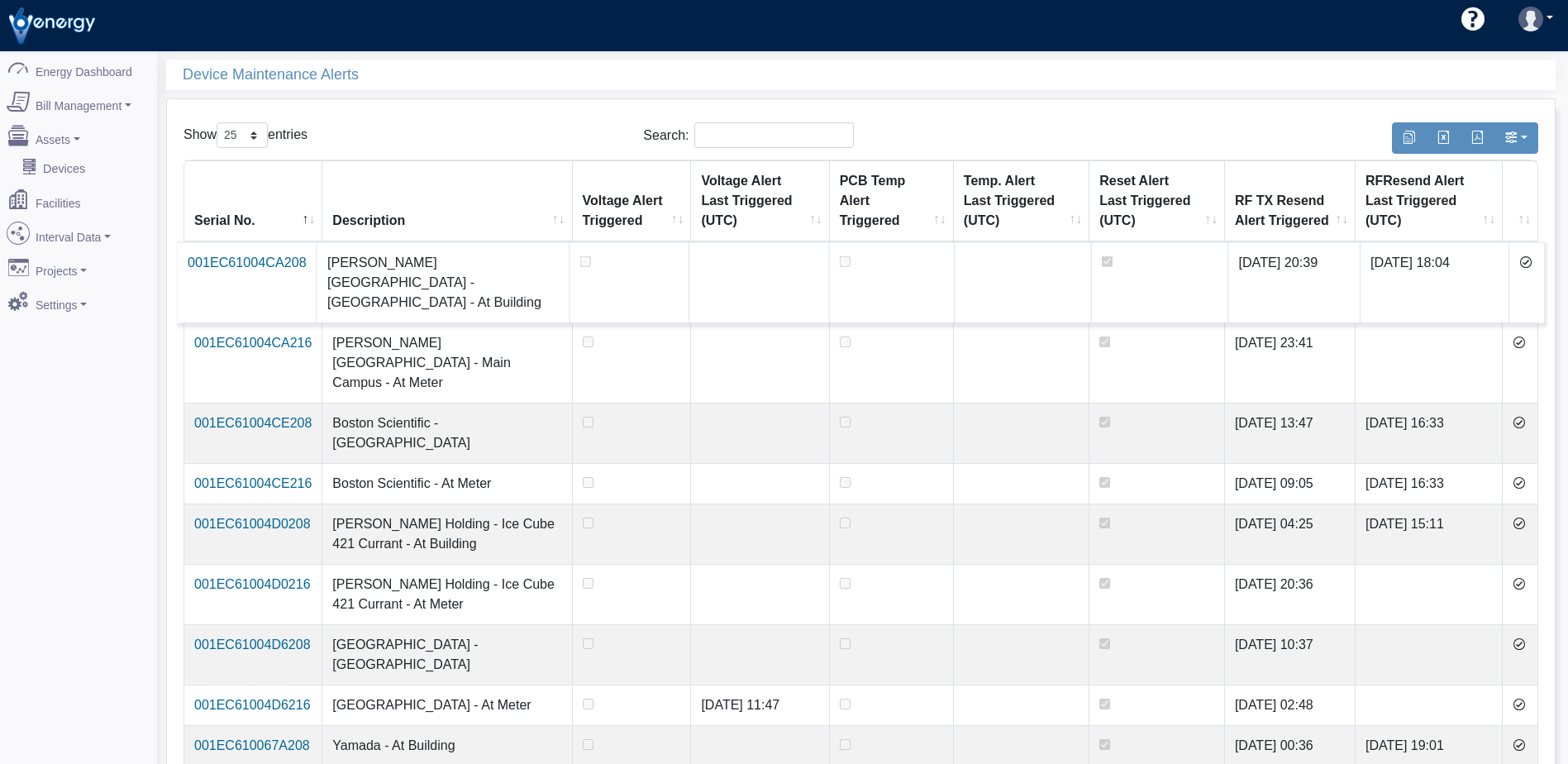
click at [1524, 266] on icon at bounding box center [1525, 262] width 13 height 13
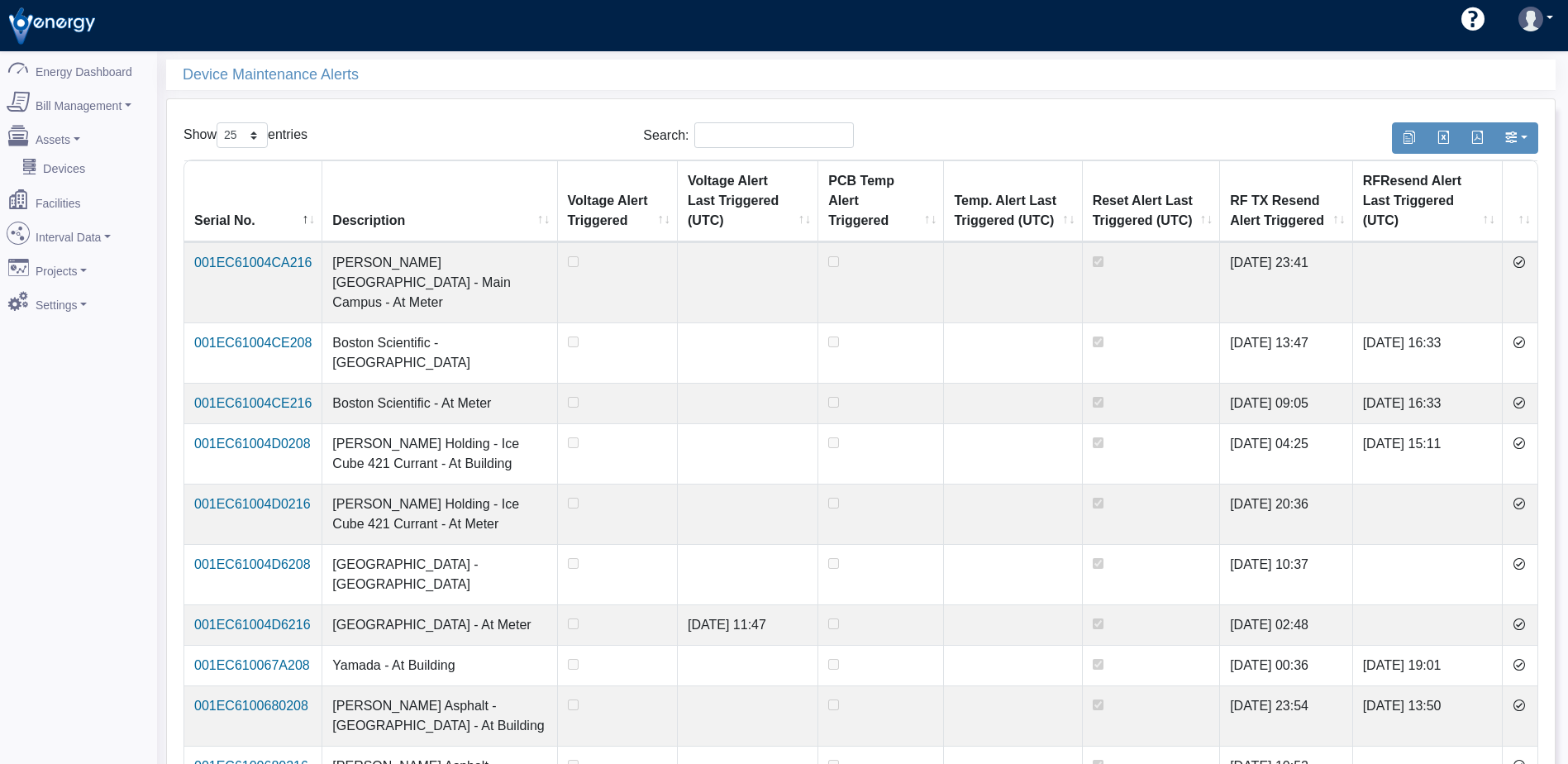
click at [1524, 266] on icon at bounding box center [1518, 262] width 13 height 13
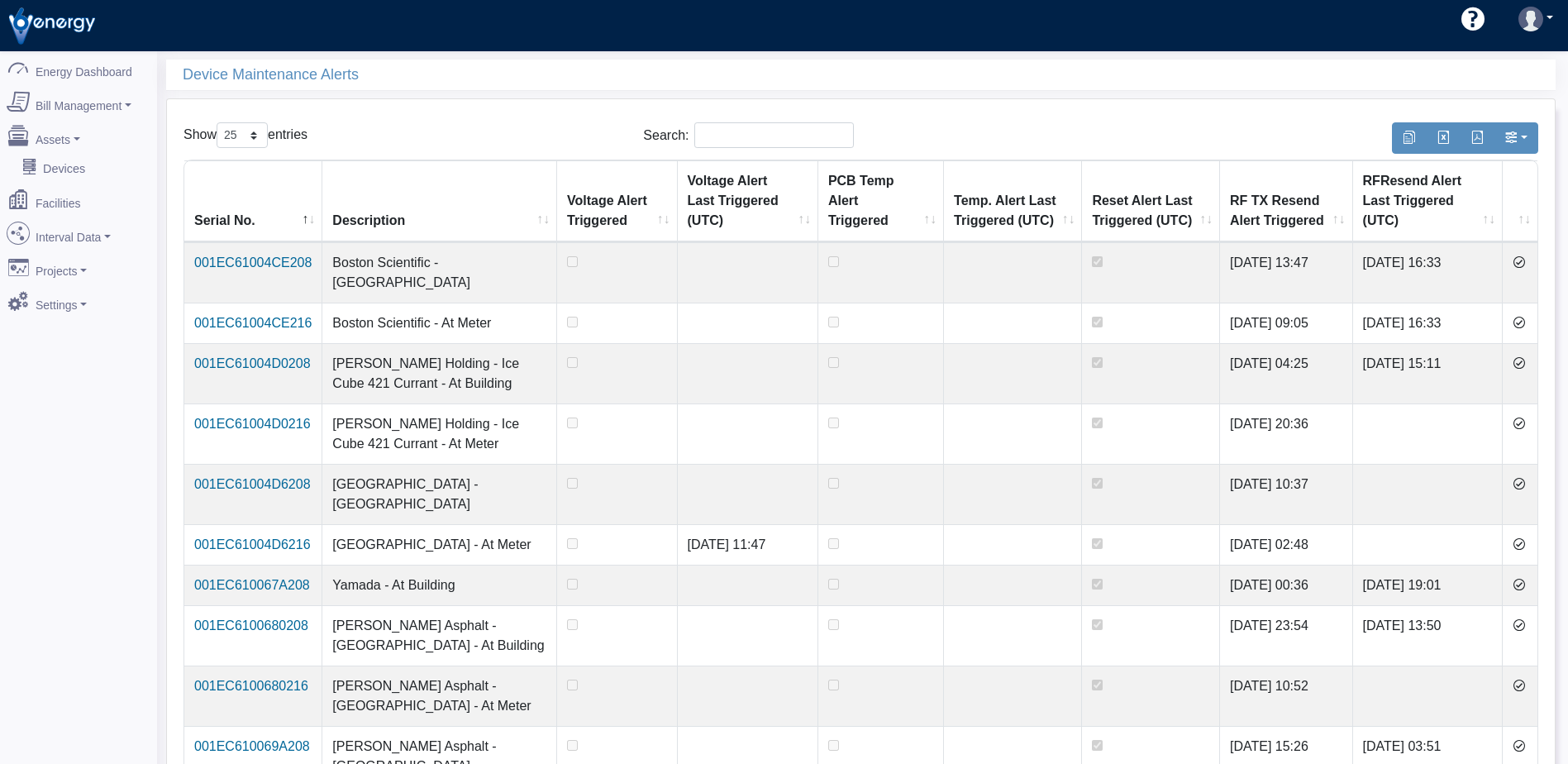
click at [1524, 266] on icon at bounding box center [1518, 262] width 13 height 13
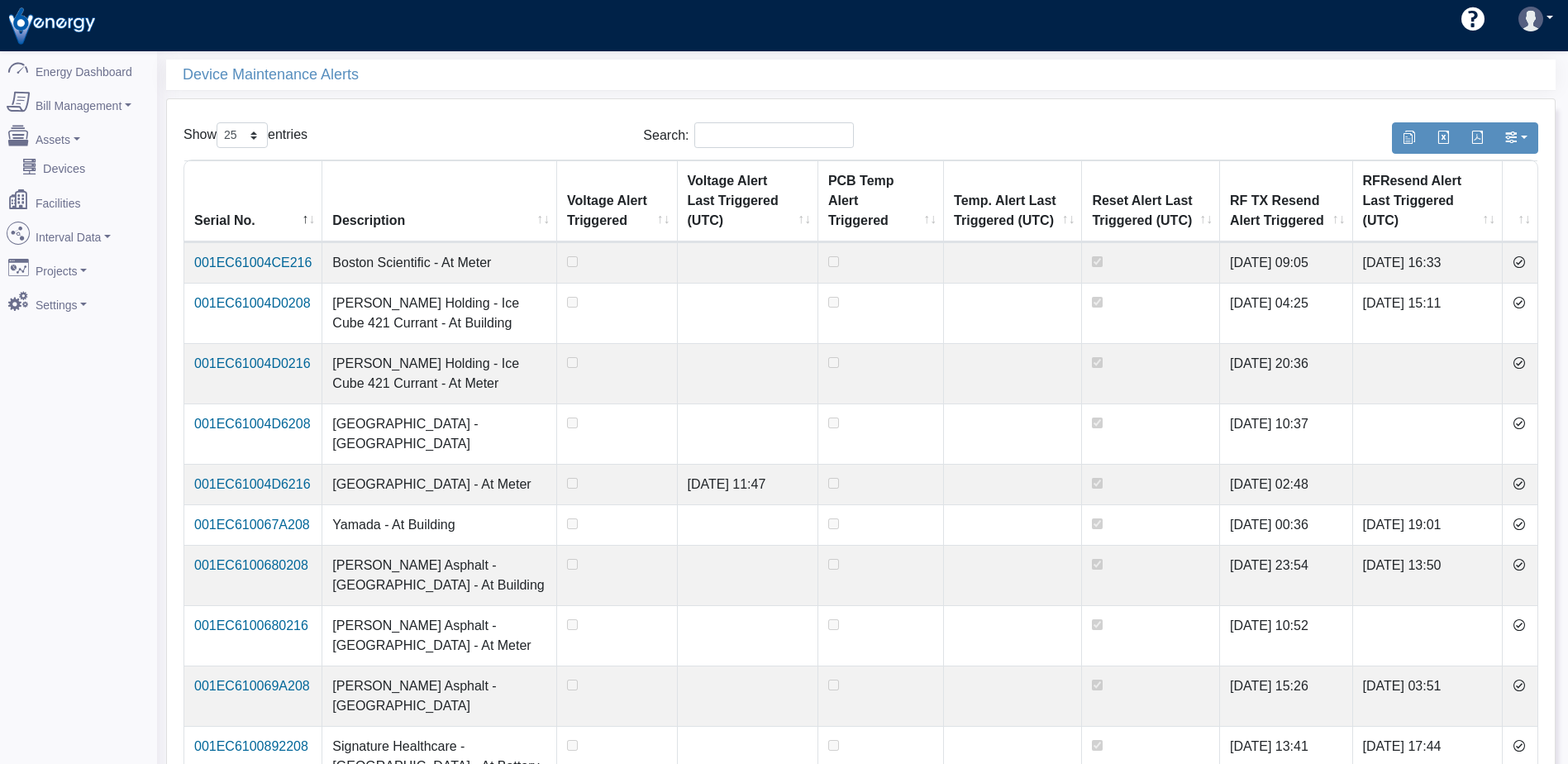
click at [1524, 266] on icon at bounding box center [1518, 262] width 13 height 13
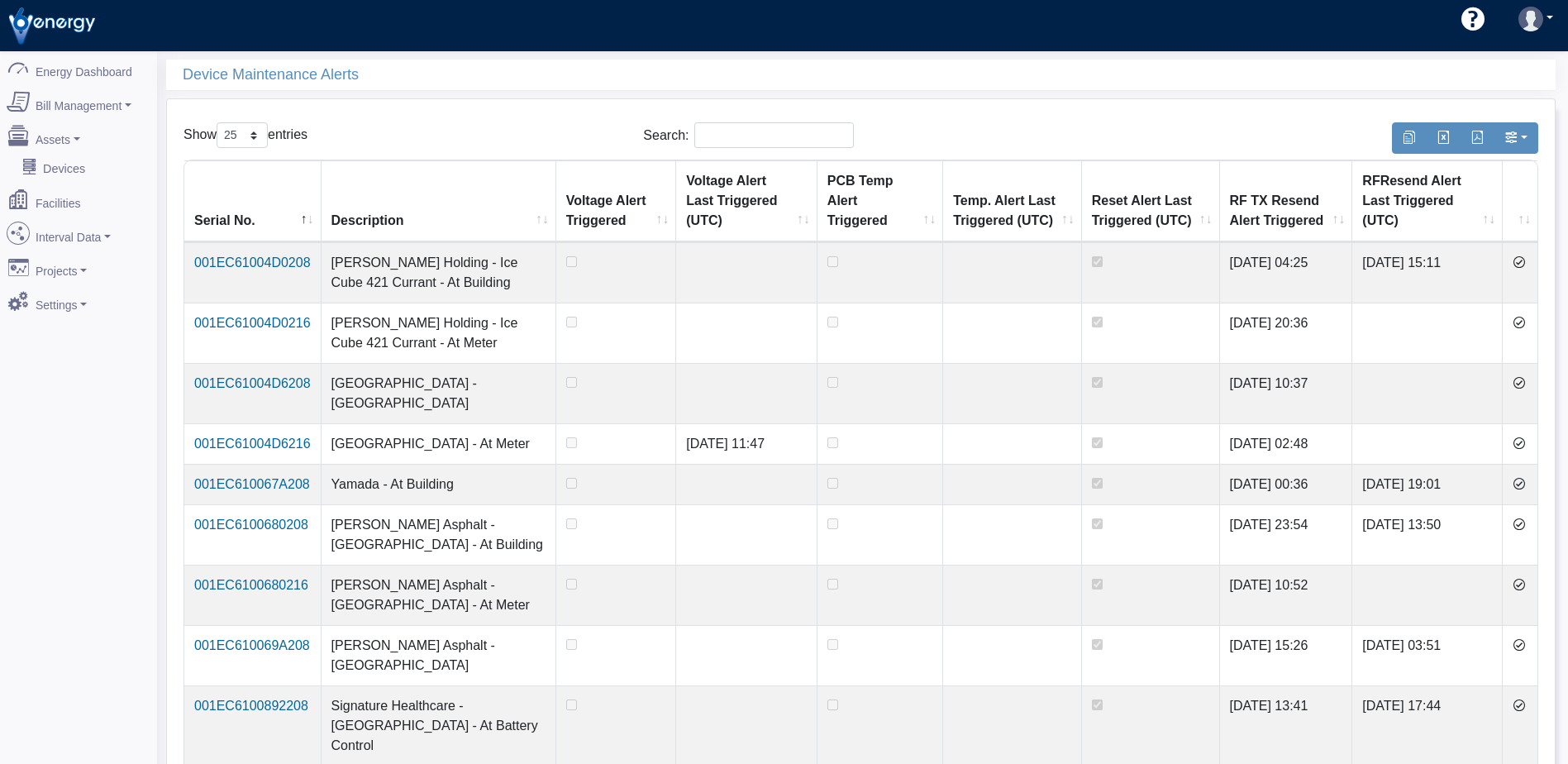
click at [1524, 266] on icon at bounding box center [1518, 262] width 13 height 13
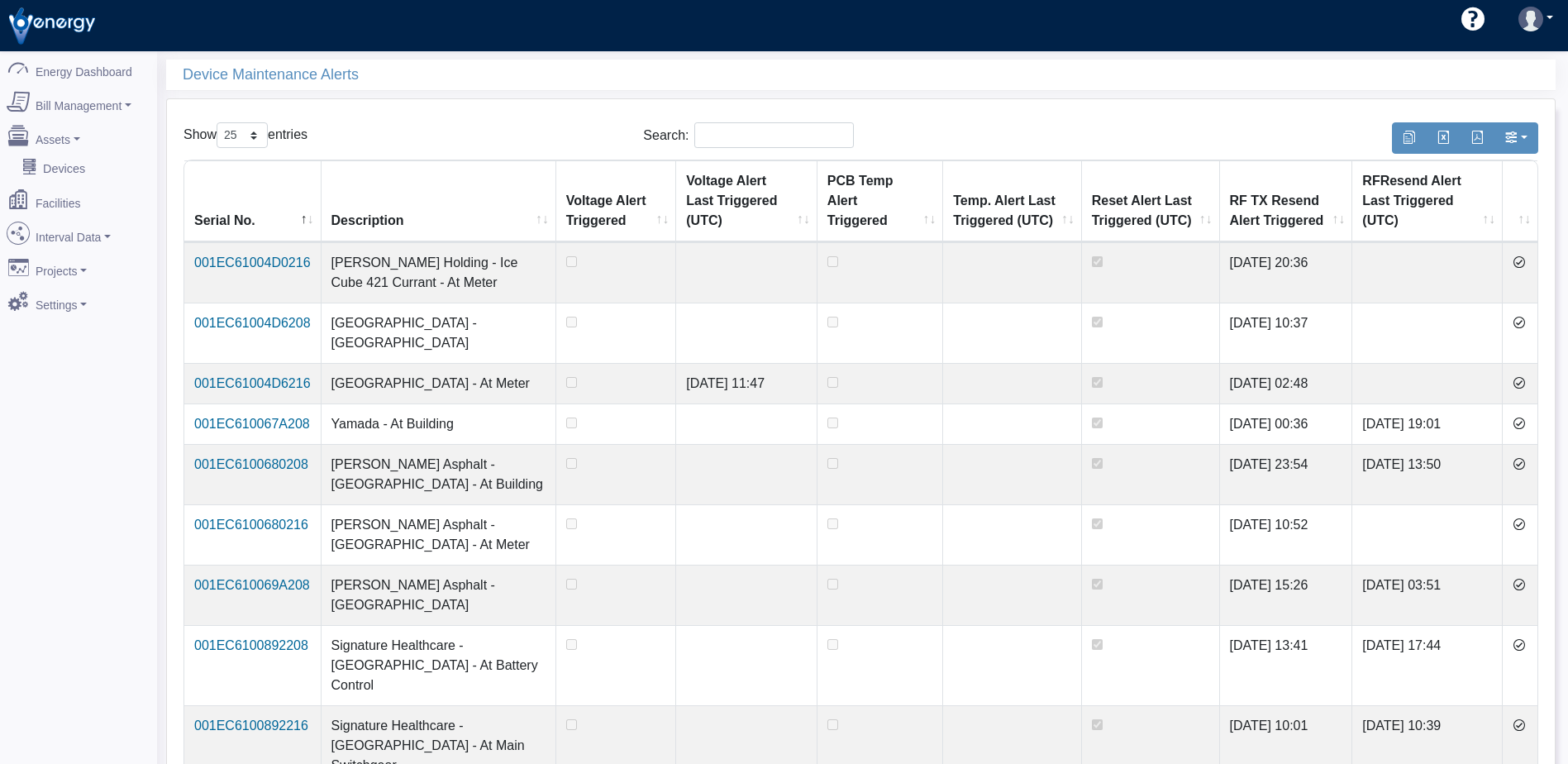
click at [1524, 266] on icon at bounding box center [1518, 262] width 13 height 13
click at [1524, 316] on icon at bounding box center [1518, 322] width 13 height 13
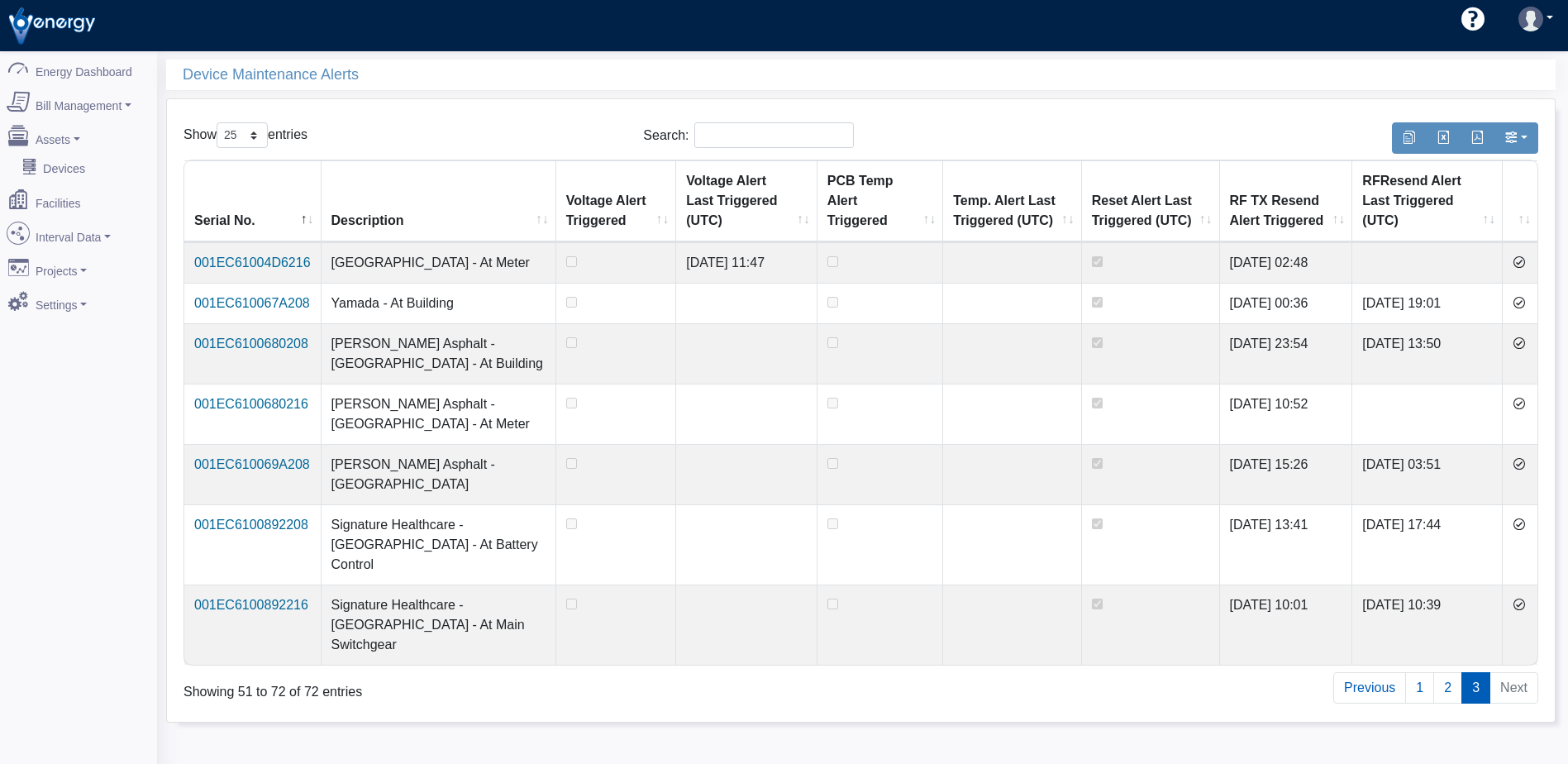
click at [1524, 266] on icon at bounding box center [1518, 262] width 13 height 13
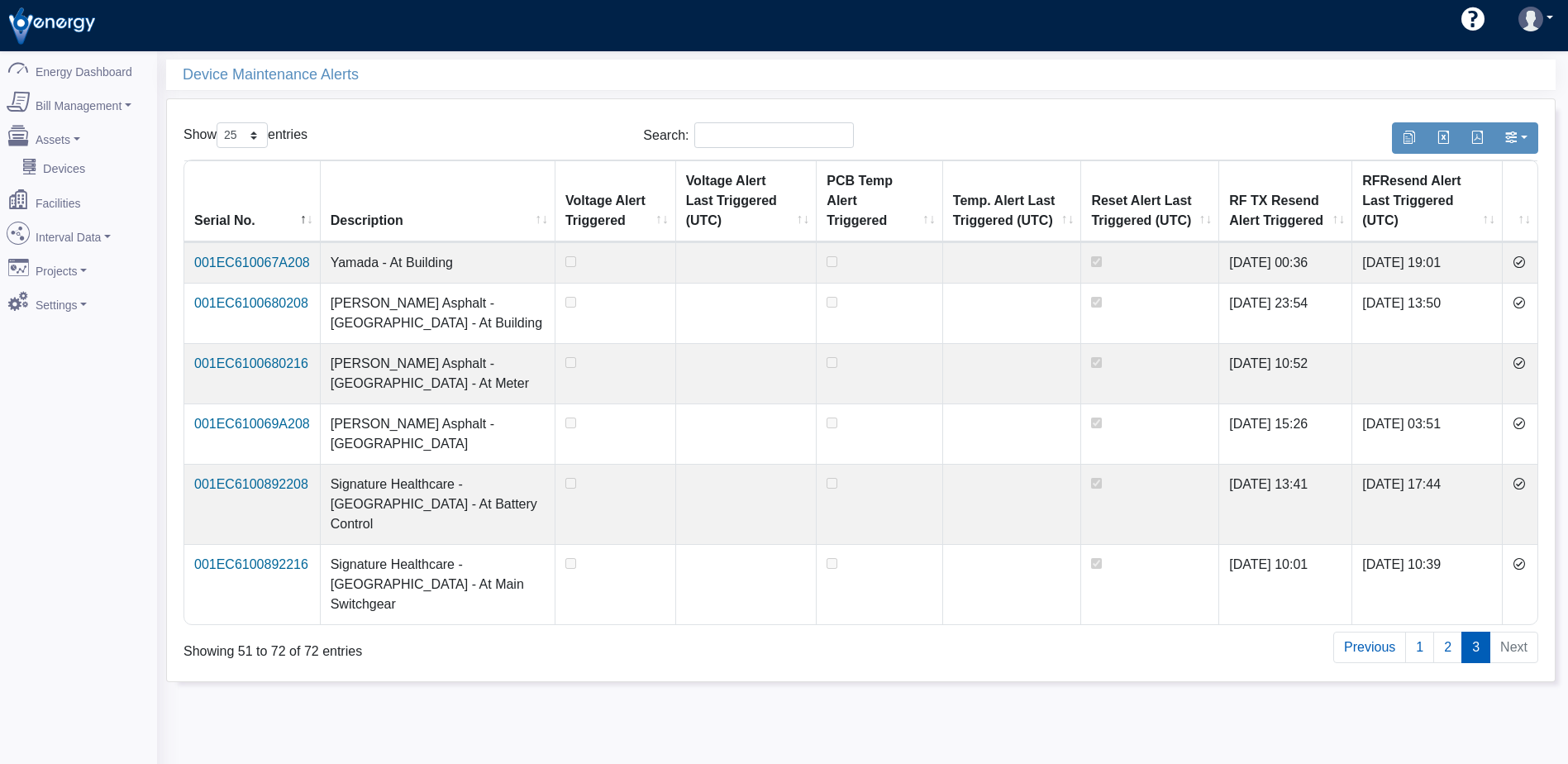
click at [1524, 266] on icon at bounding box center [1518, 262] width 13 height 13
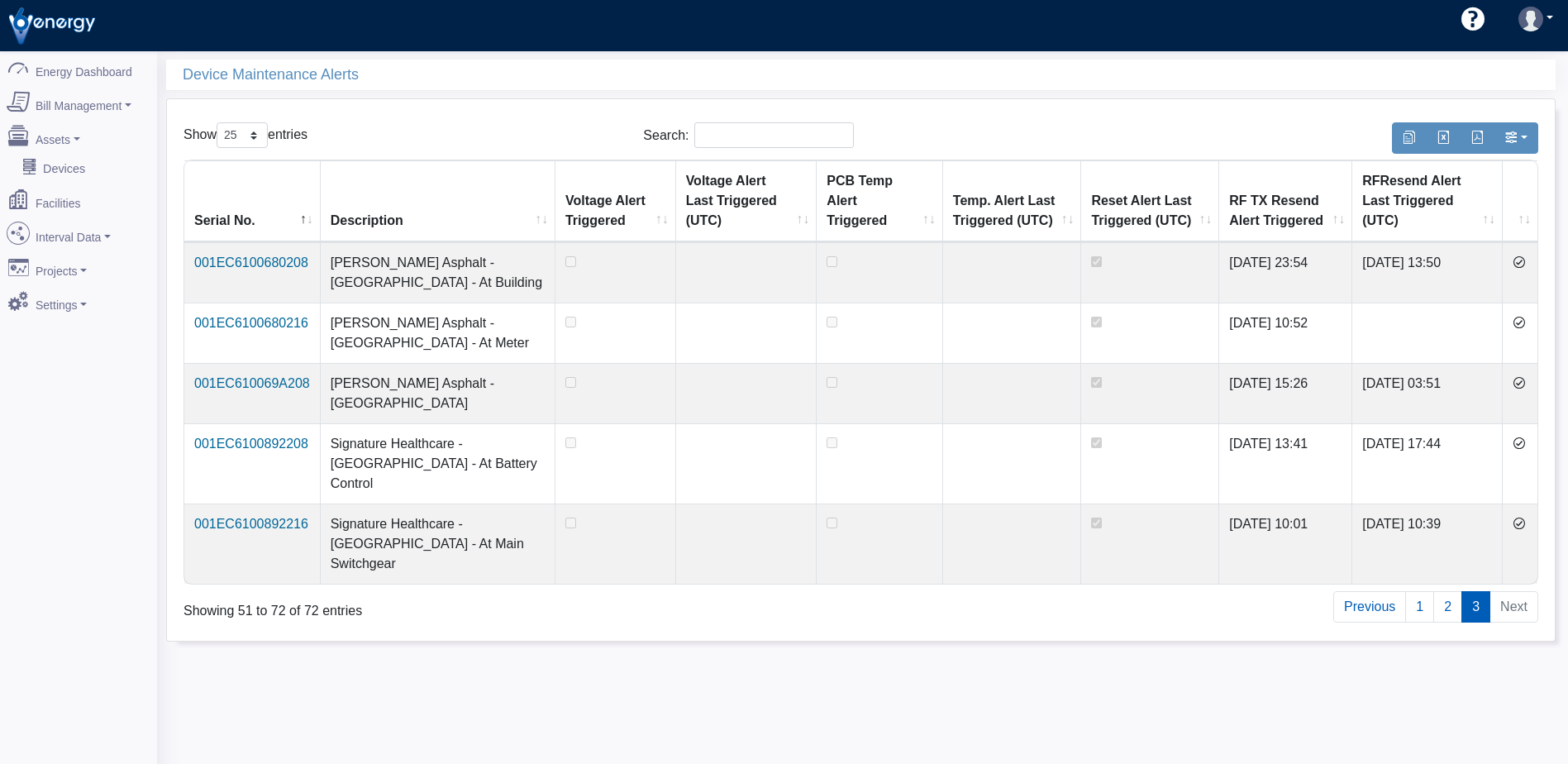
click at [1524, 266] on icon at bounding box center [1518, 262] width 13 height 13
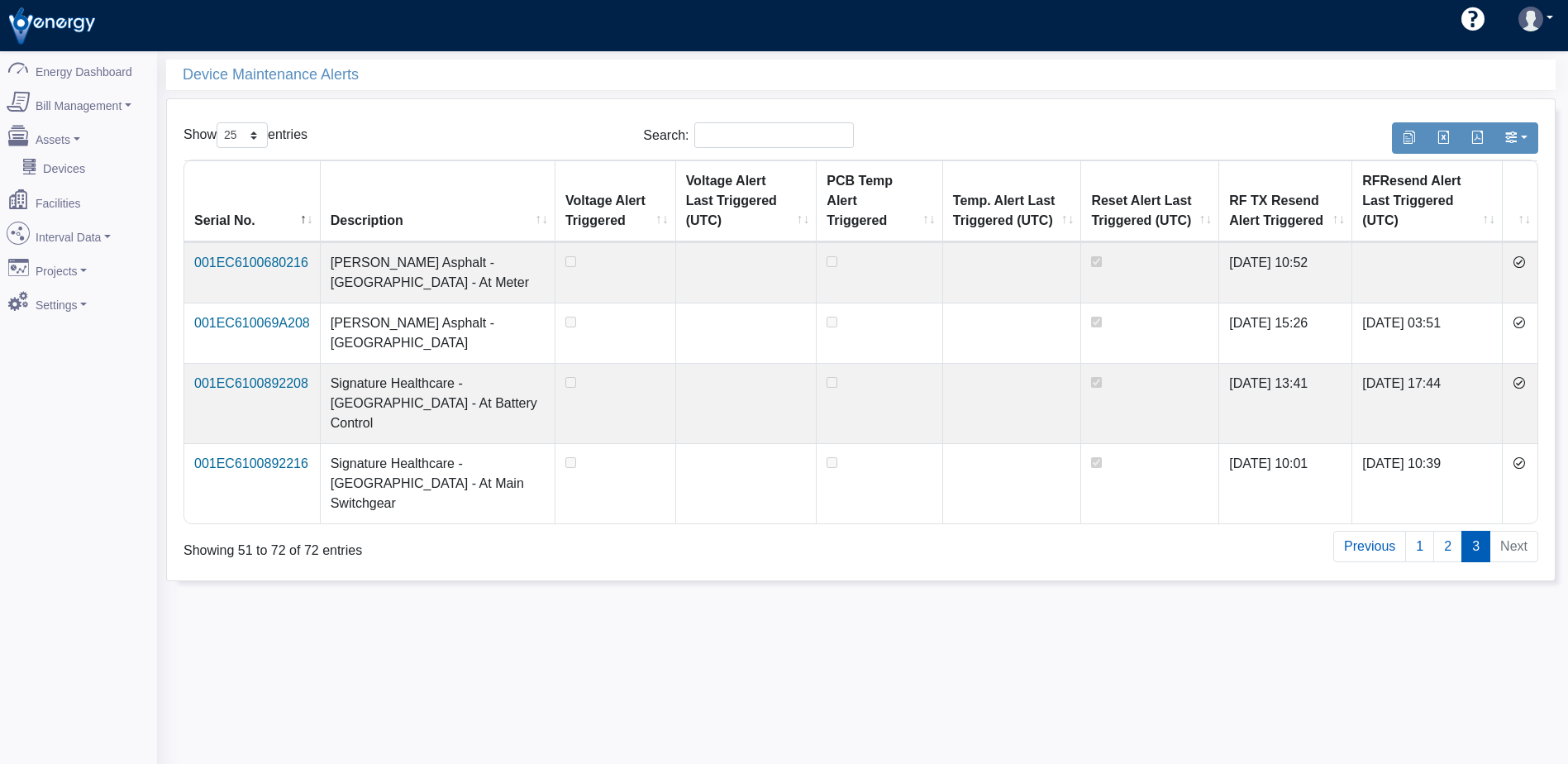
click at [1524, 266] on icon at bounding box center [1518, 262] width 13 height 13
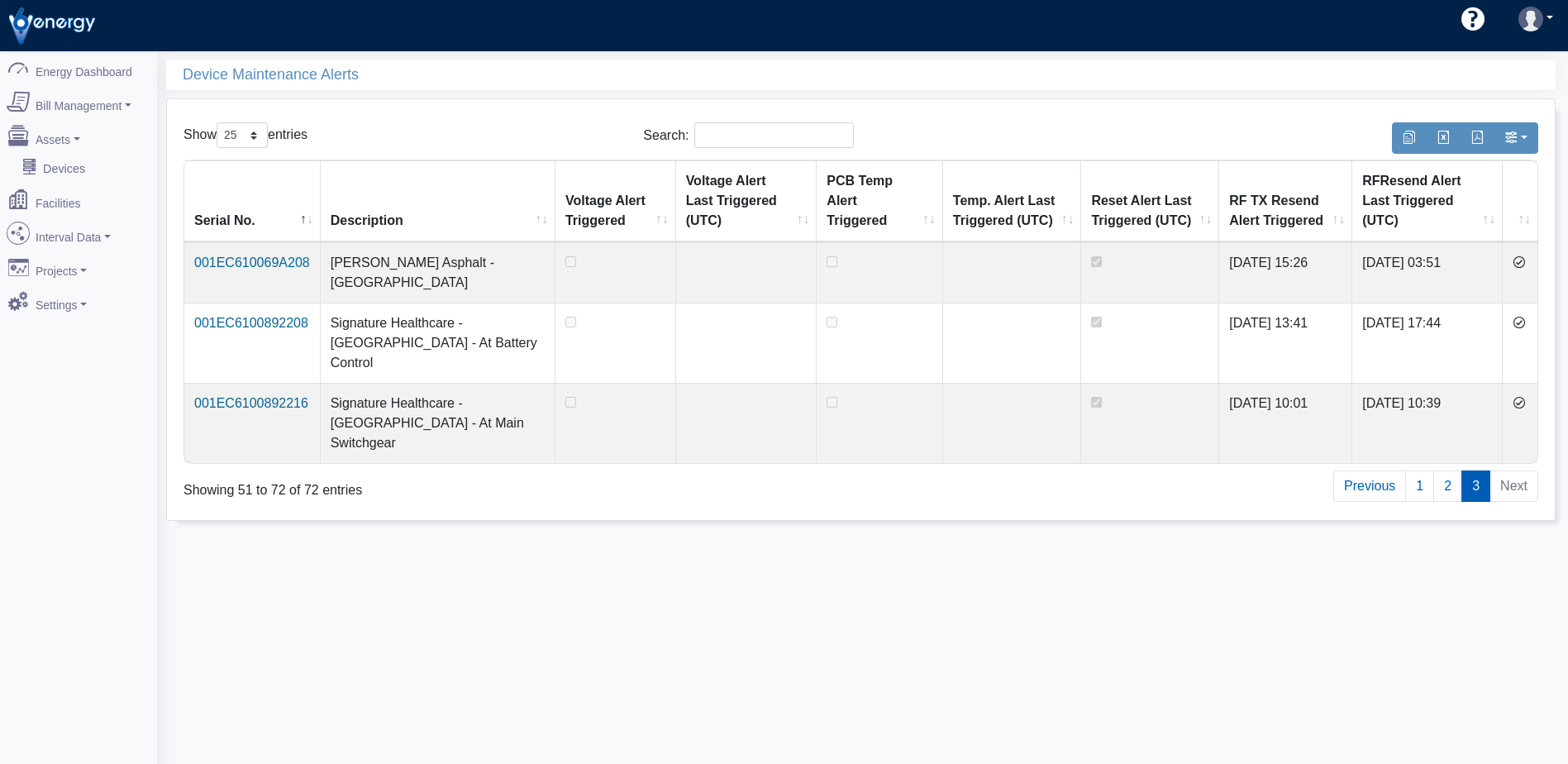
click at [1524, 266] on icon at bounding box center [1518, 262] width 13 height 13
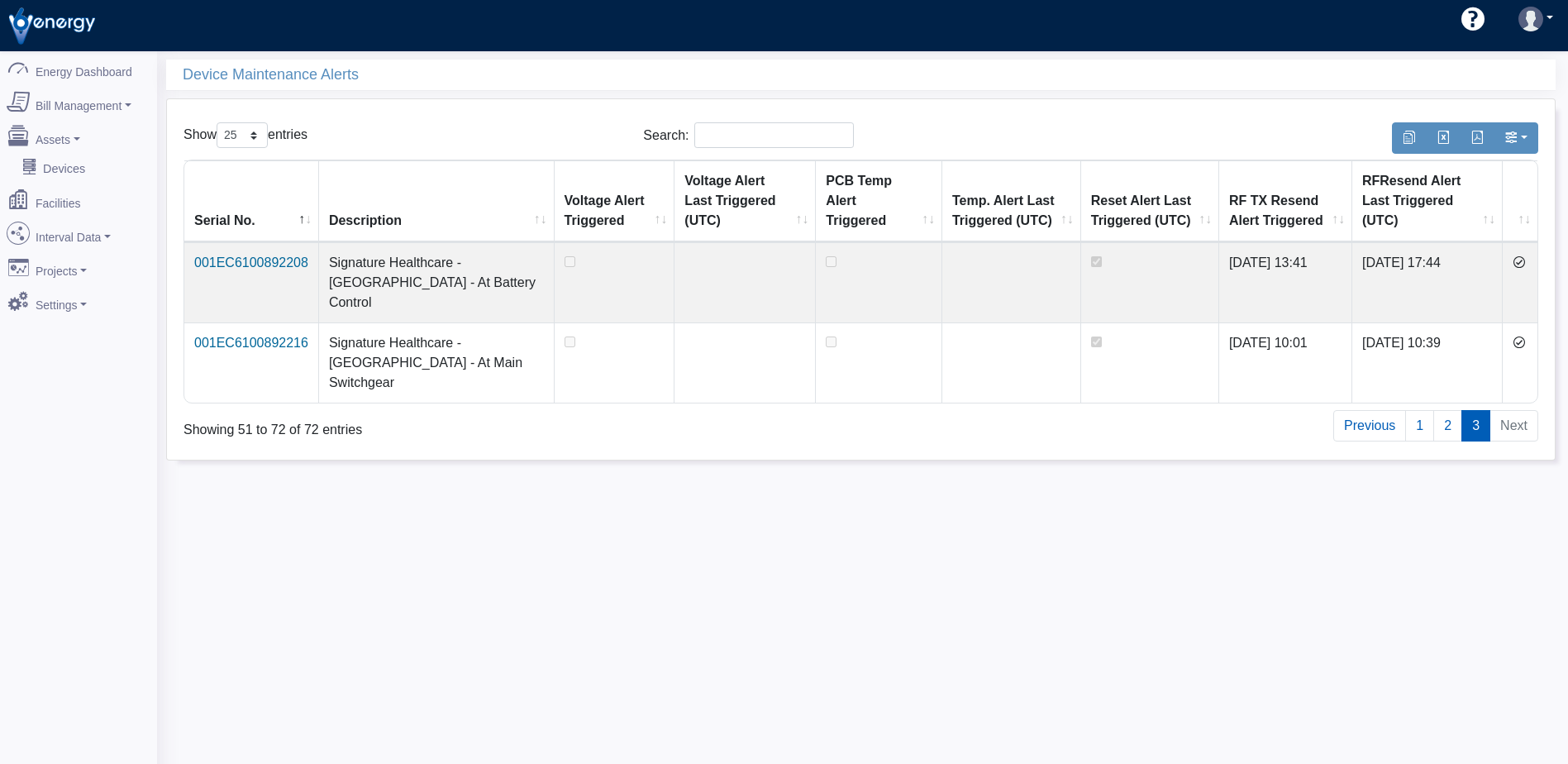
click at [1524, 266] on icon at bounding box center [1518, 262] width 13 height 13
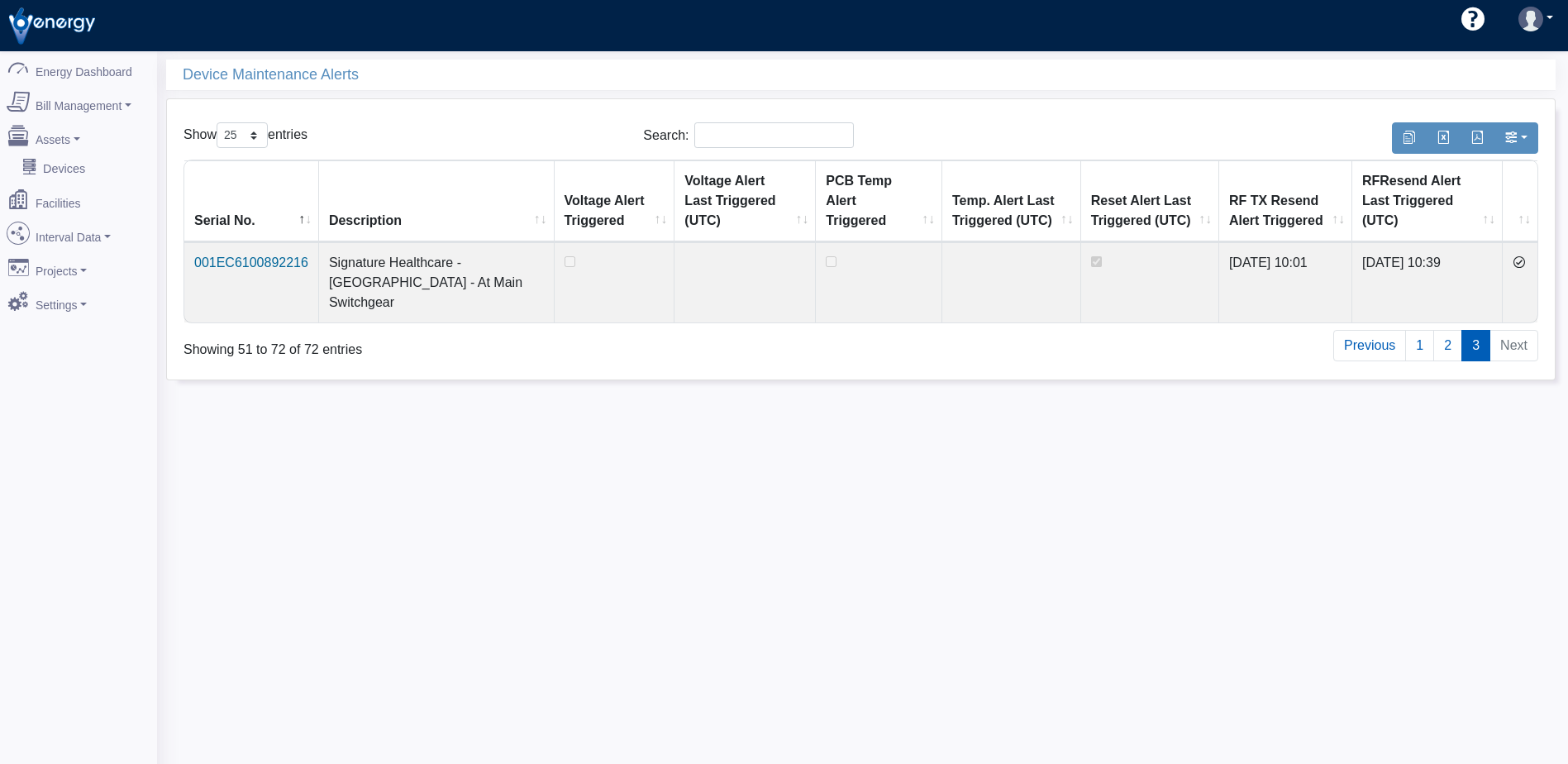
click at [1524, 266] on icon at bounding box center [1518, 262] width 13 height 13
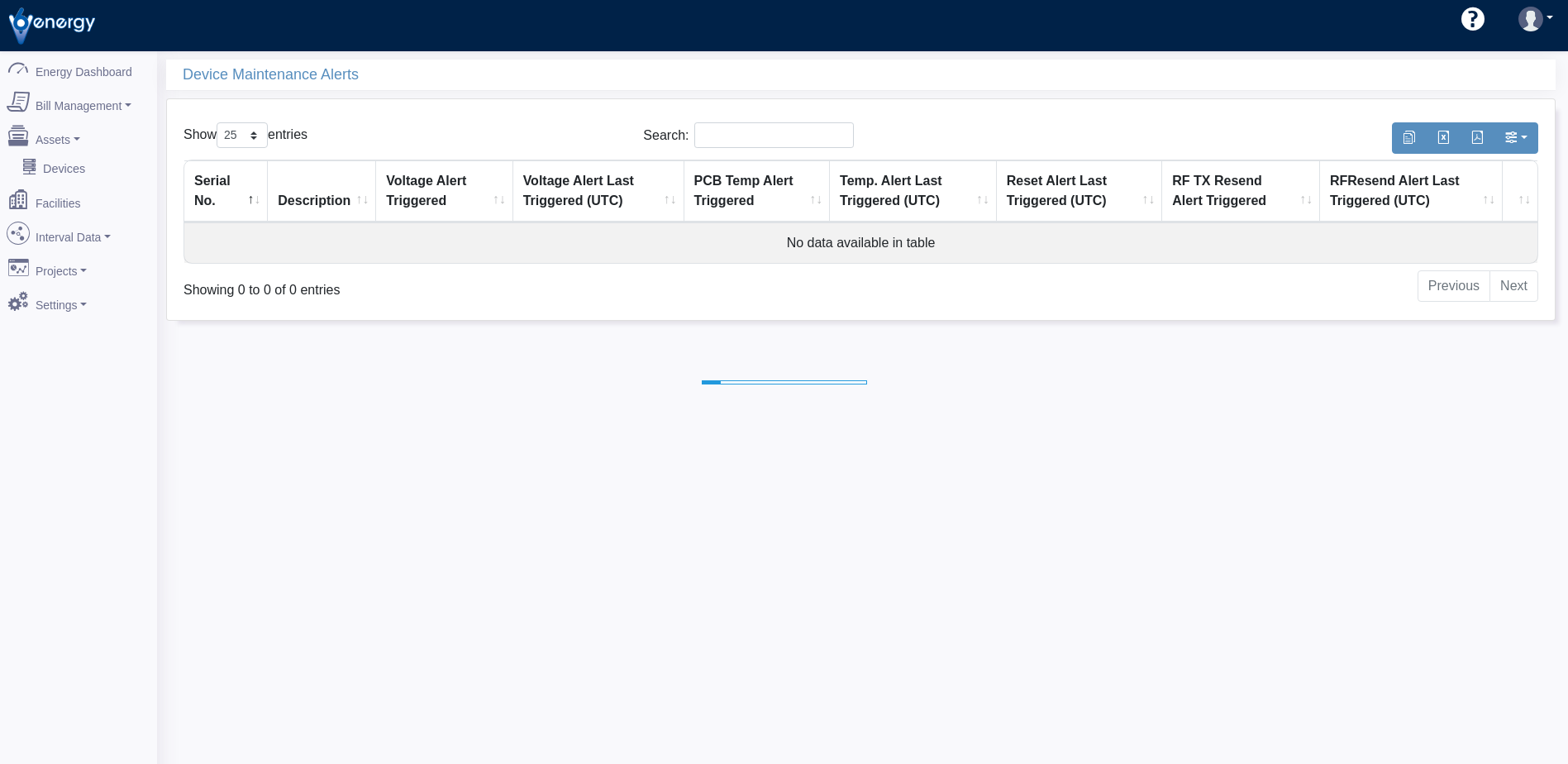
select select "25"
